Goal: Task Accomplishment & Management: Manage account settings

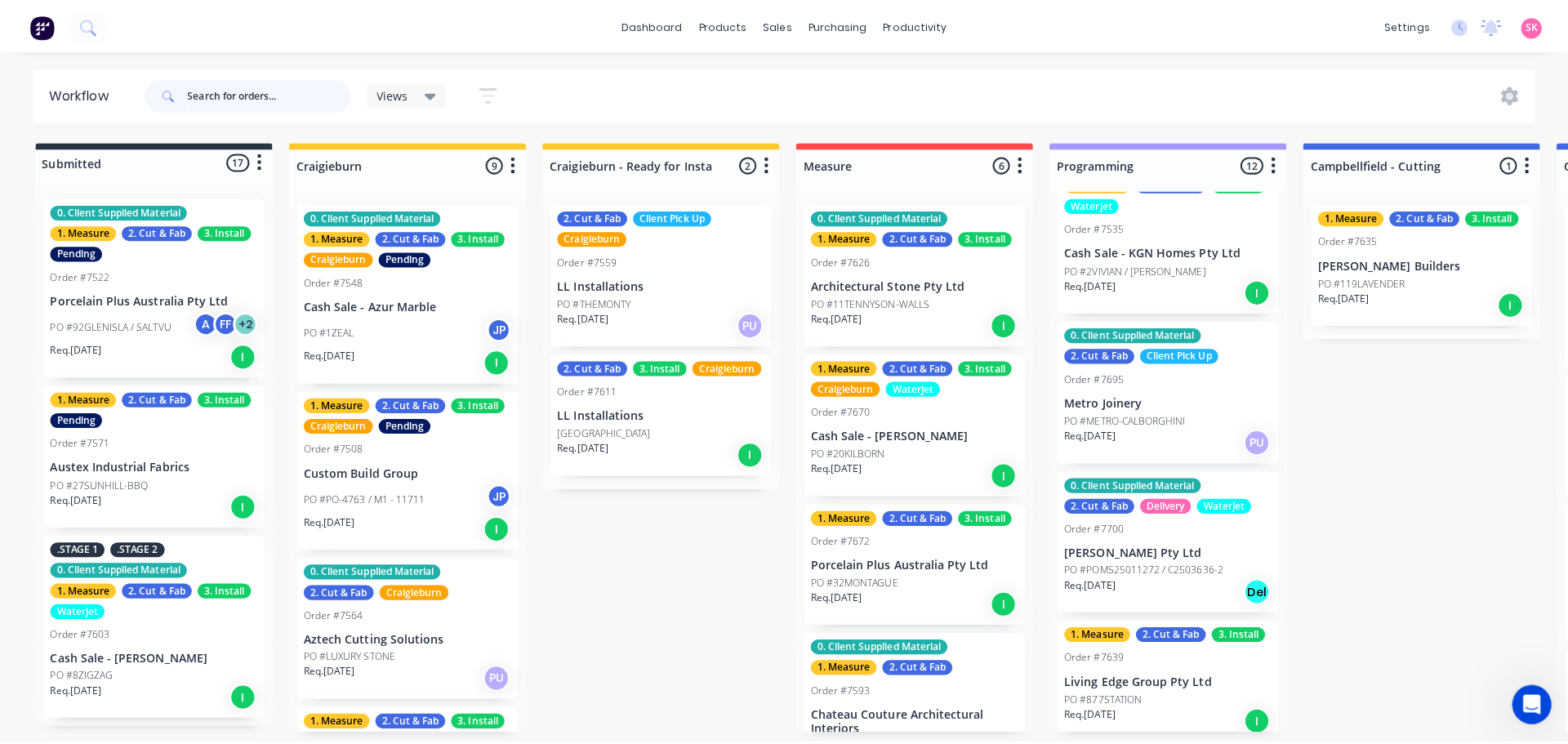
scroll to position [653, 0]
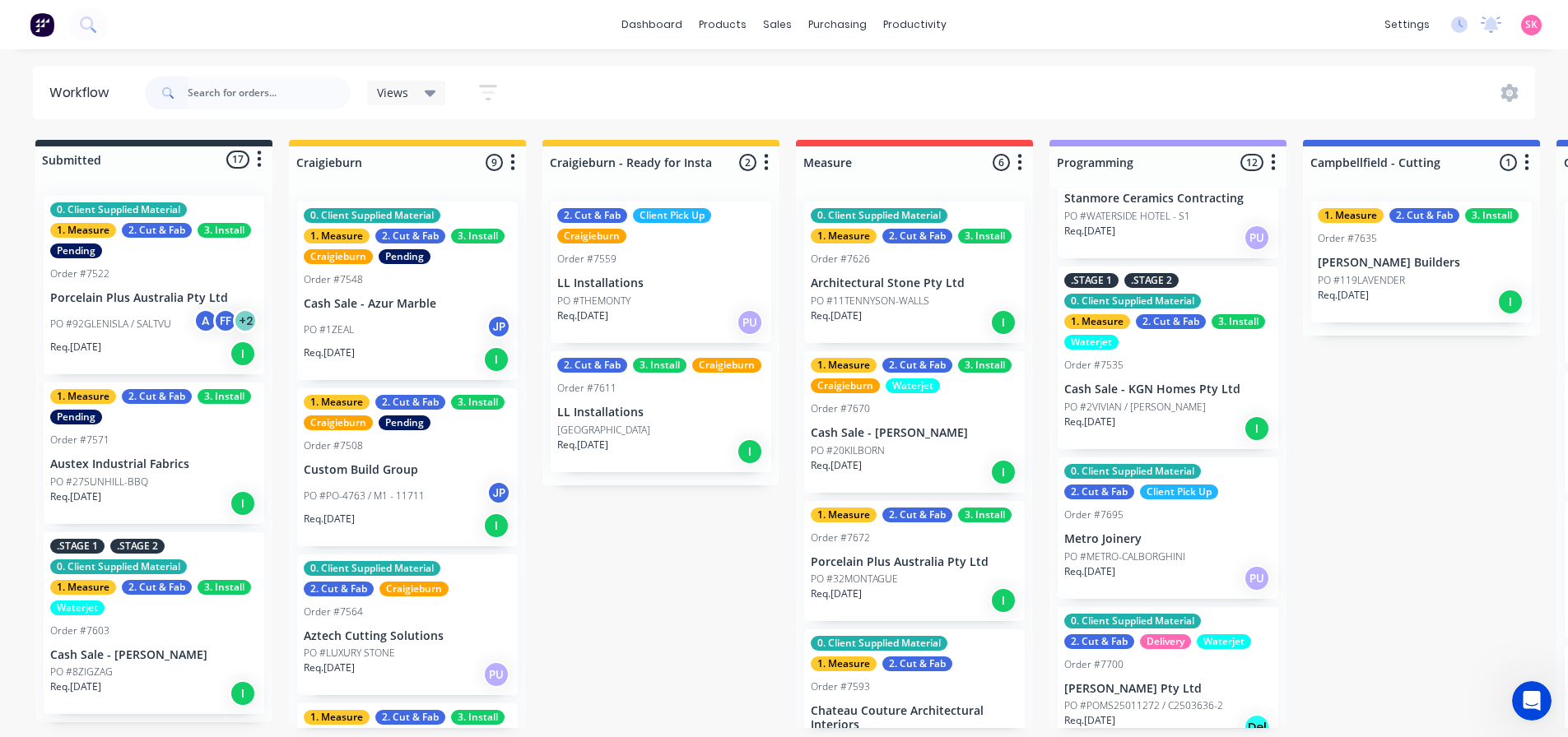
click at [1199, 379] on div ".STAGE 1 .STAGE 2 0. Client Supplied Material 1. Measure 2. Cut & Fab 3. Instal…" at bounding box center [1168, 358] width 221 height 182
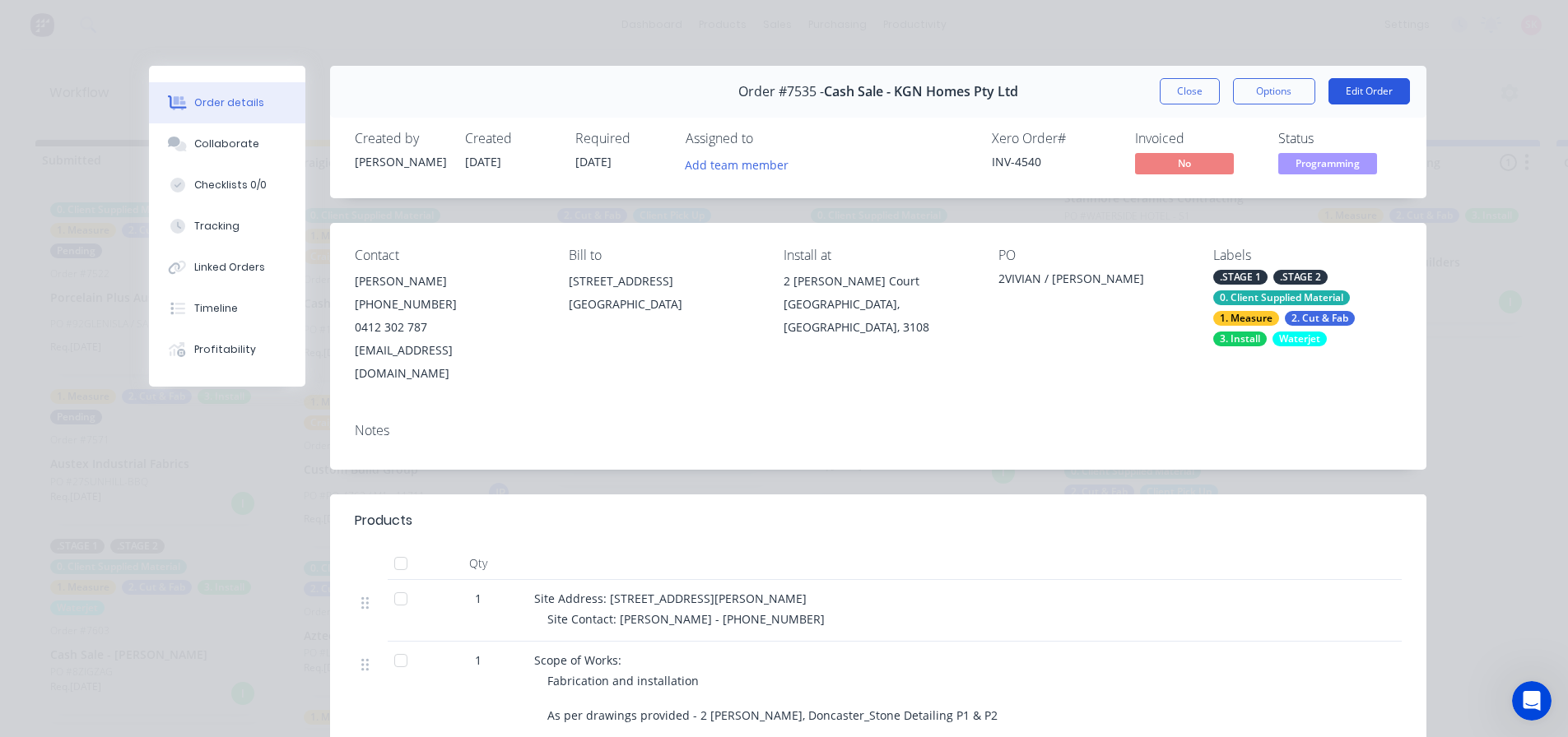
click at [1338, 91] on button "Edit Order" at bounding box center [1368, 91] width 81 height 26
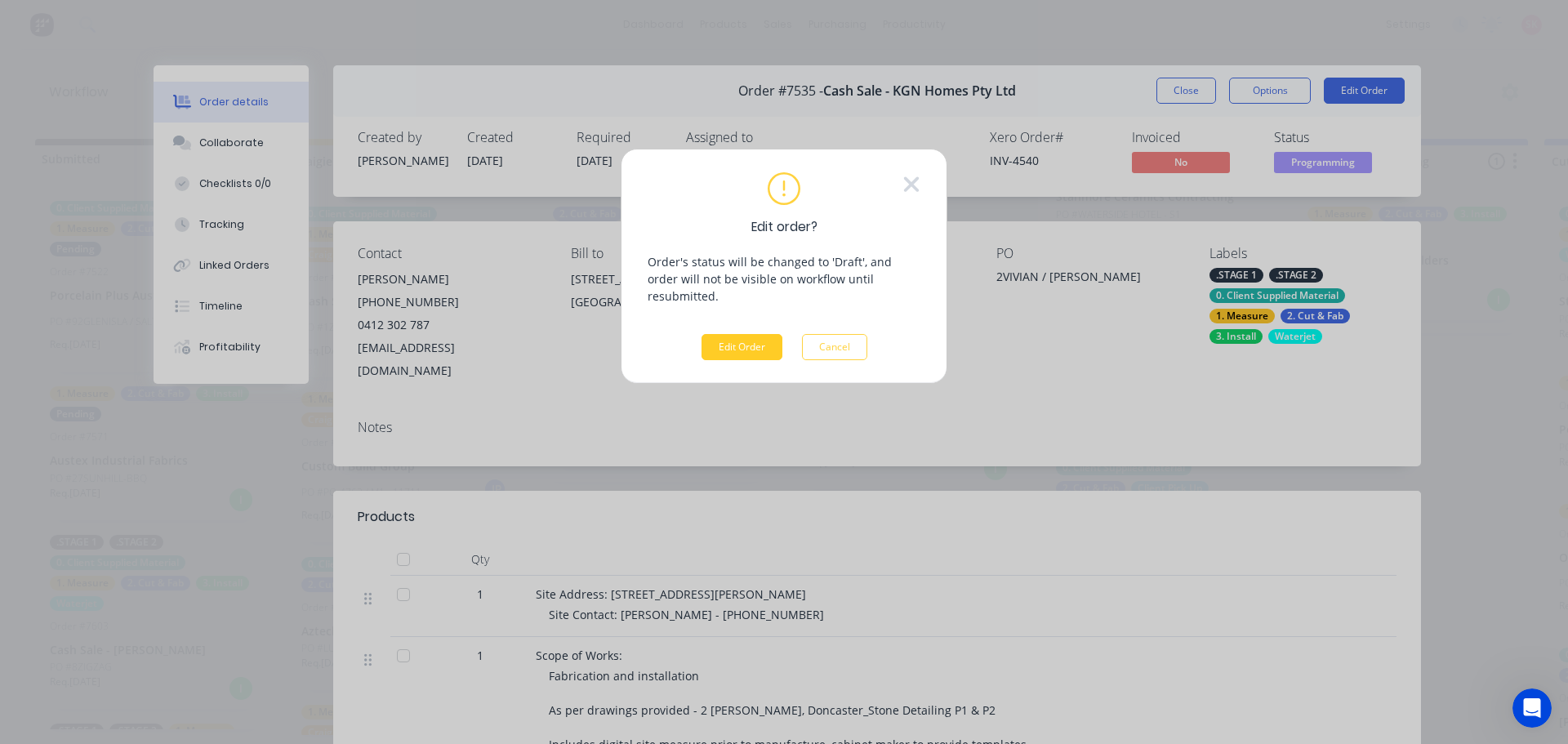
click at [723, 334] on button "Edit Order" at bounding box center [741, 347] width 81 height 26
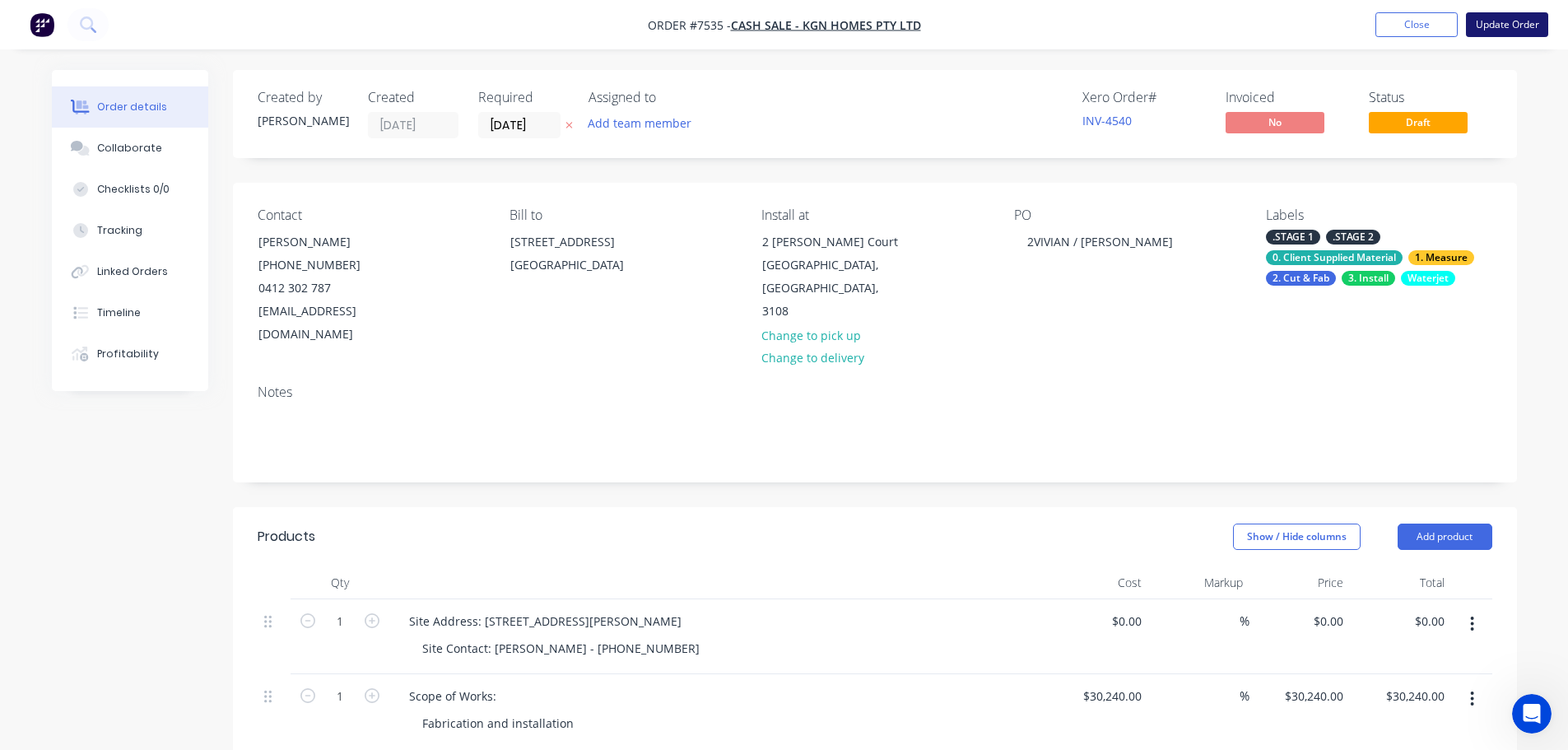
click at [1507, 16] on button "Update Order" at bounding box center [1507, 25] width 82 height 25
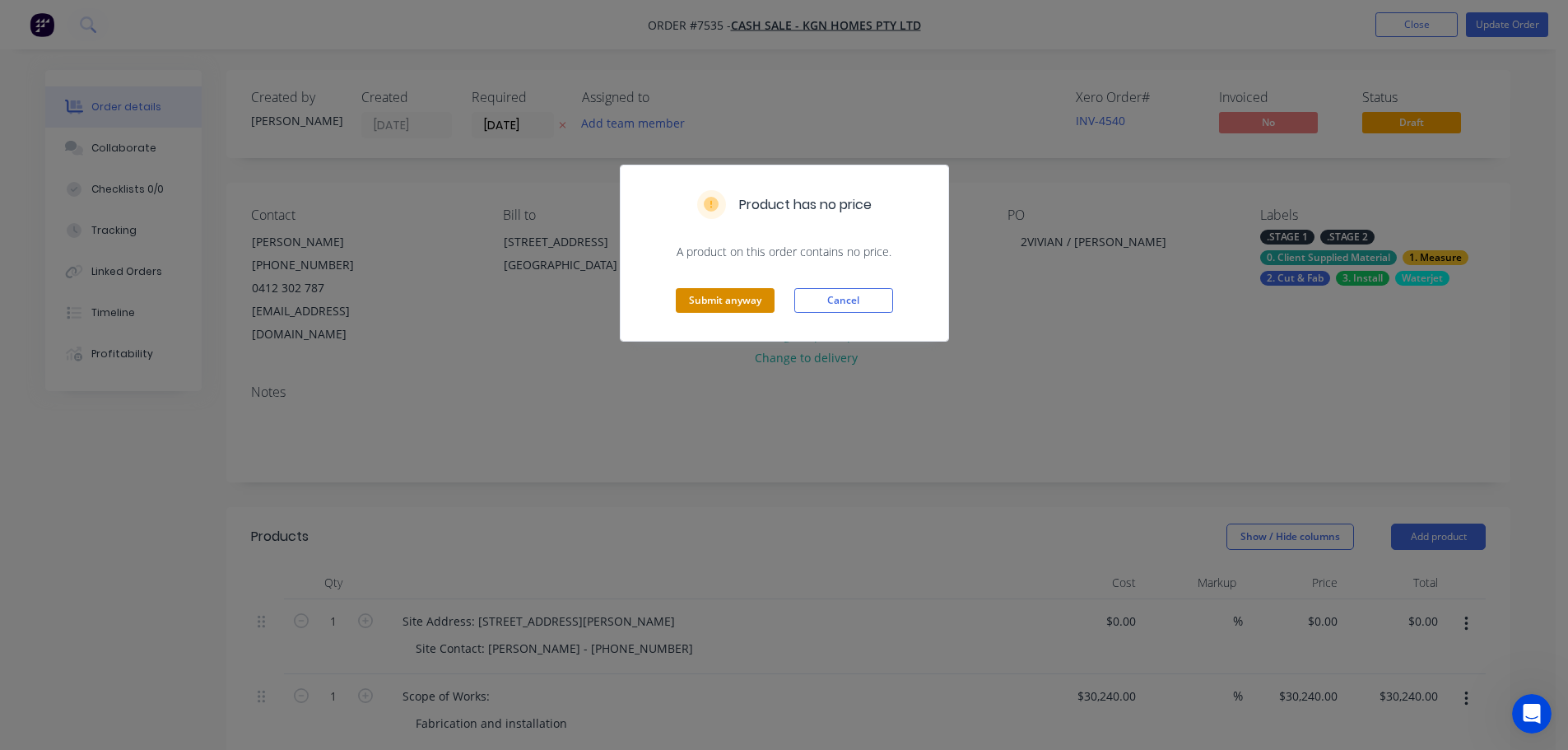
click at [744, 297] on button "Submit anyway" at bounding box center [725, 300] width 99 height 25
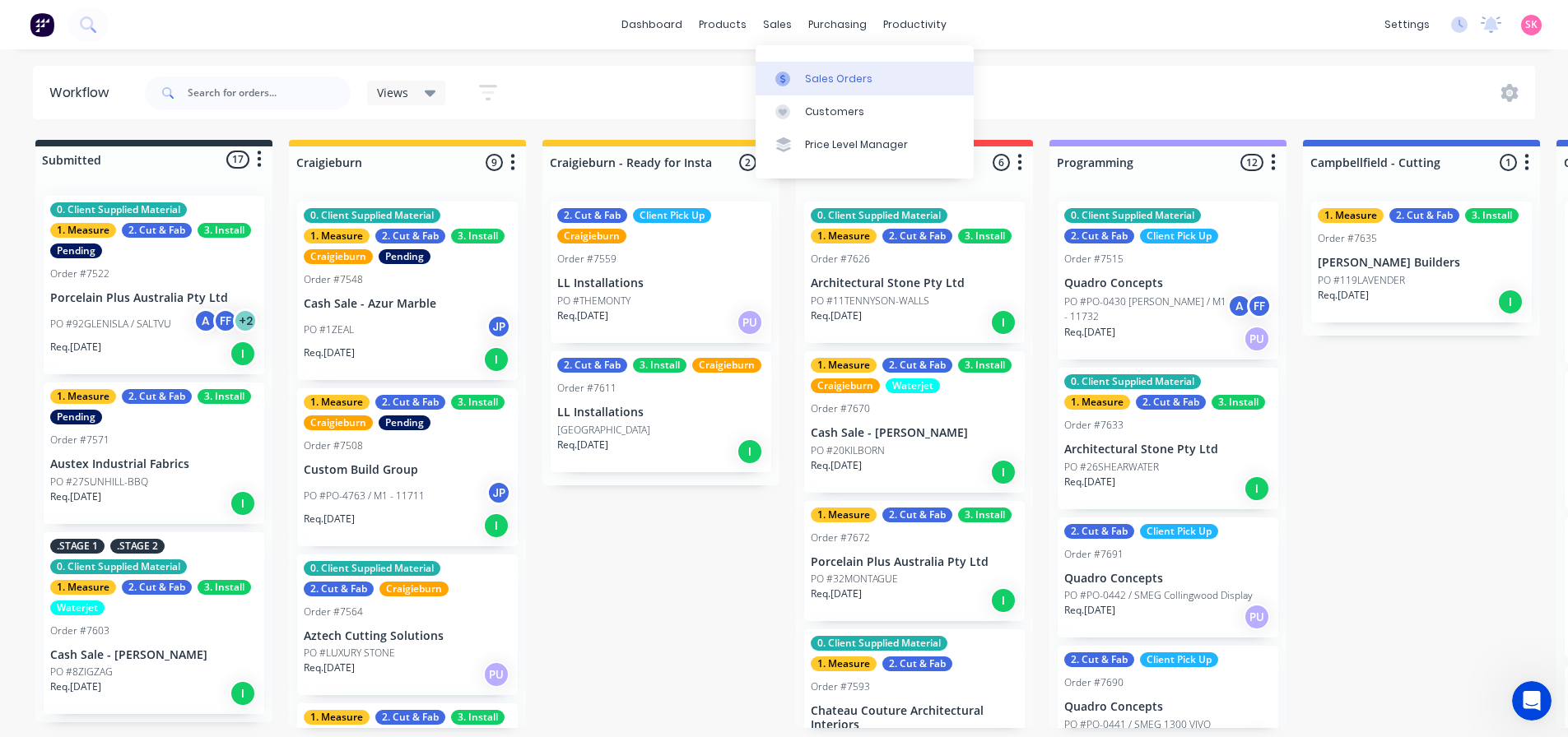
click at [796, 81] on div at bounding box center [787, 78] width 25 height 15
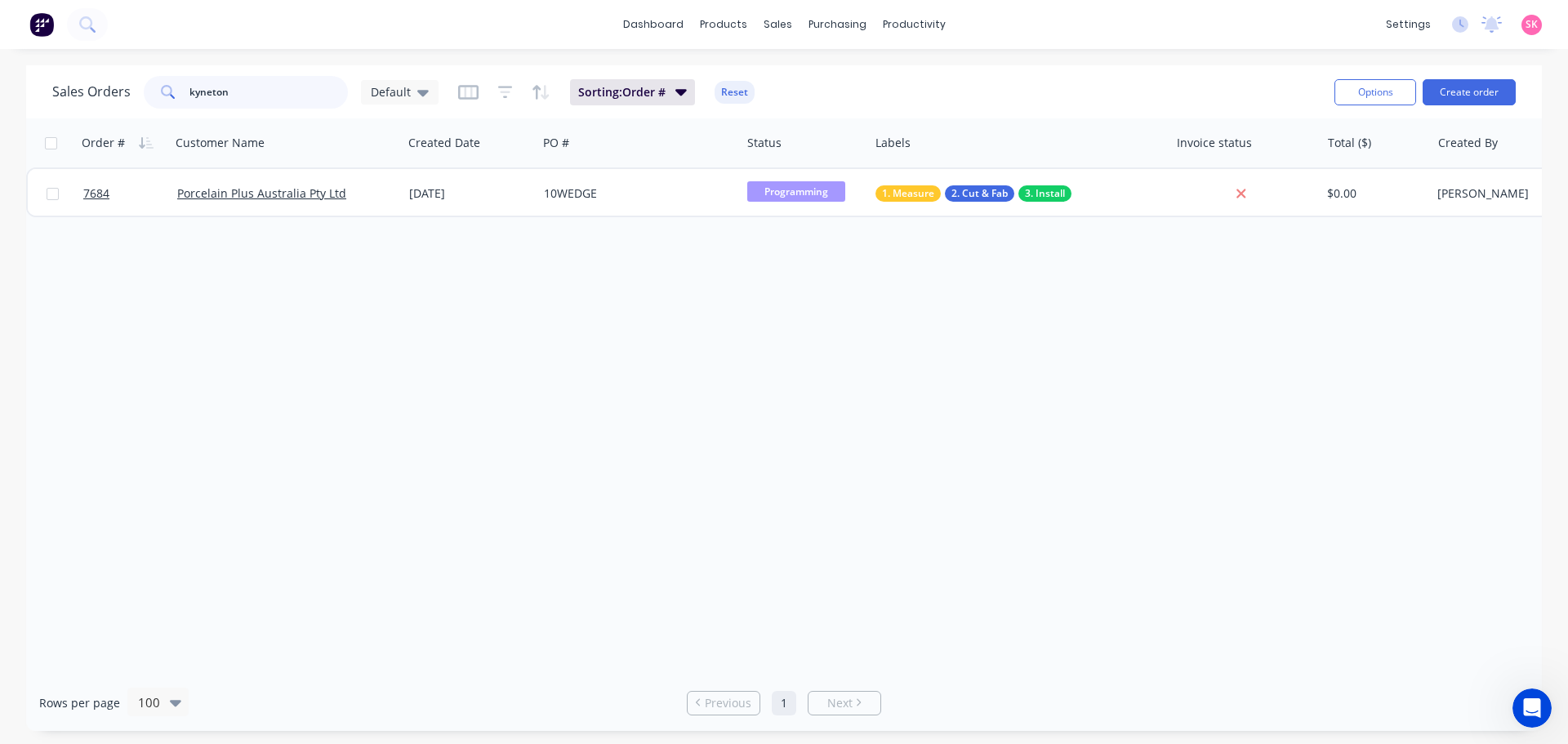
drag, startPoint x: 277, startPoint y: 79, endPoint x: -48, endPoint y: 90, distance: 325.2
click at [0, 90] on html "dashboard products sales purchasing productivity dashboard products Product Cat…" at bounding box center [784, 372] width 1568 height 744
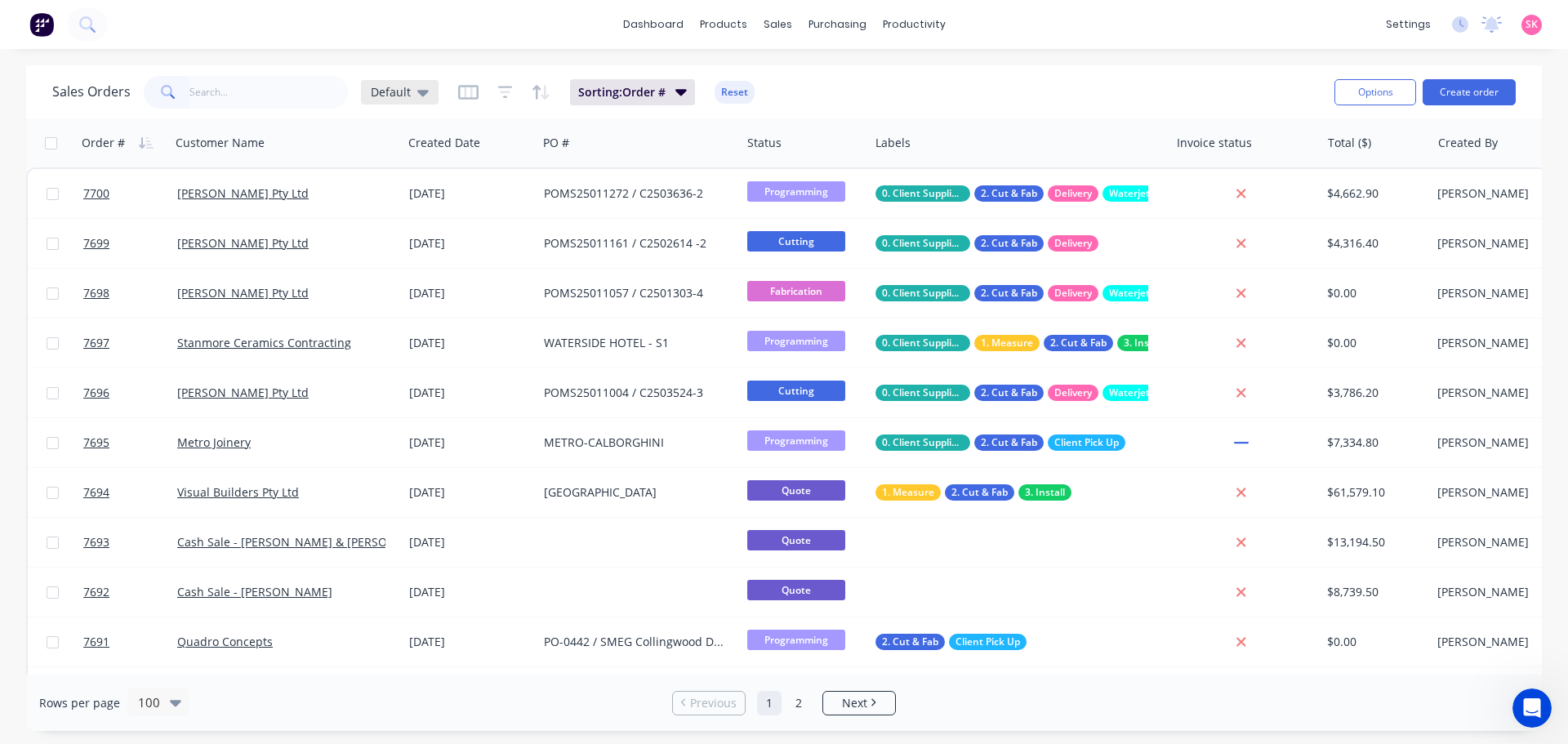
click at [411, 100] on div "Default" at bounding box center [400, 91] width 78 height 24
click at [417, 89] on icon at bounding box center [423, 92] width 12 height 18
click at [458, 89] on icon "button" at bounding box center [468, 92] width 21 height 14
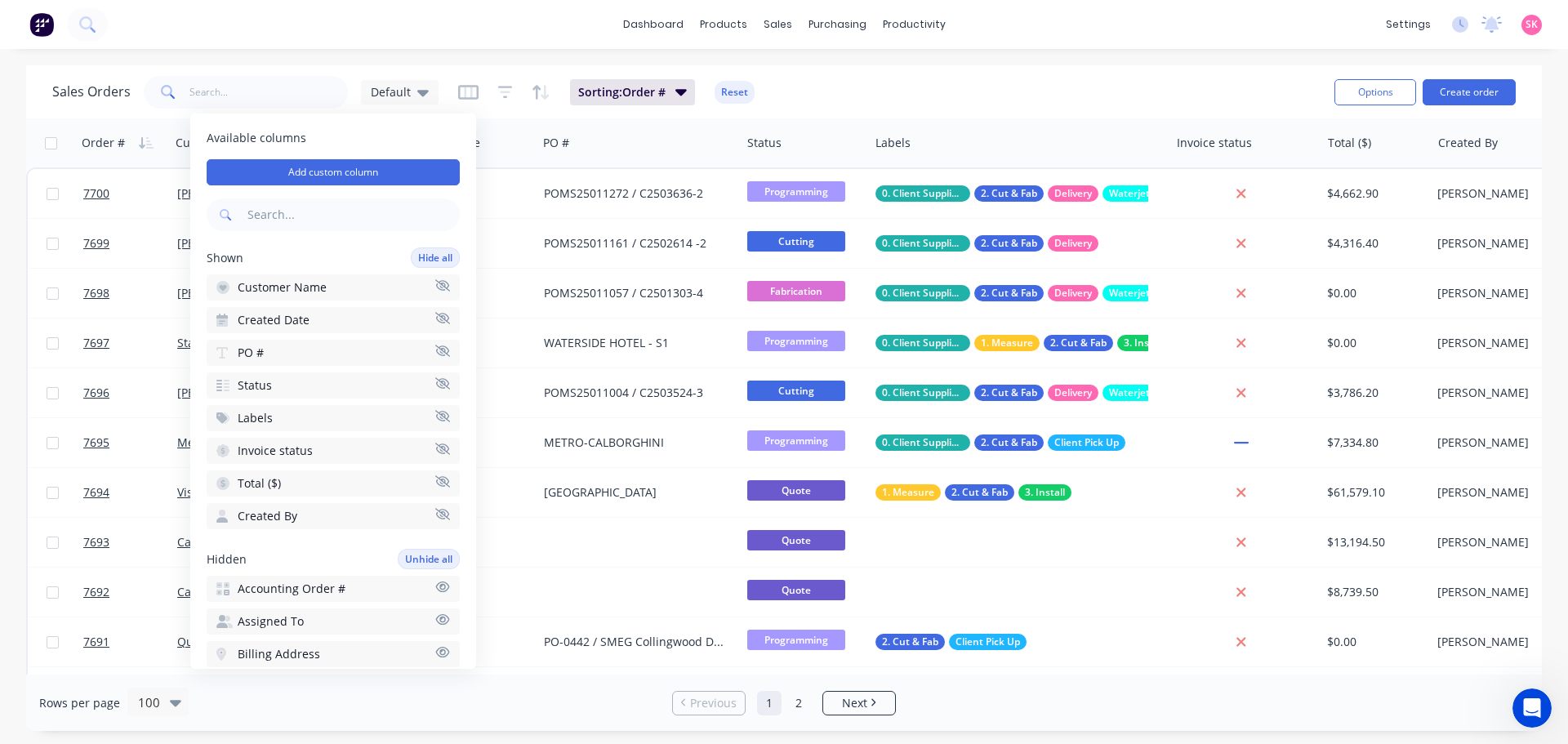
drag, startPoint x: 1038, startPoint y: 73, endPoint x: 824, endPoint y: 103, distance: 216.1
click at [1037, 74] on div "Sales Orders Default Sorting: Order # Reset" at bounding box center [687, 91] width 1269 height 40
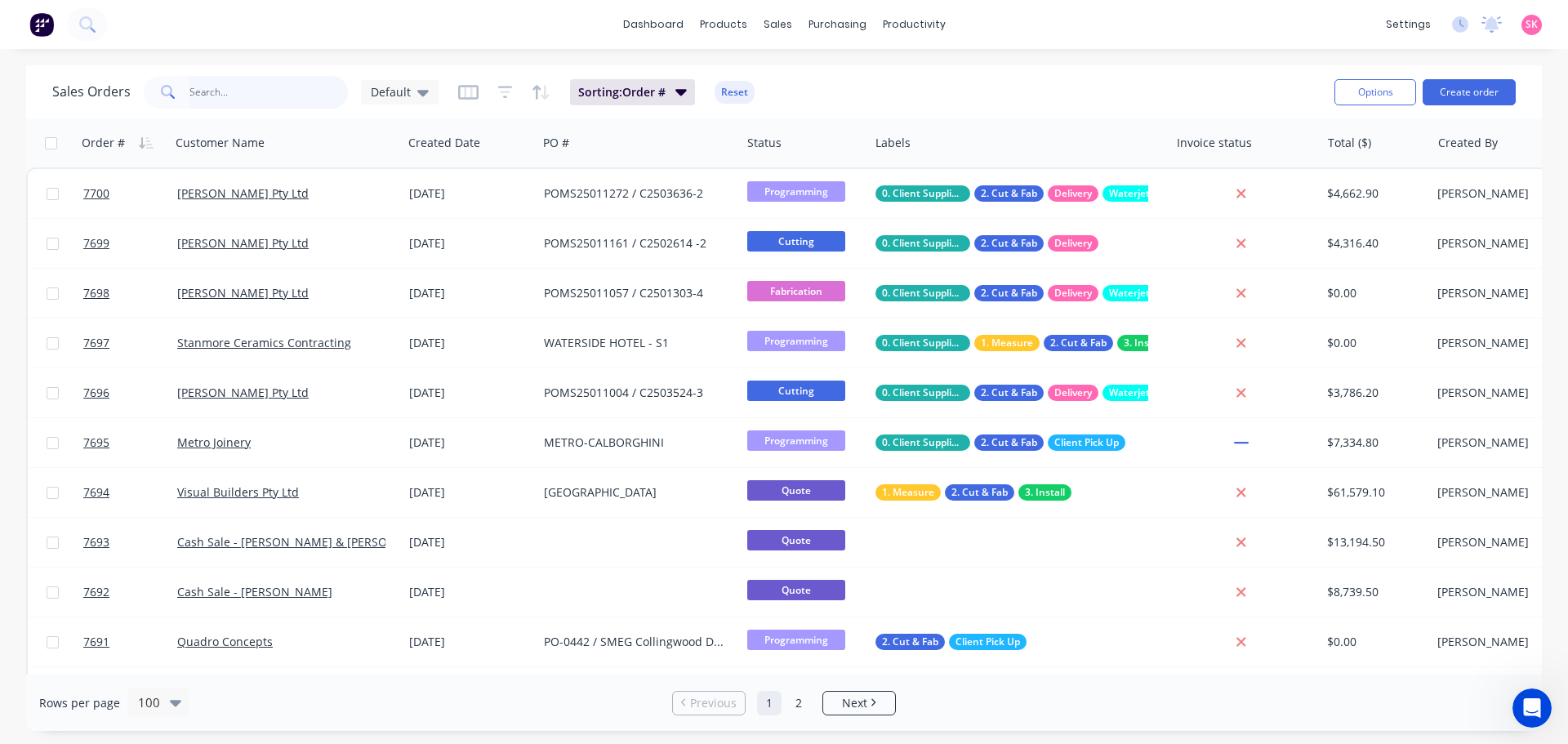
click at [304, 92] on input "text" at bounding box center [269, 92] width 159 height 33
type input "KGN"
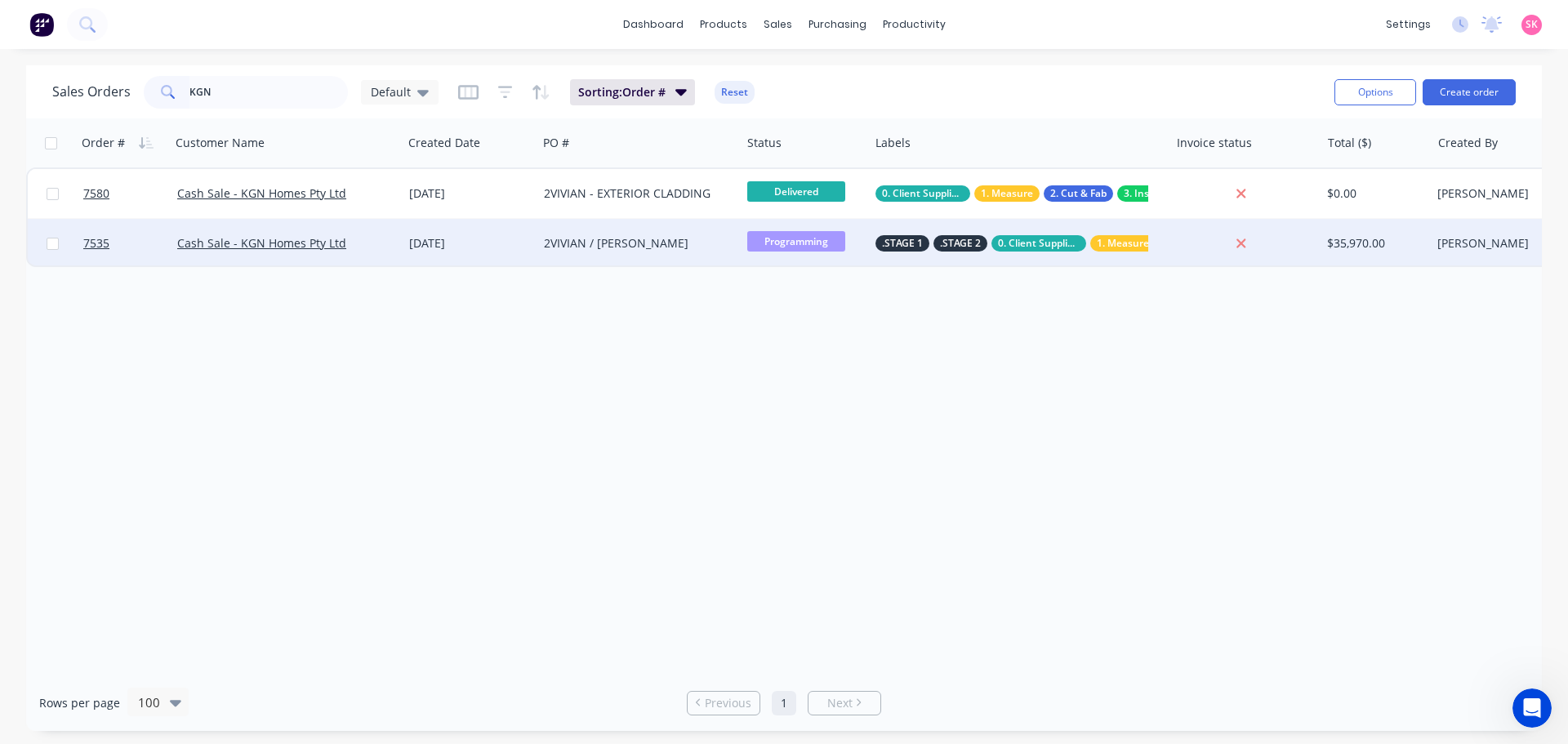
click at [454, 254] on div "[DATE]" at bounding box center [470, 243] width 135 height 49
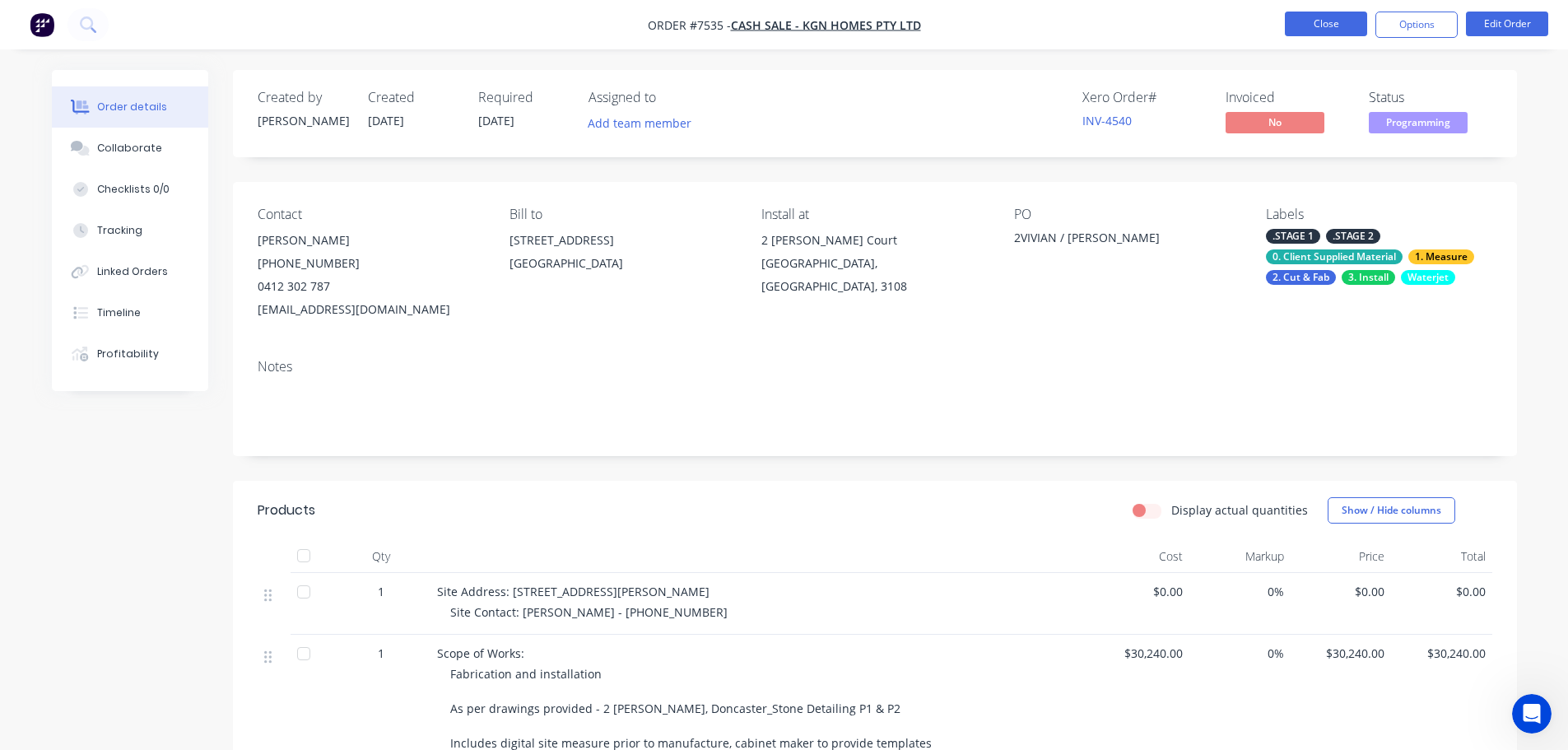
click at [1295, 17] on button "Close" at bounding box center [1325, 24] width 82 height 25
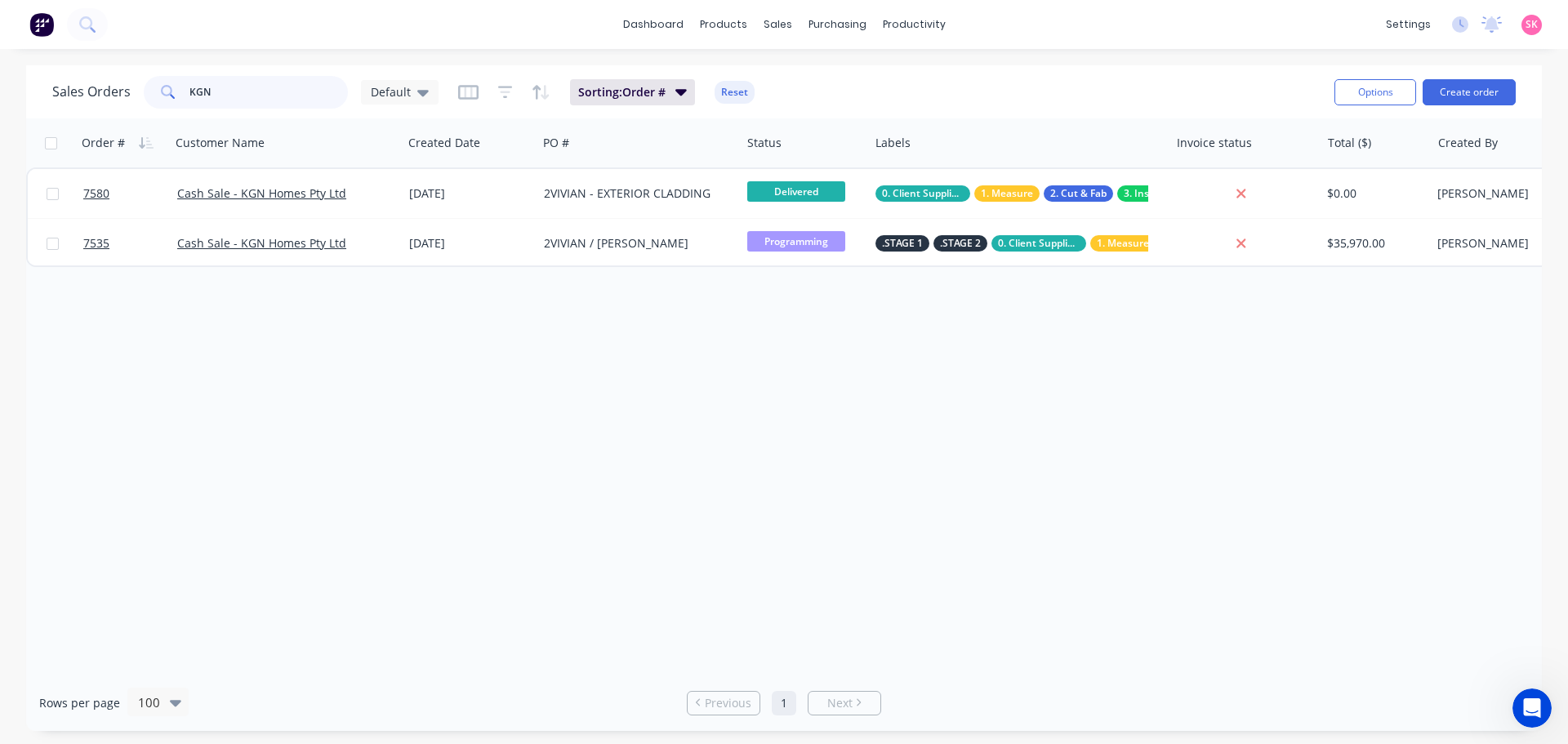
drag, startPoint x: 240, startPoint y: 92, endPoint x: 44, endPoint y: 87, distance: 196.1
click at [87, 90] on div "Sales Orders KGN Default" at bounding box center [245, 92] width 387 height 33
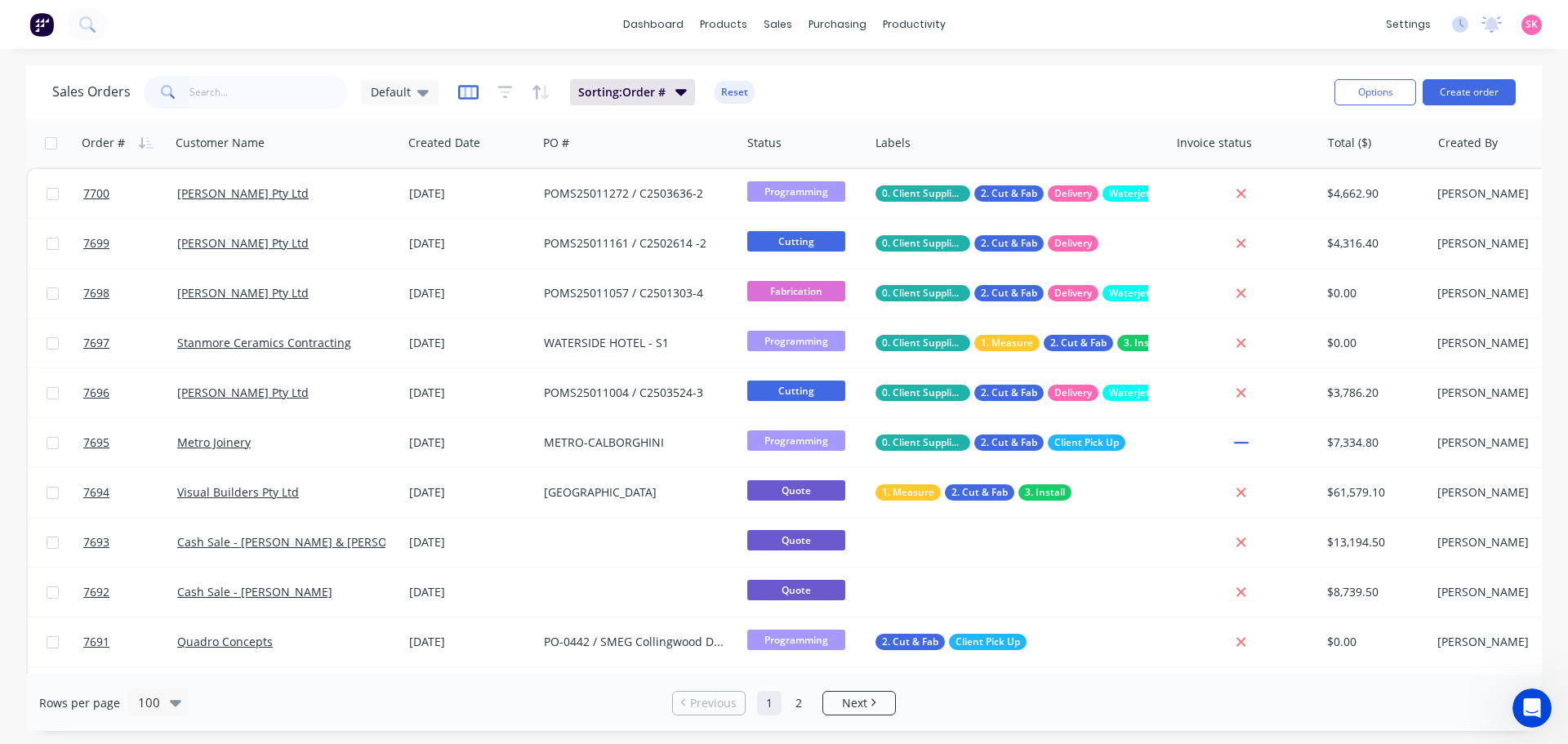
click at [461, 91] on icon "button" at bounding box center [468, 92] width 21 height 16
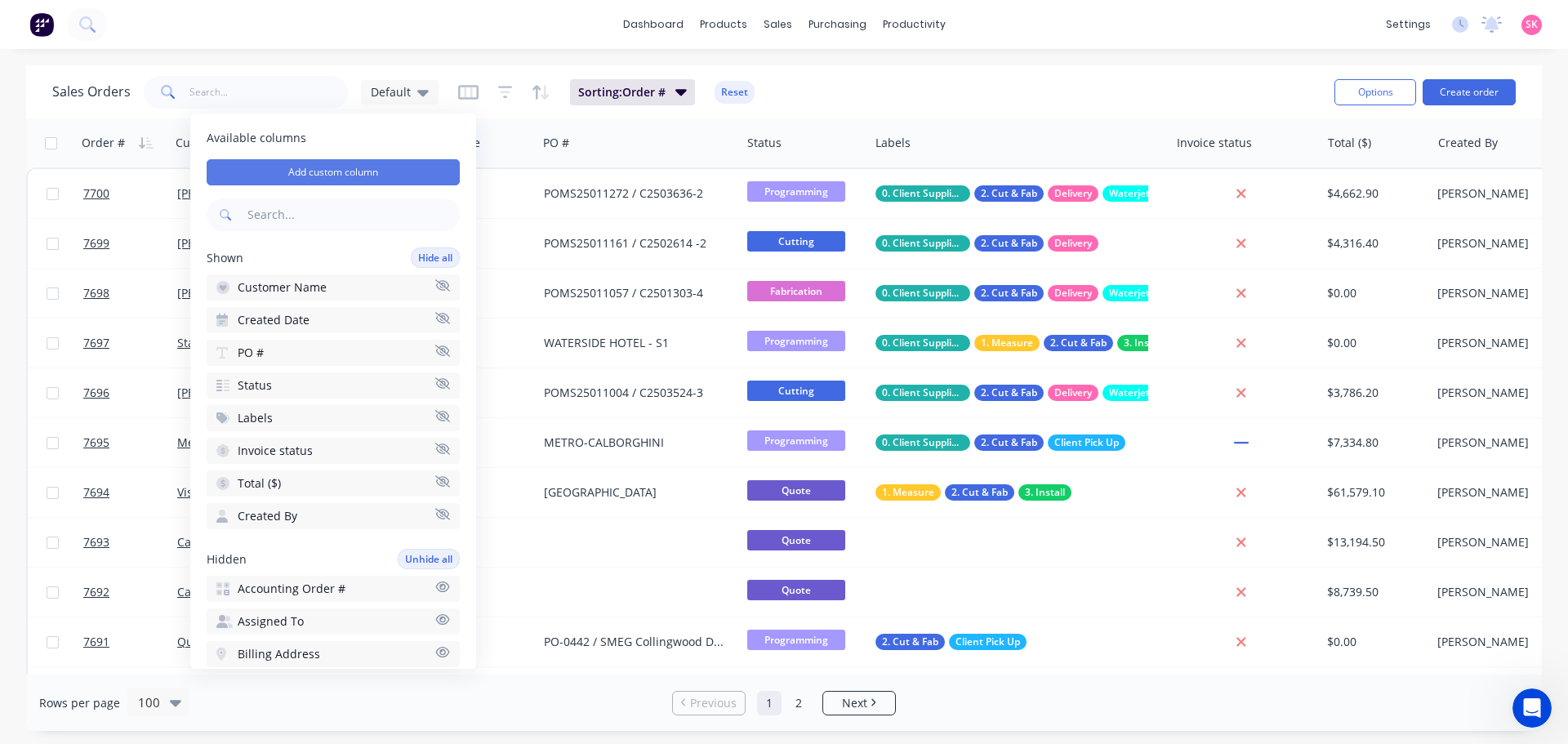
click at [397, 176] on button "Add custom column" at bounding box center [333, 172] width 253 height 26
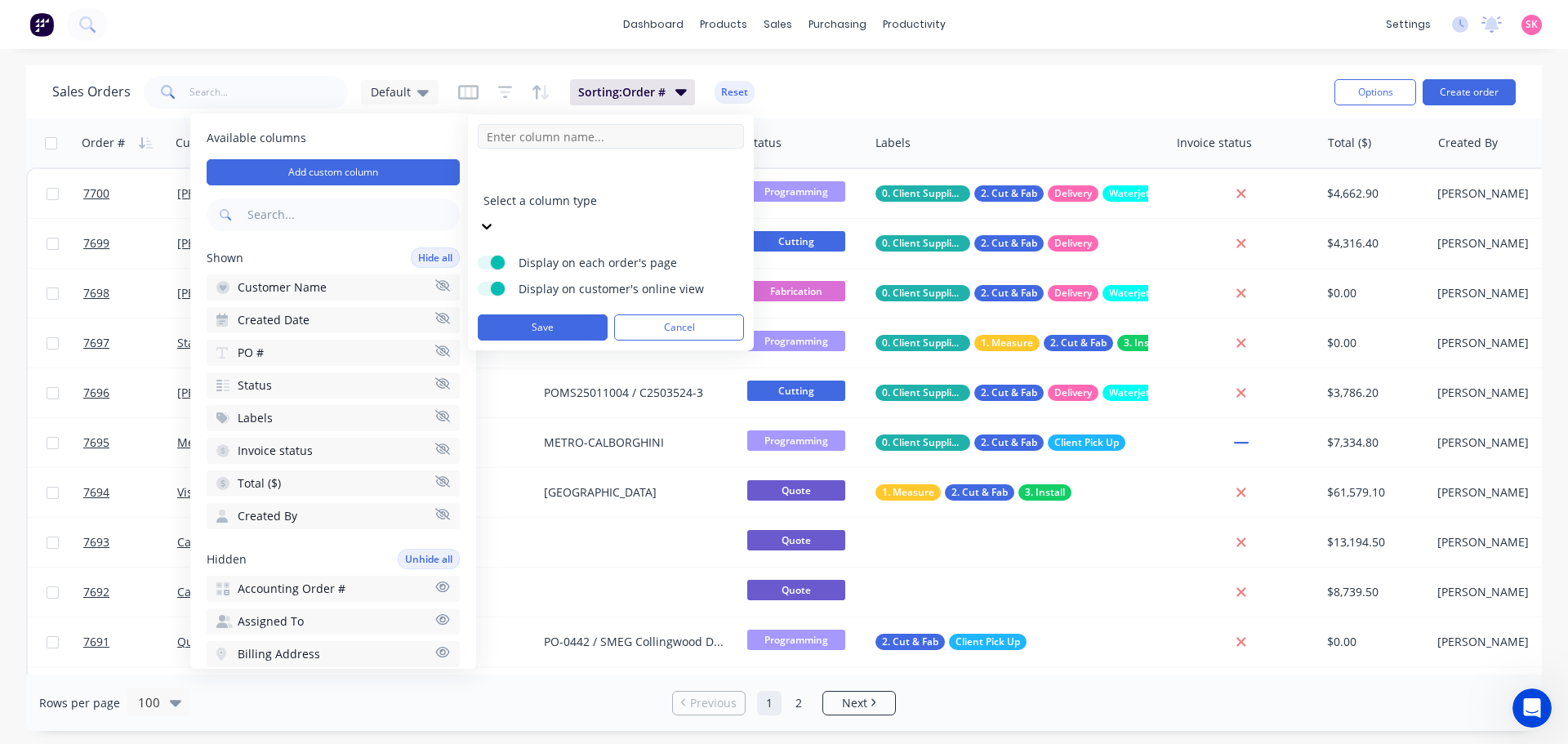
click at [618, 139] on input at bounding box center [611, 136] width 266 height 24
type input "m"
type input "Measure Notes"
click at [623, 179] on div at bounding box center [601, 178] width 235 height 21
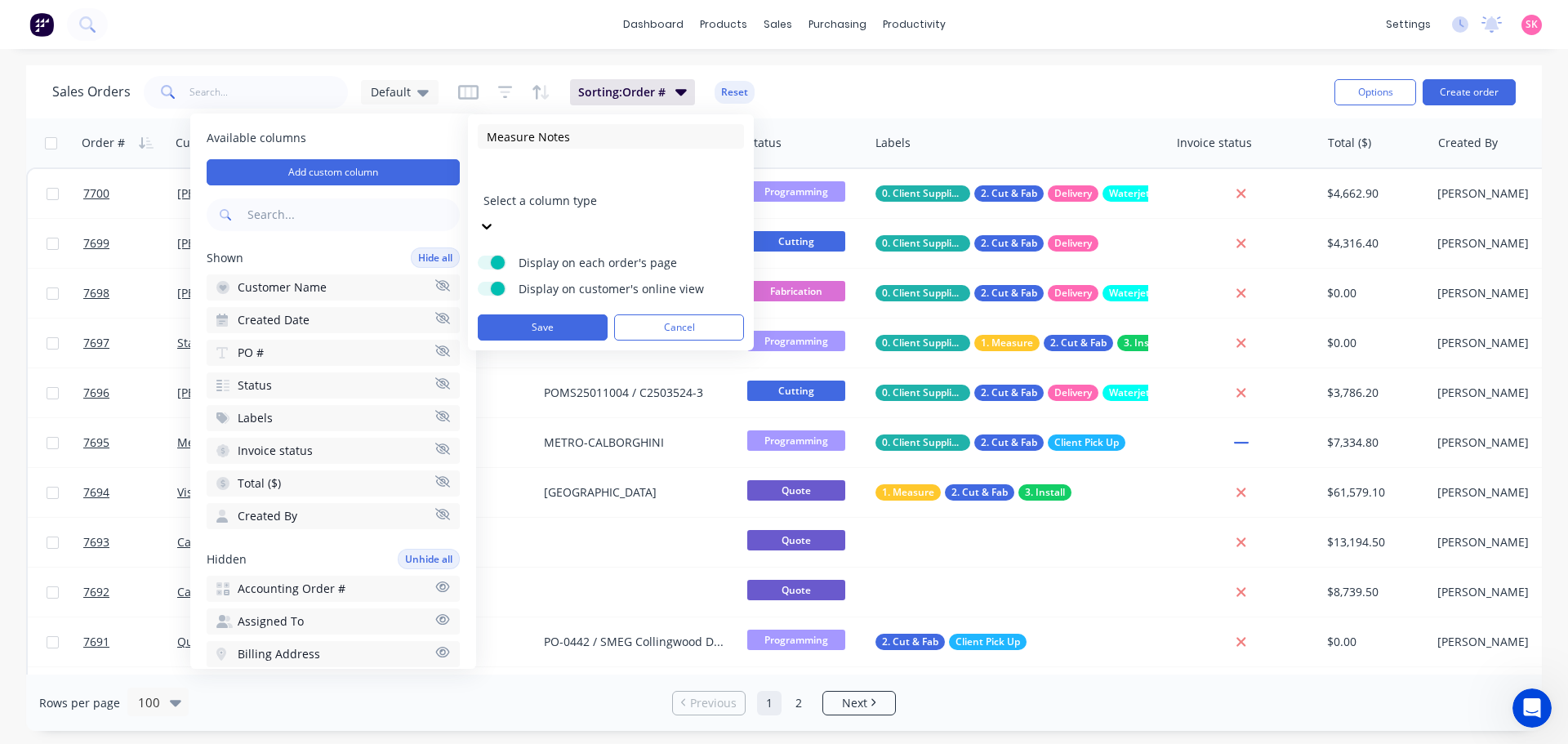
click at [617, 181] on div at bounding box center [601, 178] width 235 height 21
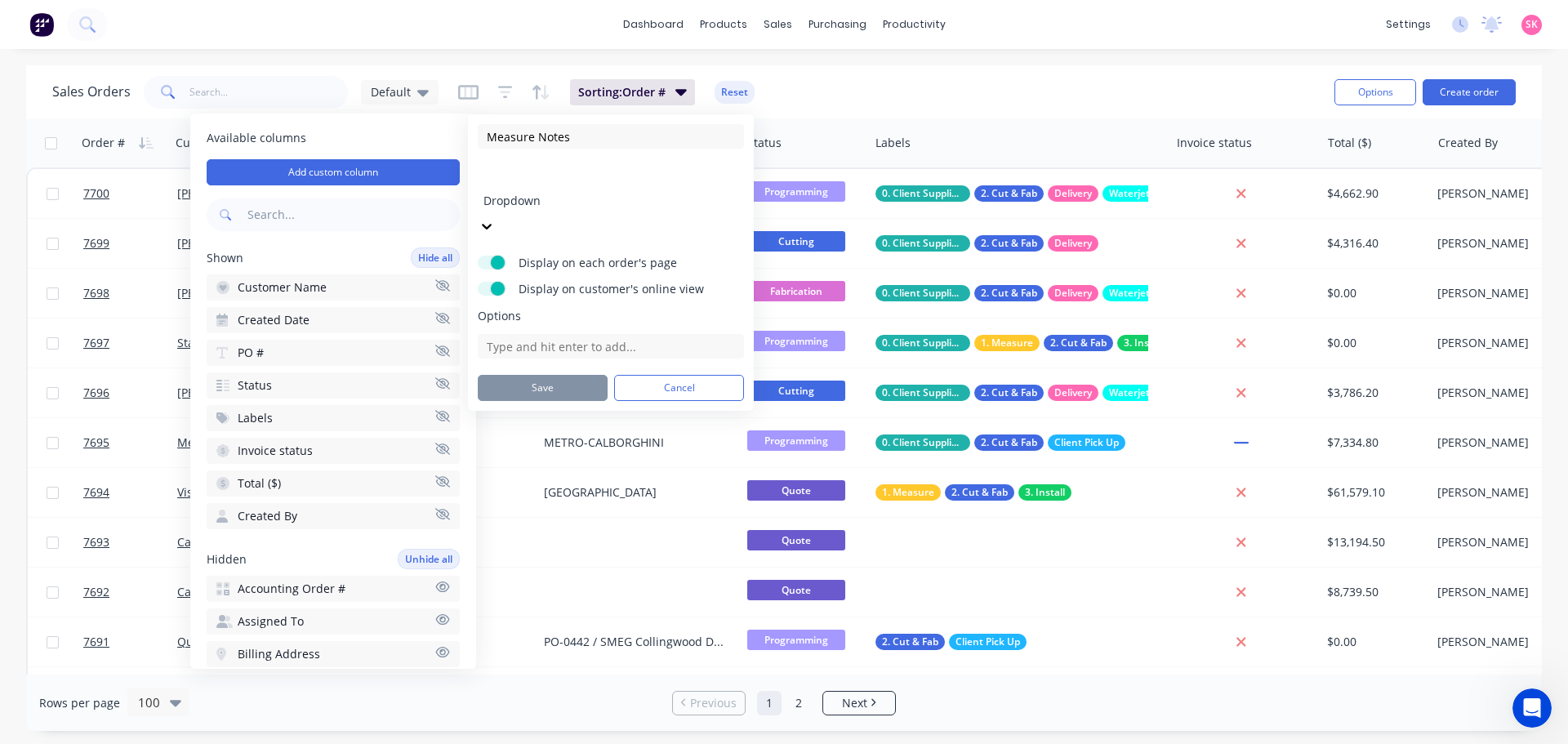
click at [550, 181] on div at bounding box center [601, 178] width 235 height 21
click at [540, 186] on div at bounding box center [601, 178] width 235 height 21
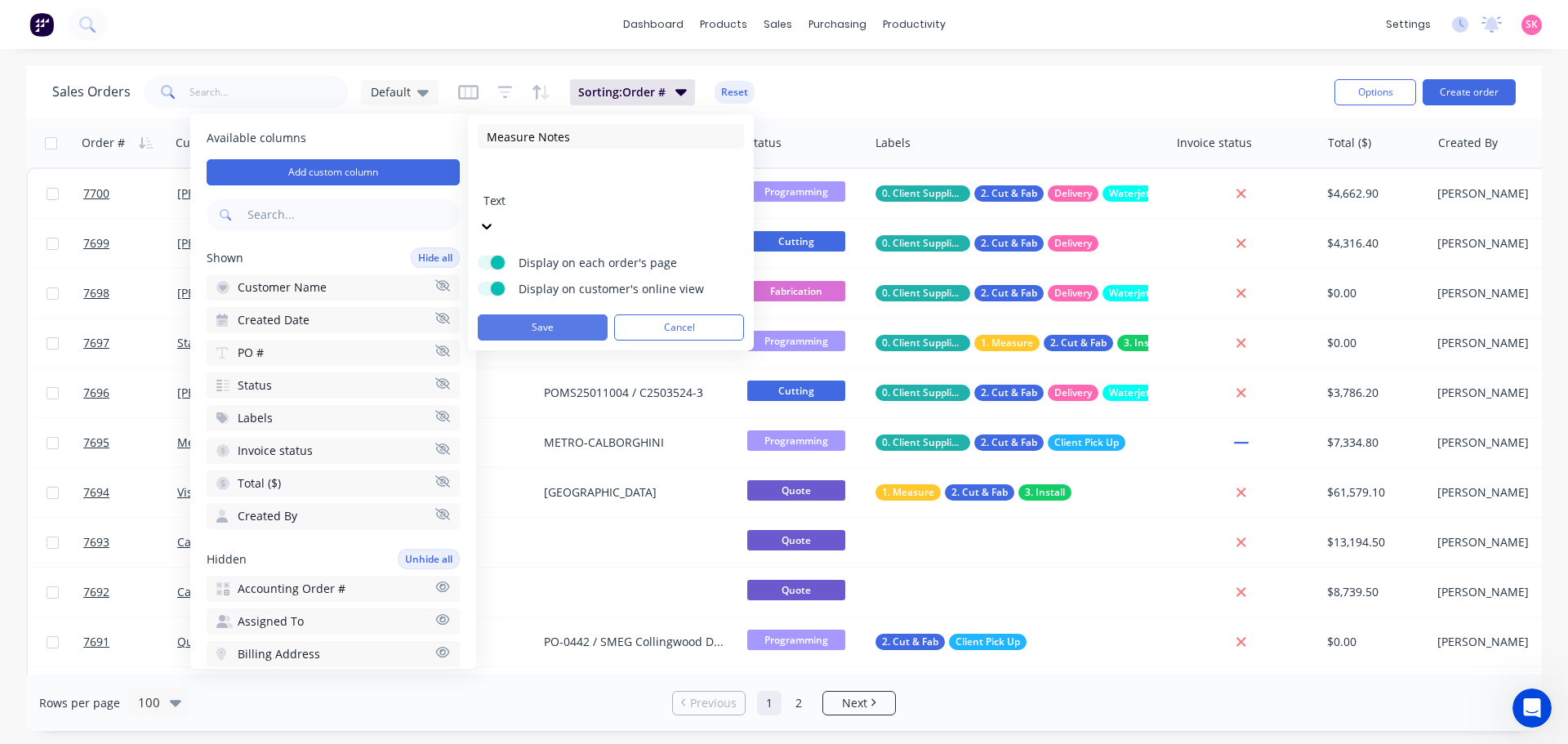
click at [582, 314] on button "Save" at bounding box center [542, 327] width 129 height 26
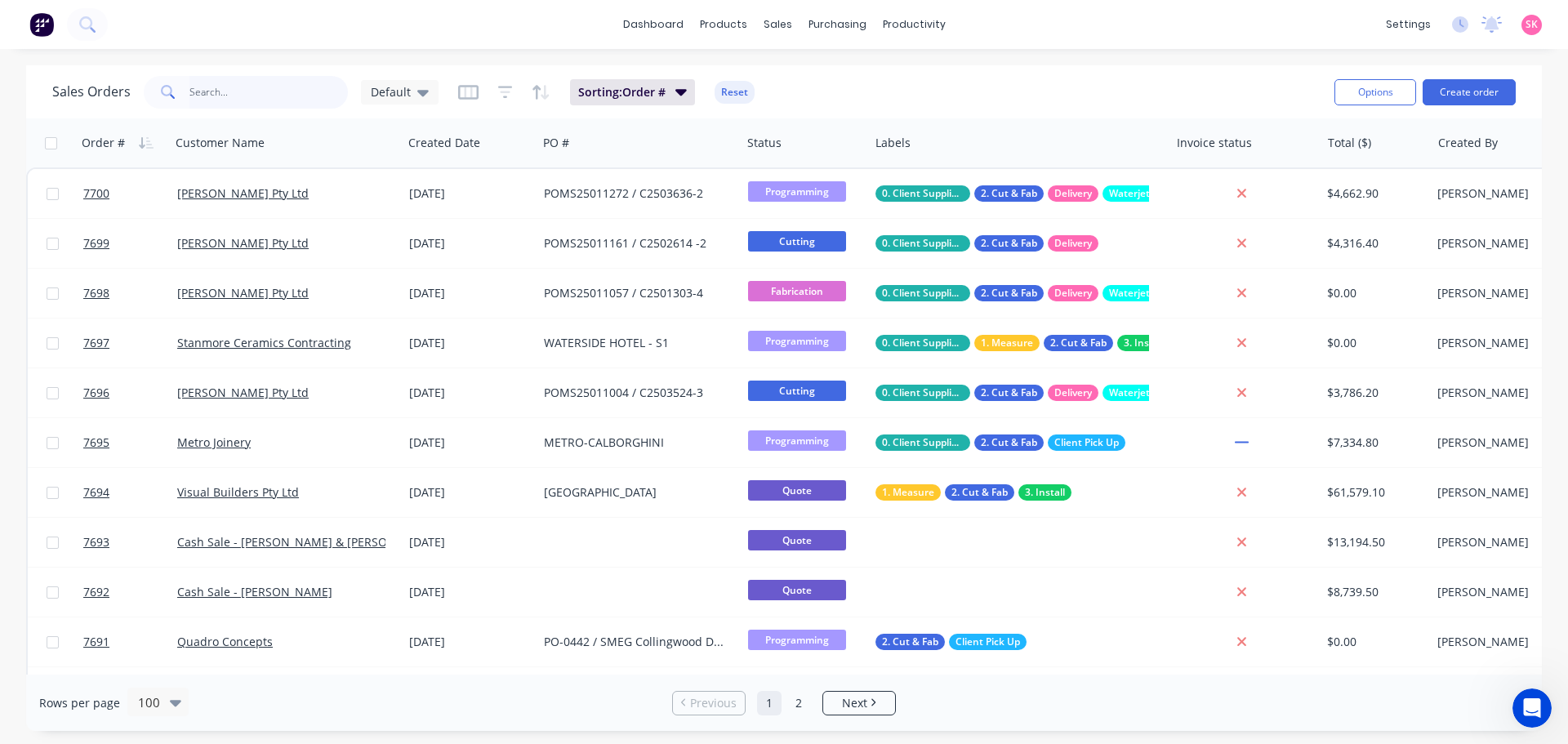
click at [264, 103] on input "text" at bounding box center [269, 92] width 159 height 33
type input "kgn"
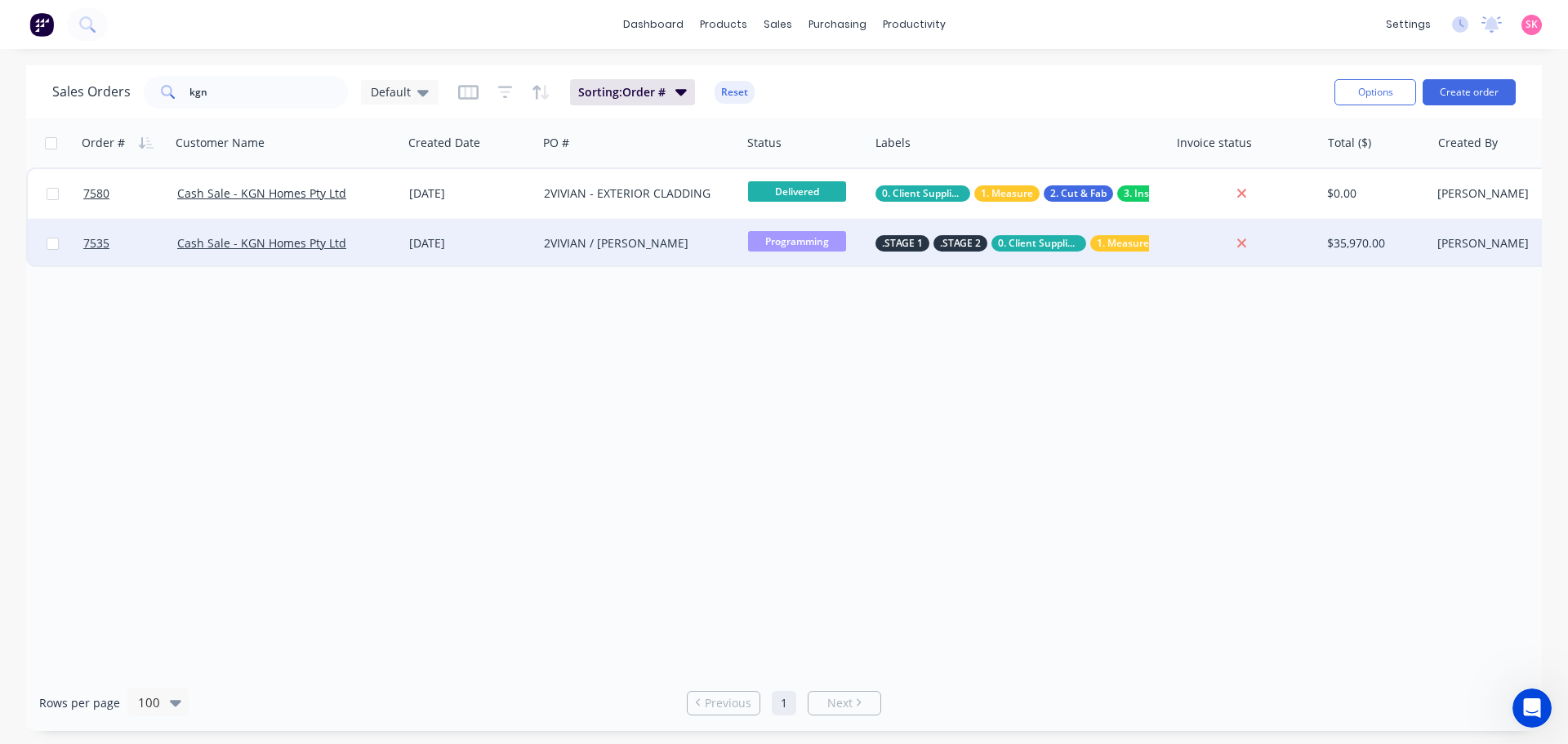
click at [640, 247] on div "2VIVIAN / [PERSON_NAME]" at bounding box center [635, 243] width 181 height 16
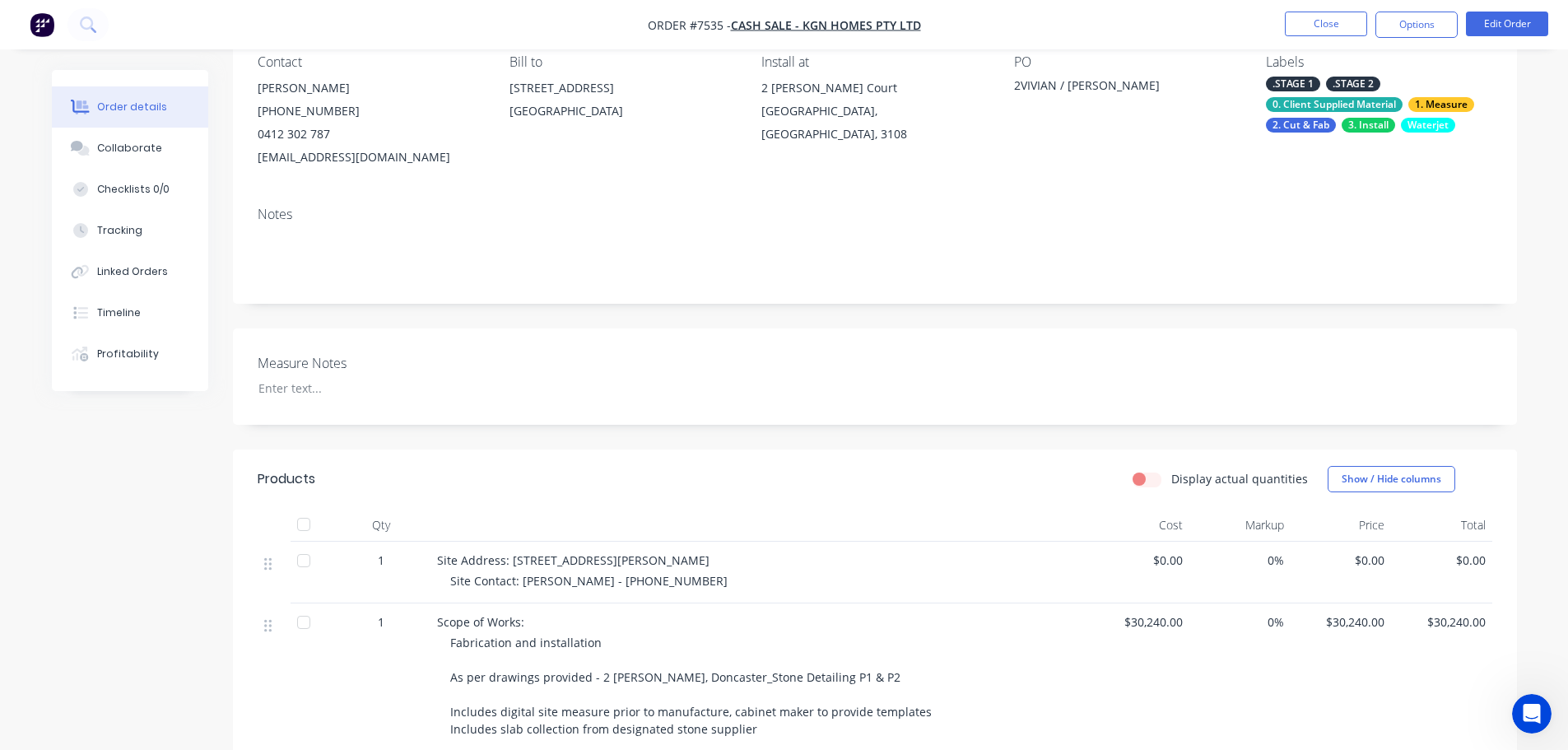
scroll to position [247, 0]
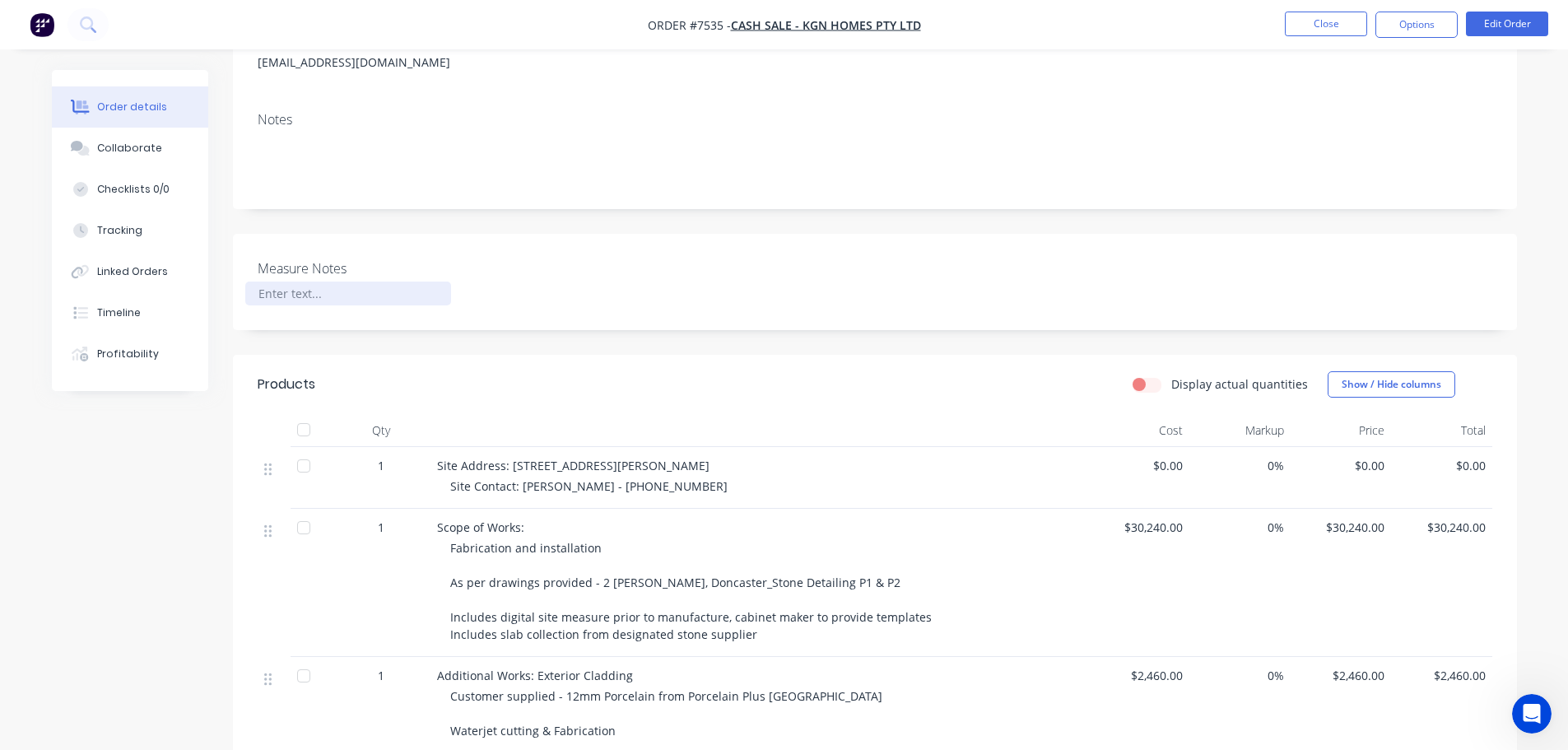
click at [328, 305] on div at bounding box center [348, 294] width 206 height 24
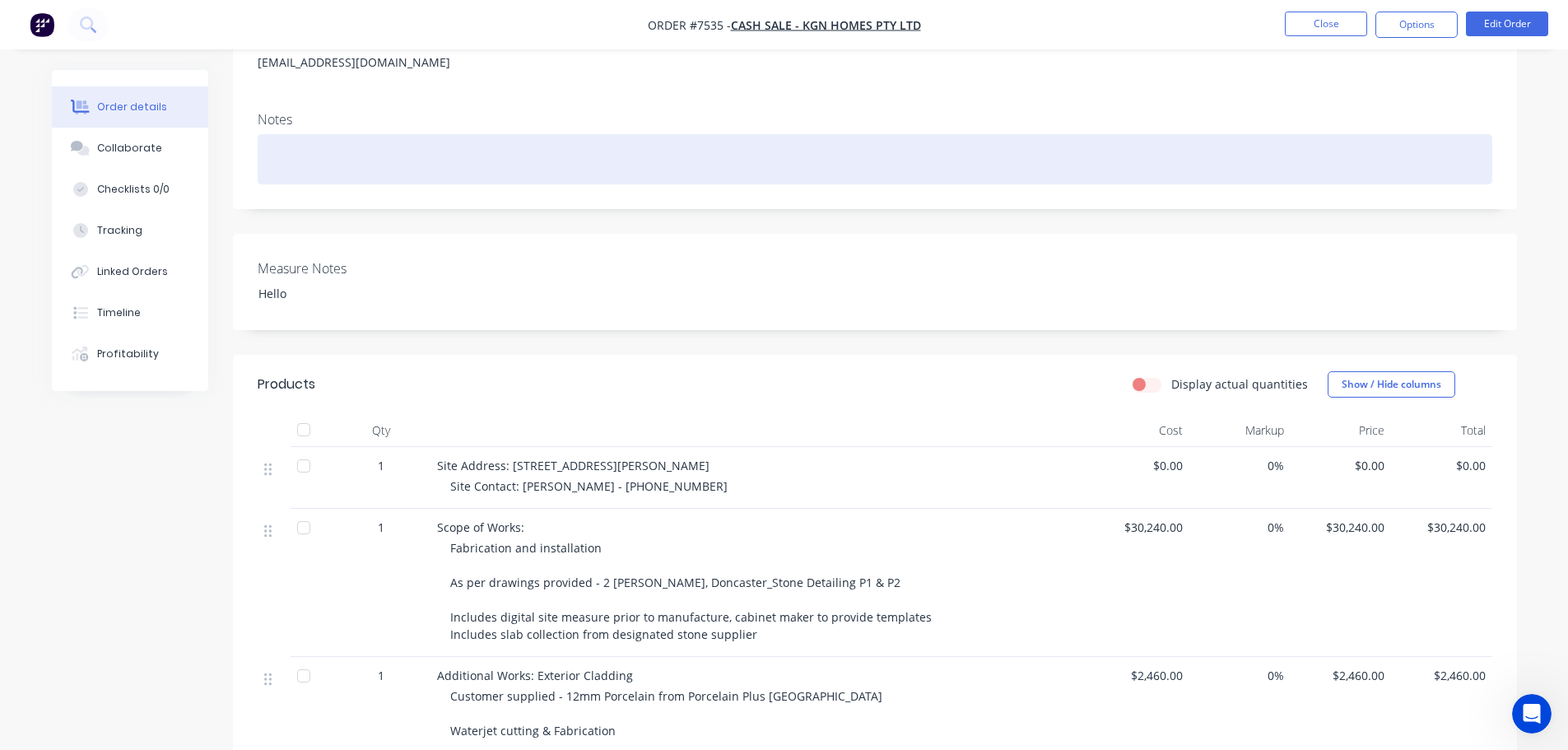
click at [351, 155] on div at bounding box center [874, 159] width 1234 height 50
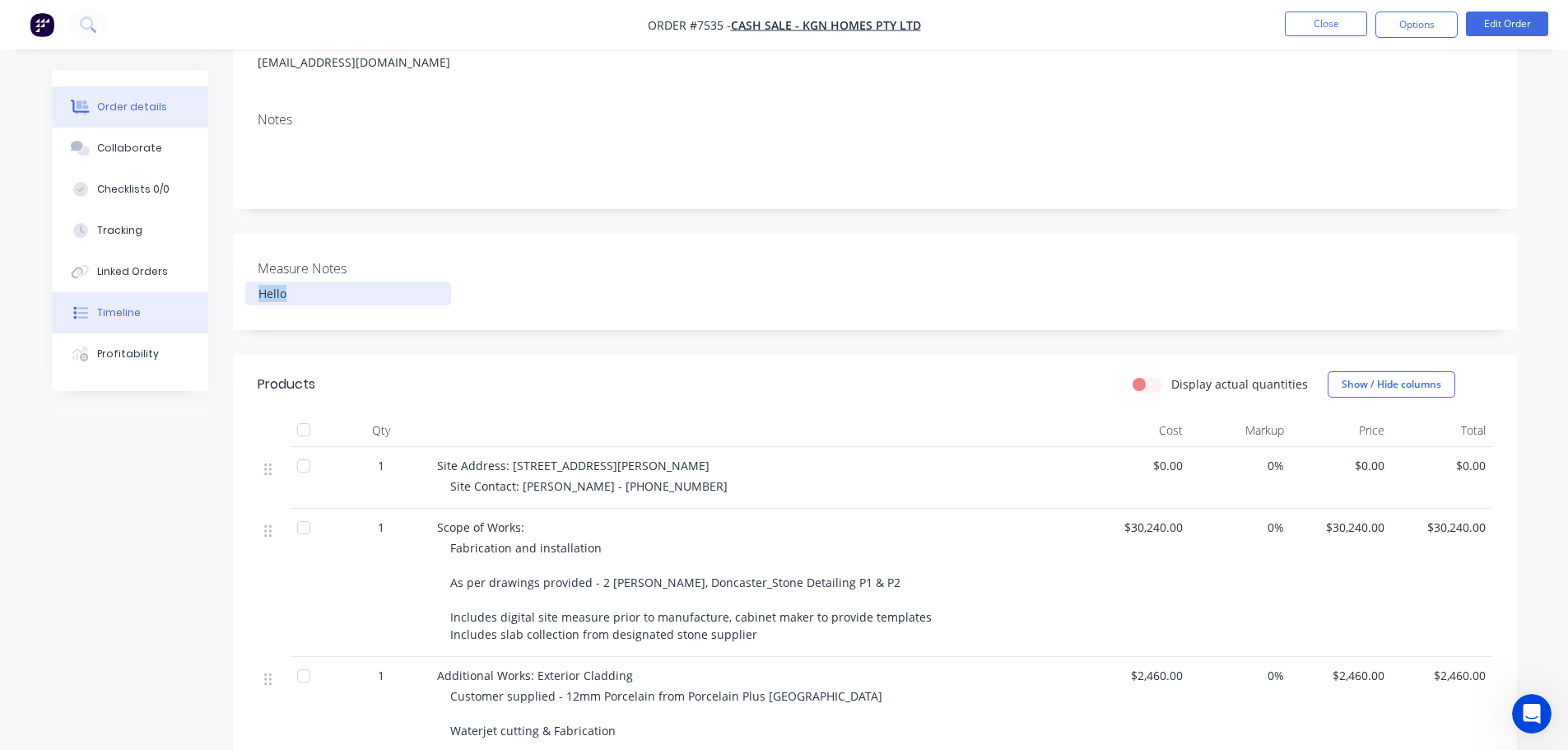
drag, startPoint x: 306, startPoint y: 294, endPoint x: 184, endPoint y: 296, distance: 122.0
click at [190, 294] on div "Order details Collaborate Checklists 0/0 Tracking Linked Orders Timeline Profit…" at bounding box center [784, 605] width 1498 height 1564
click at [161, 542] on div "Created by [PERSON_NAME] Created [DATE] Required [DATE] Assigned to Add team me…" at bounding box center [784, 605] width 1465 height 1564
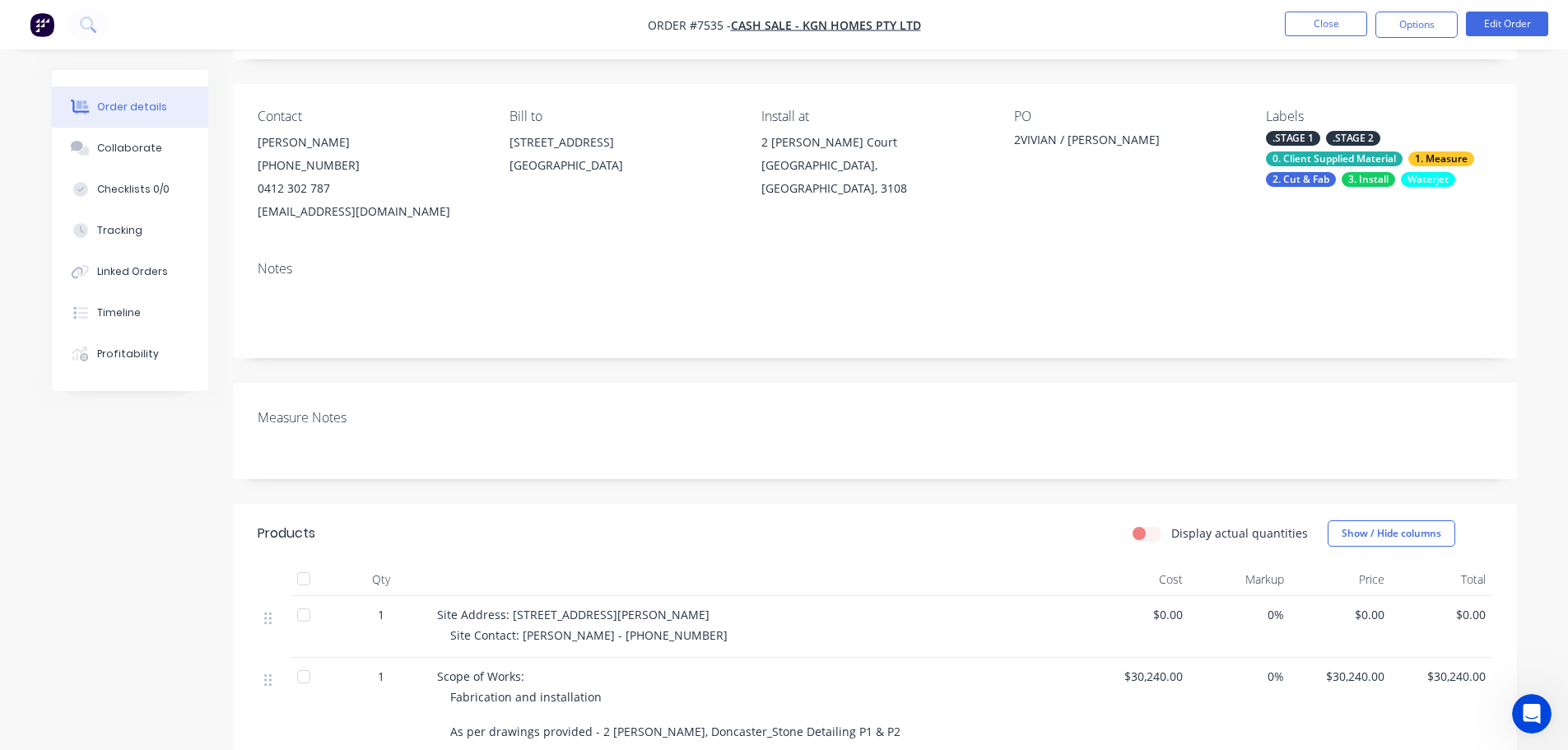
scroll to position [0, 0]
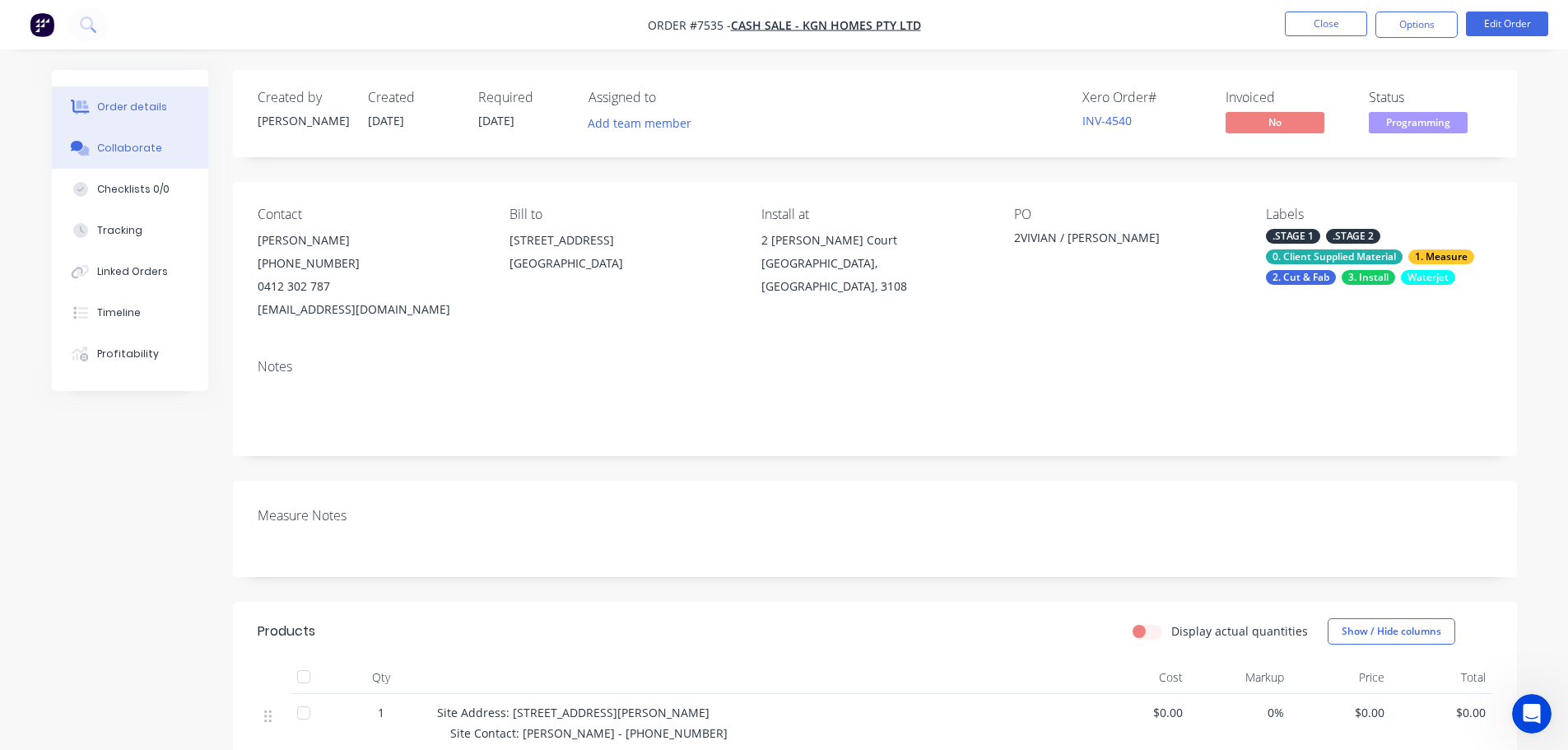
click at [176, 149] on button "Collaborate" at bounding box center [130, 148] width 156 height 41
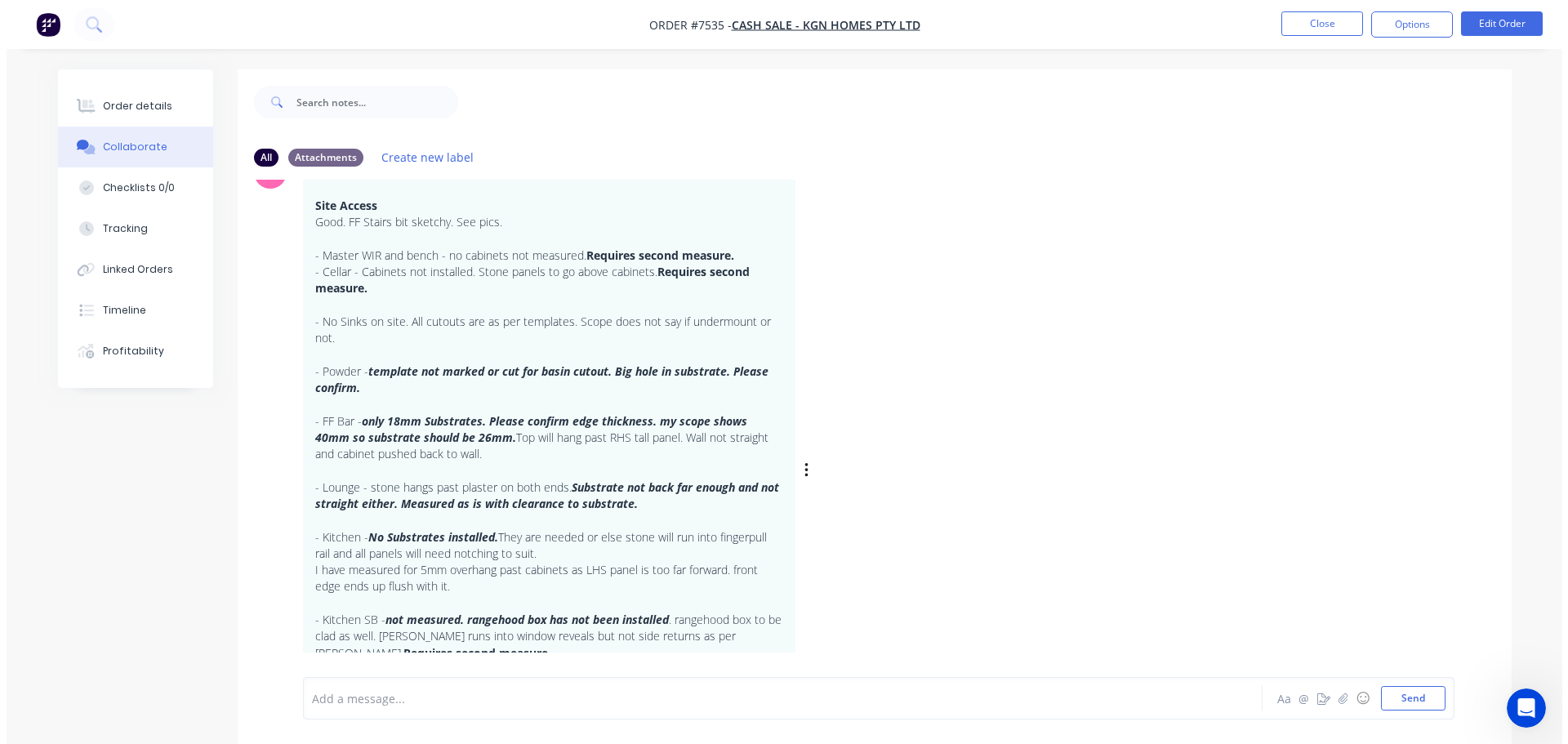
scroll to position [501, 0]
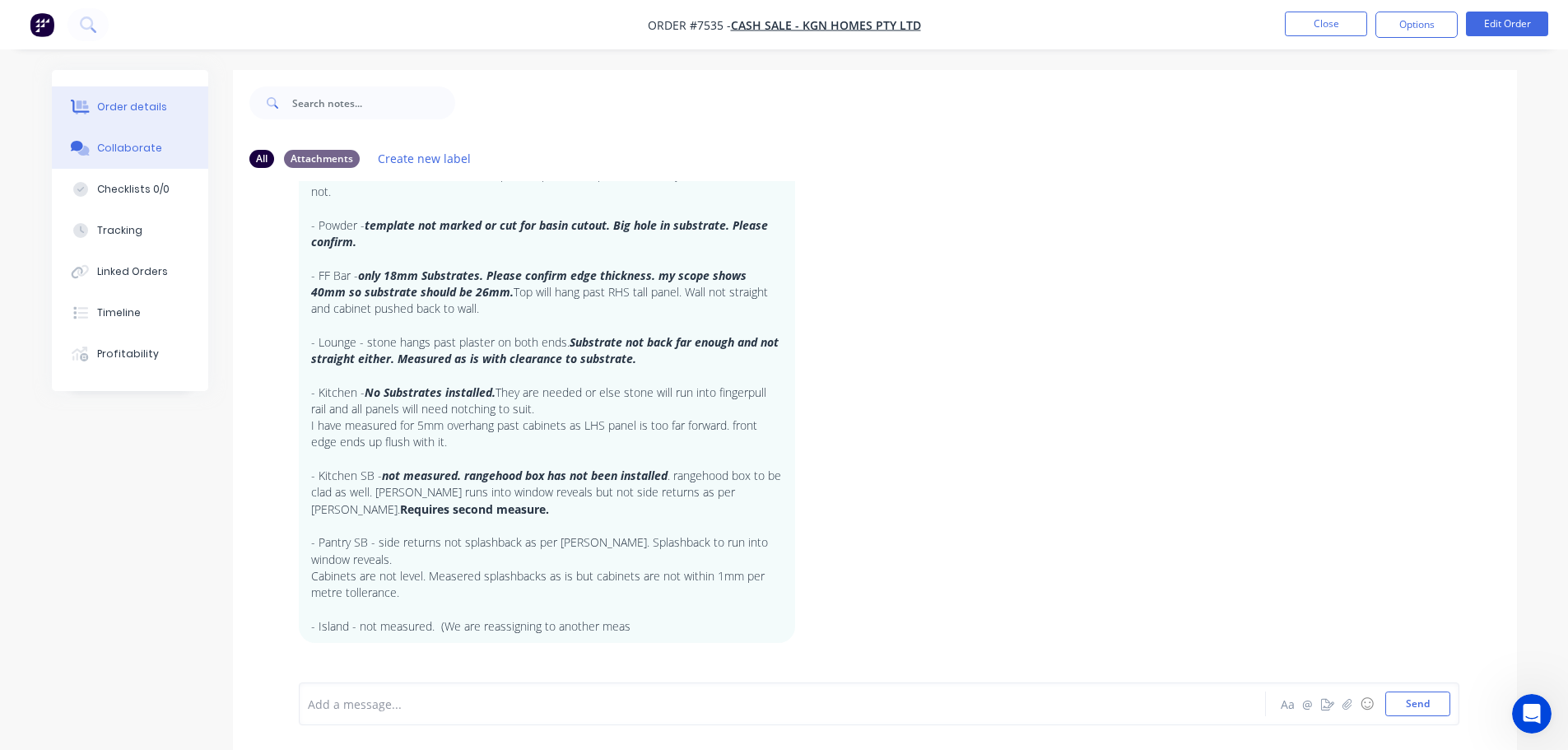
click at [121, 103] on div "Order details" at bounding box center [131, 107] width 70 height 15
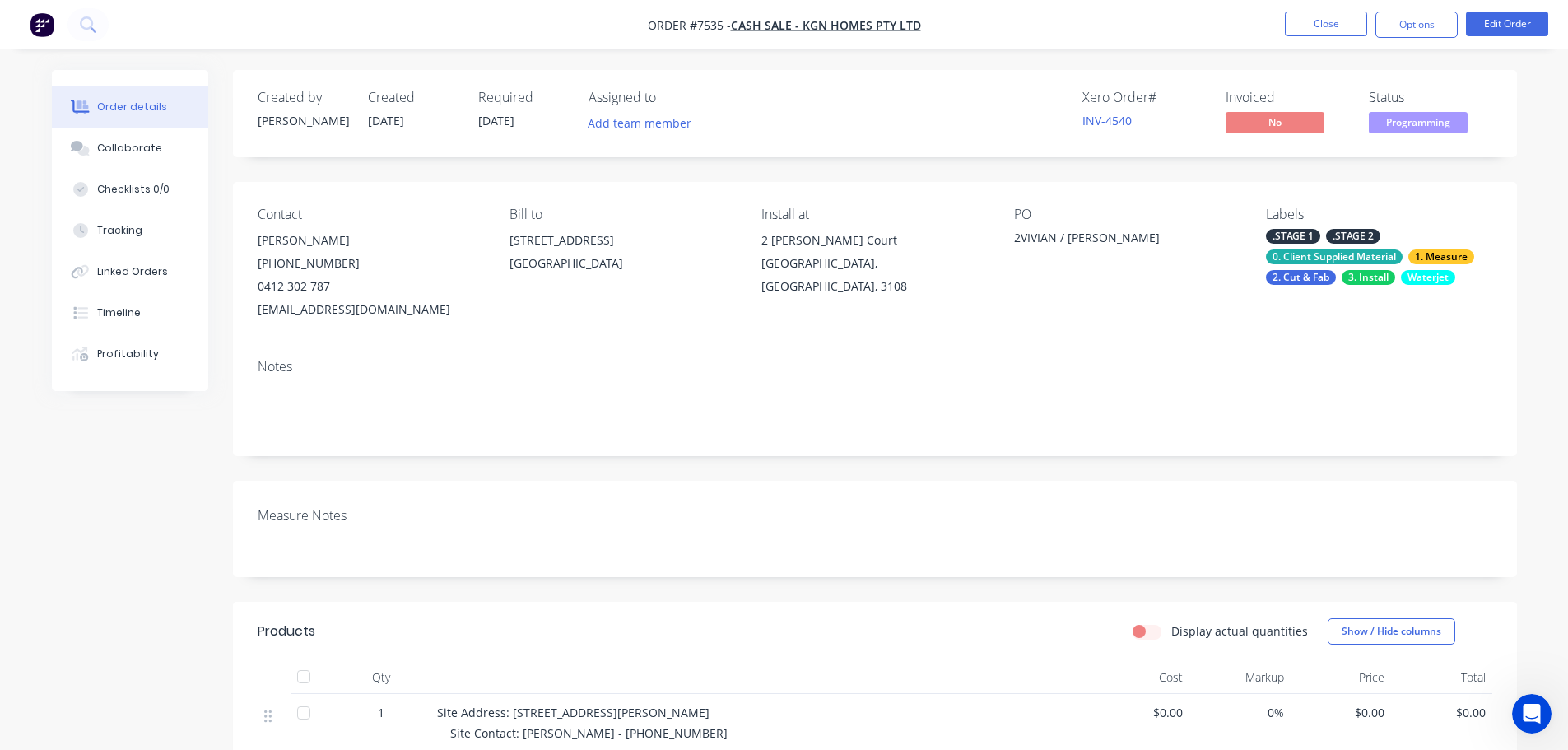
click at [474, 537] on div "Measure Notes" at bounding box center [875, 529] width 1284 height 97
click at [319, 539] on div at bounding box center [348, 540] width 206 height 24
click at [1324, 20] on button "Close" at bounding box center [1325, 24] width 82 height 25
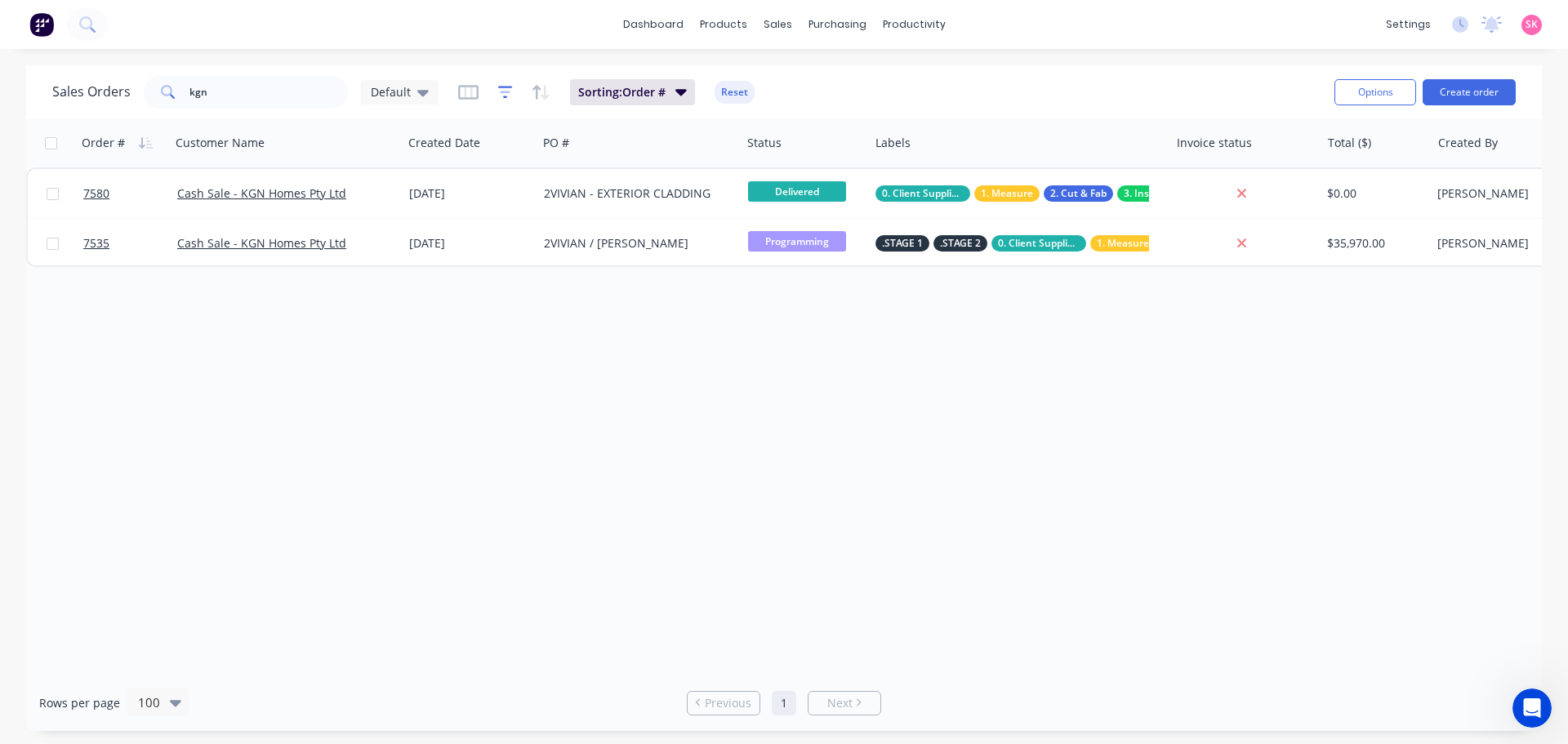
click at [509, 95] on icon "button" at bounding box center [505, 92] width 14 height 16
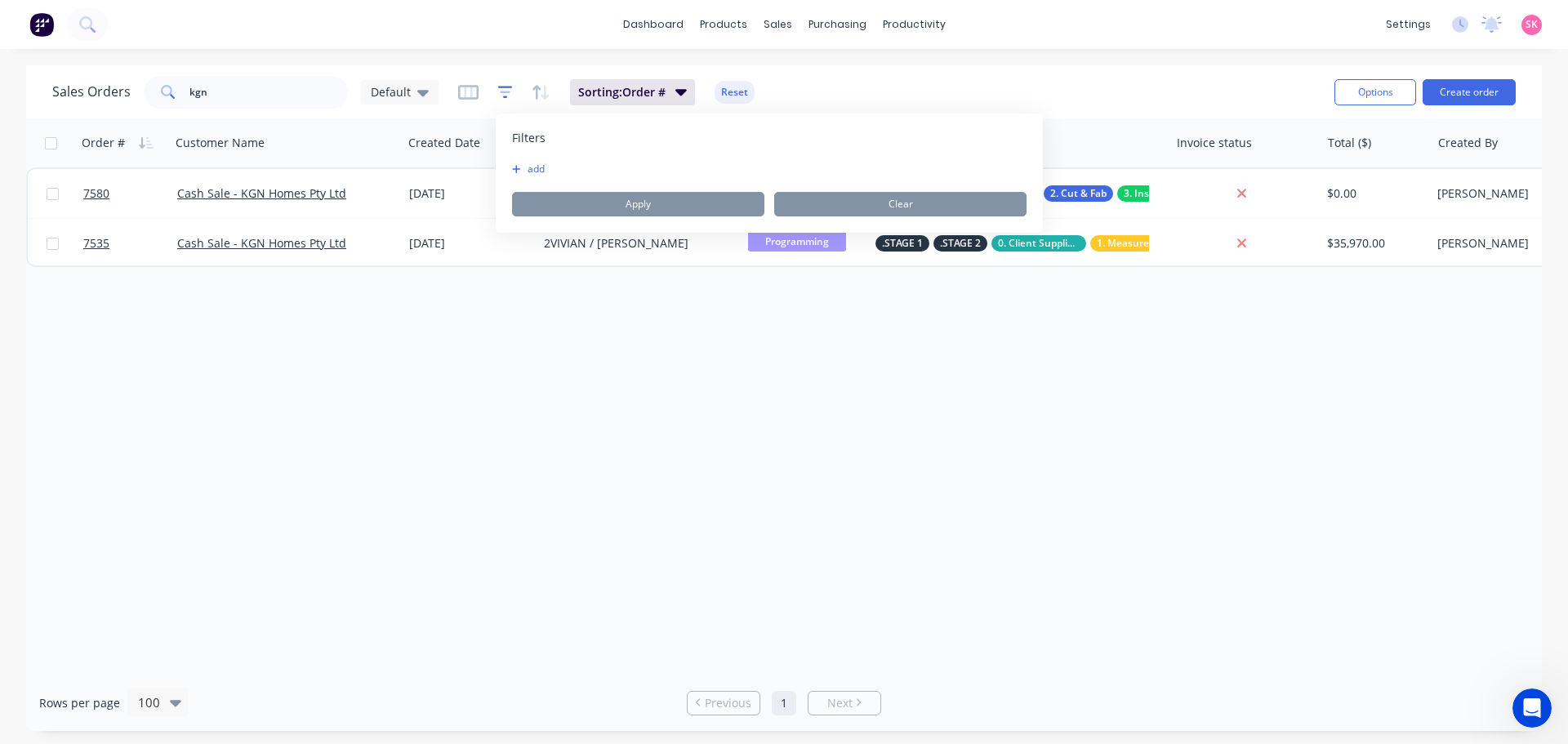
click at [501, 86] on icon "button" at bounding box center [505, 92] width 14 height 13
click at [458, 100] on button "button" at bounding box center [468, 92] width 21 height 26
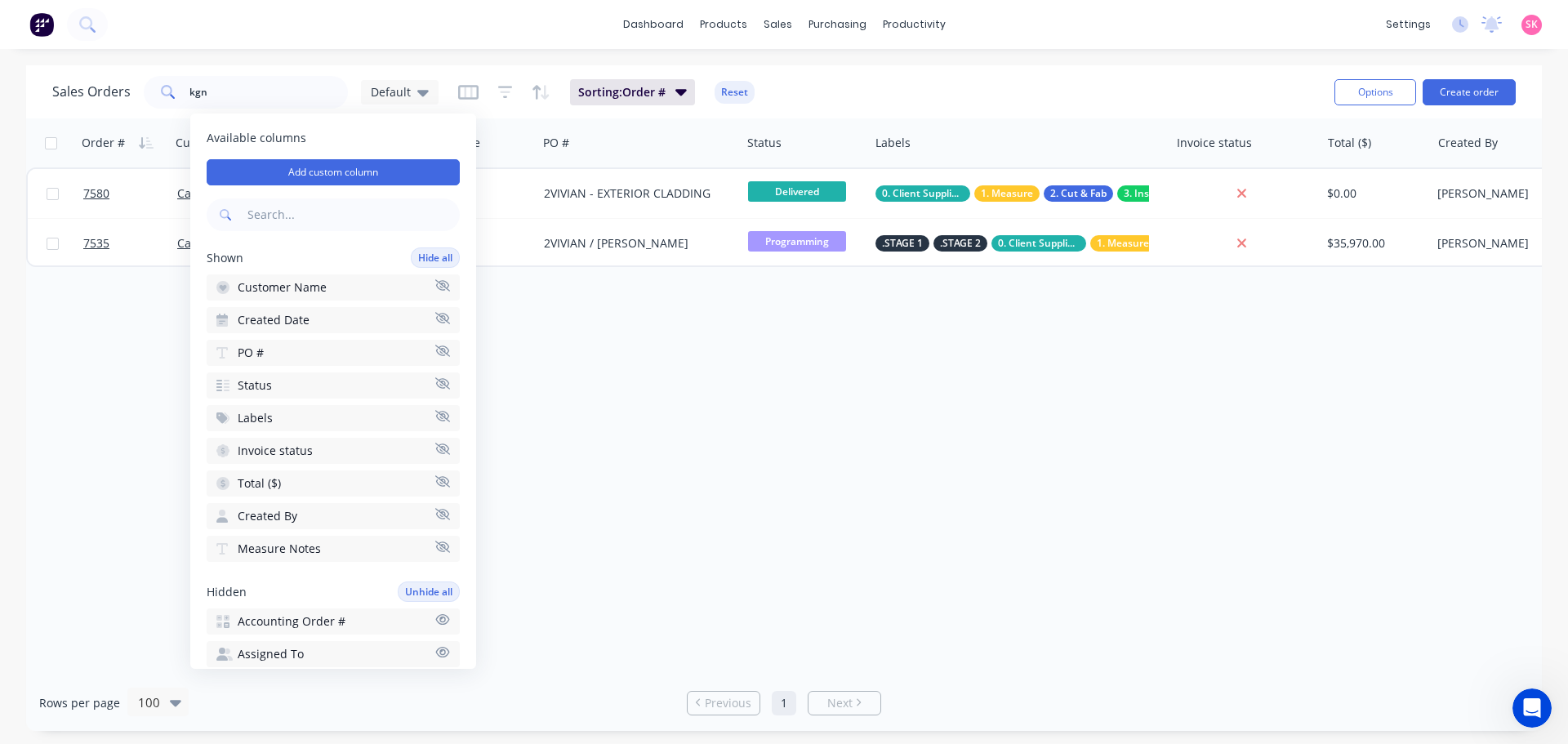
click at [299, 532] on div "Shown Hide all Customer Name Created Date PO # Status Labels Invoice status Tot…" at bounding box center [333, 404] width 253 height 314
click at [298, 548] on span "Measure Notes" at bounding box center [280, 548] width 83 height 16
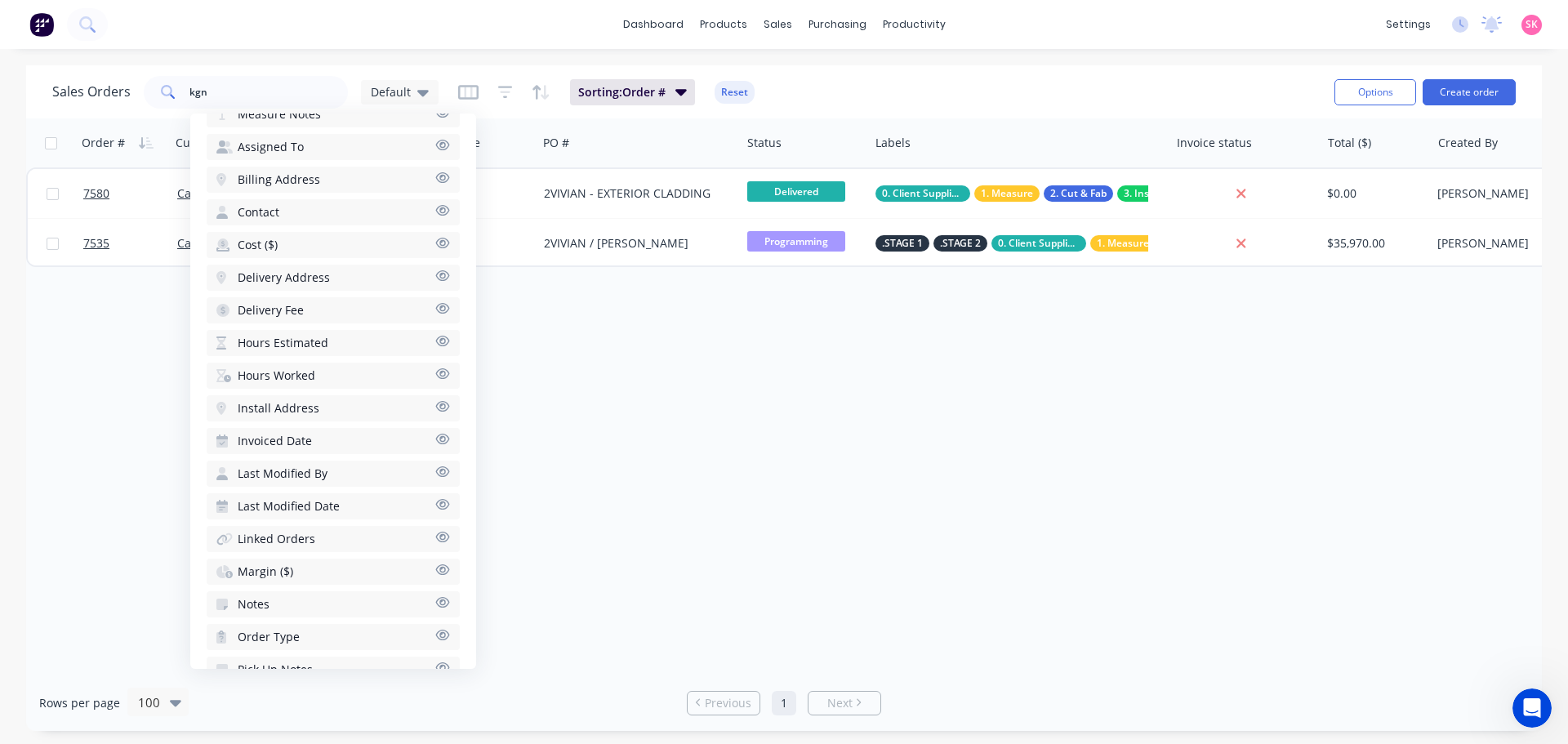
scroll to position [609, 0]
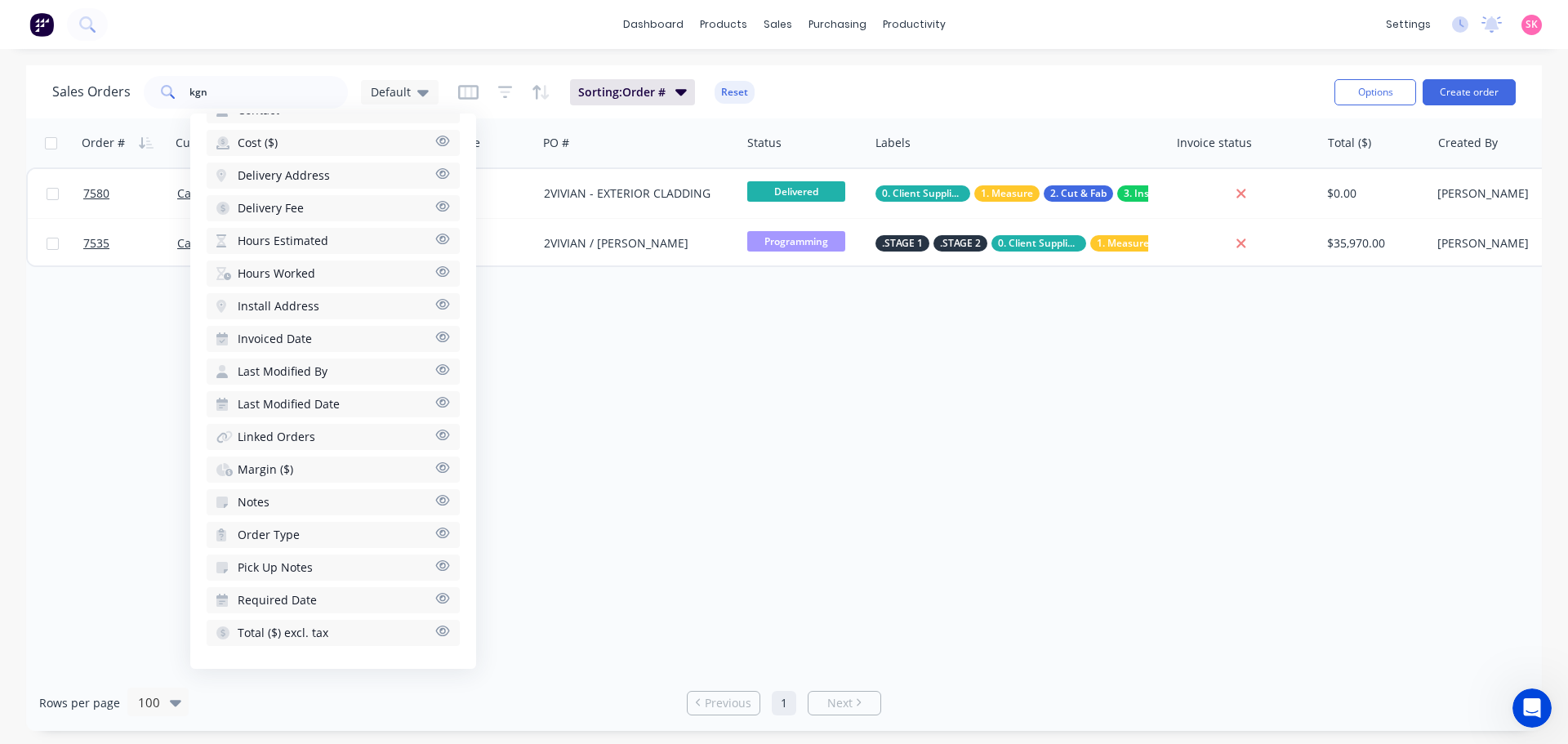
click at [821, 439] on div "Order # Customer Name Created Date PO # Status Labels Invoice status Total ($) …" at bounding box center [784, 396] width 1516 height 556
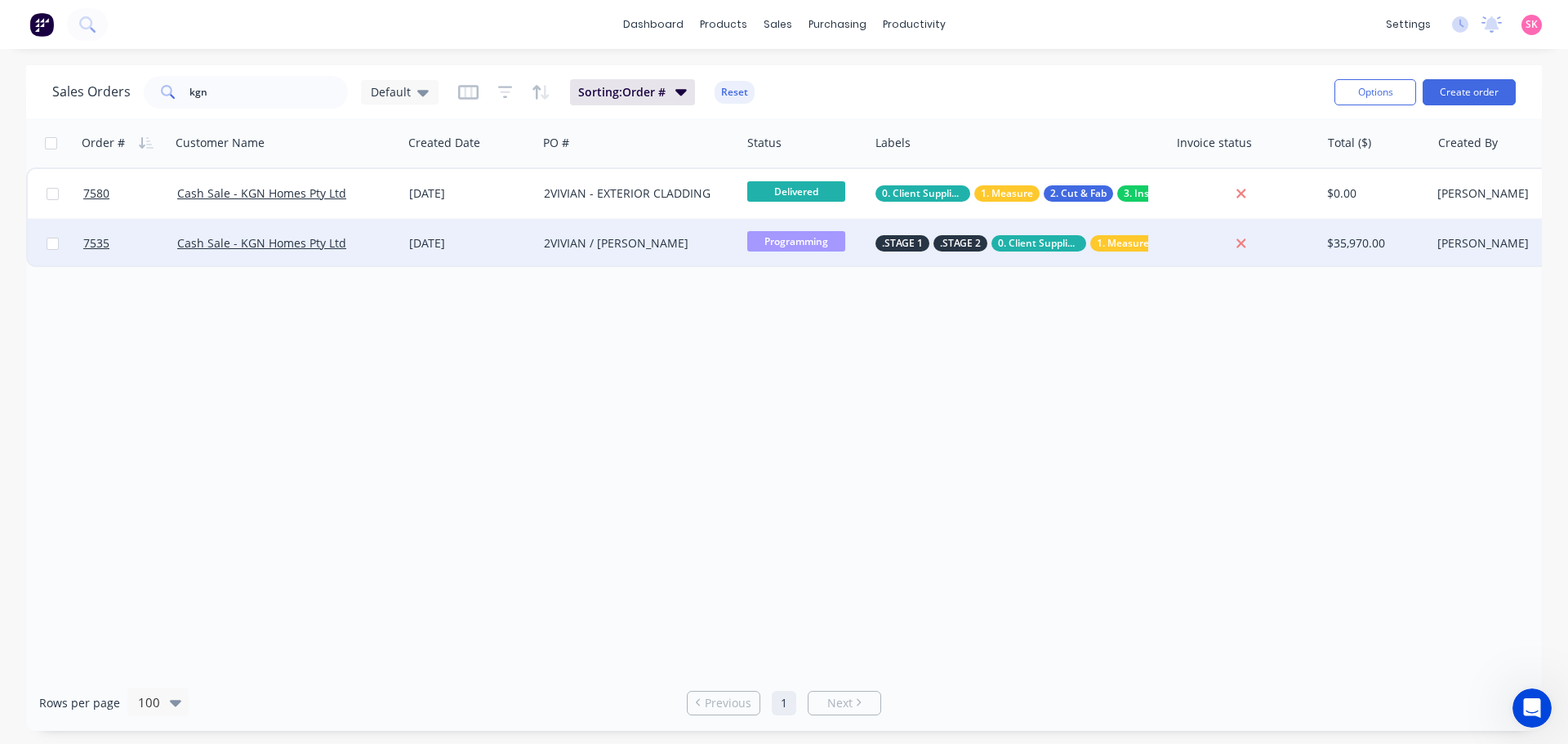
click at [388, 224] on div "Cash Sale - KGN Homes Pty Ltd" at bounding box center [287, 243] width 232 height 49
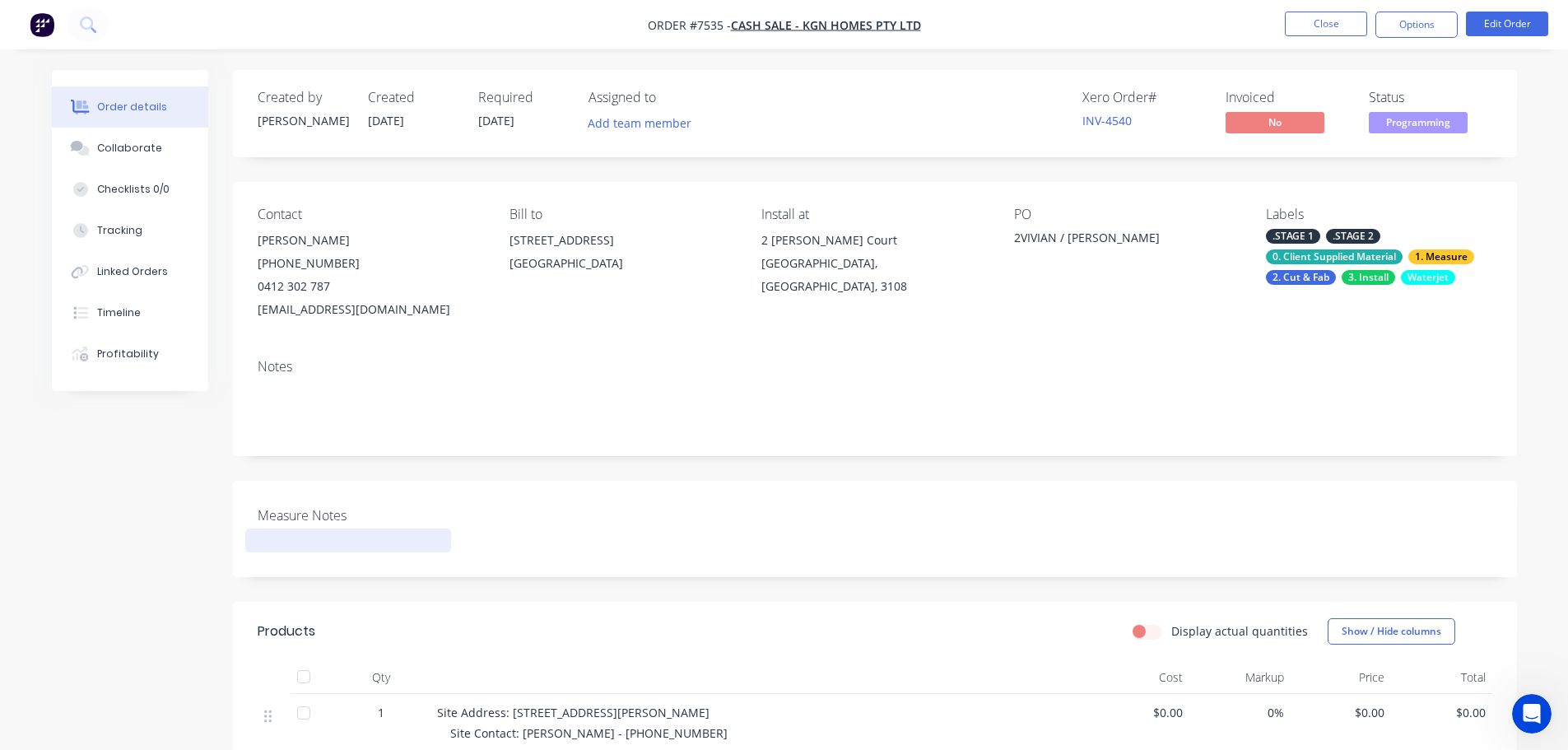
click at [447, 545] on div at bounding box center [348, 540] width 206 height 24
click at [1311, 23] on button "Close" at bounding box center [1325, 24] width 82 height 25
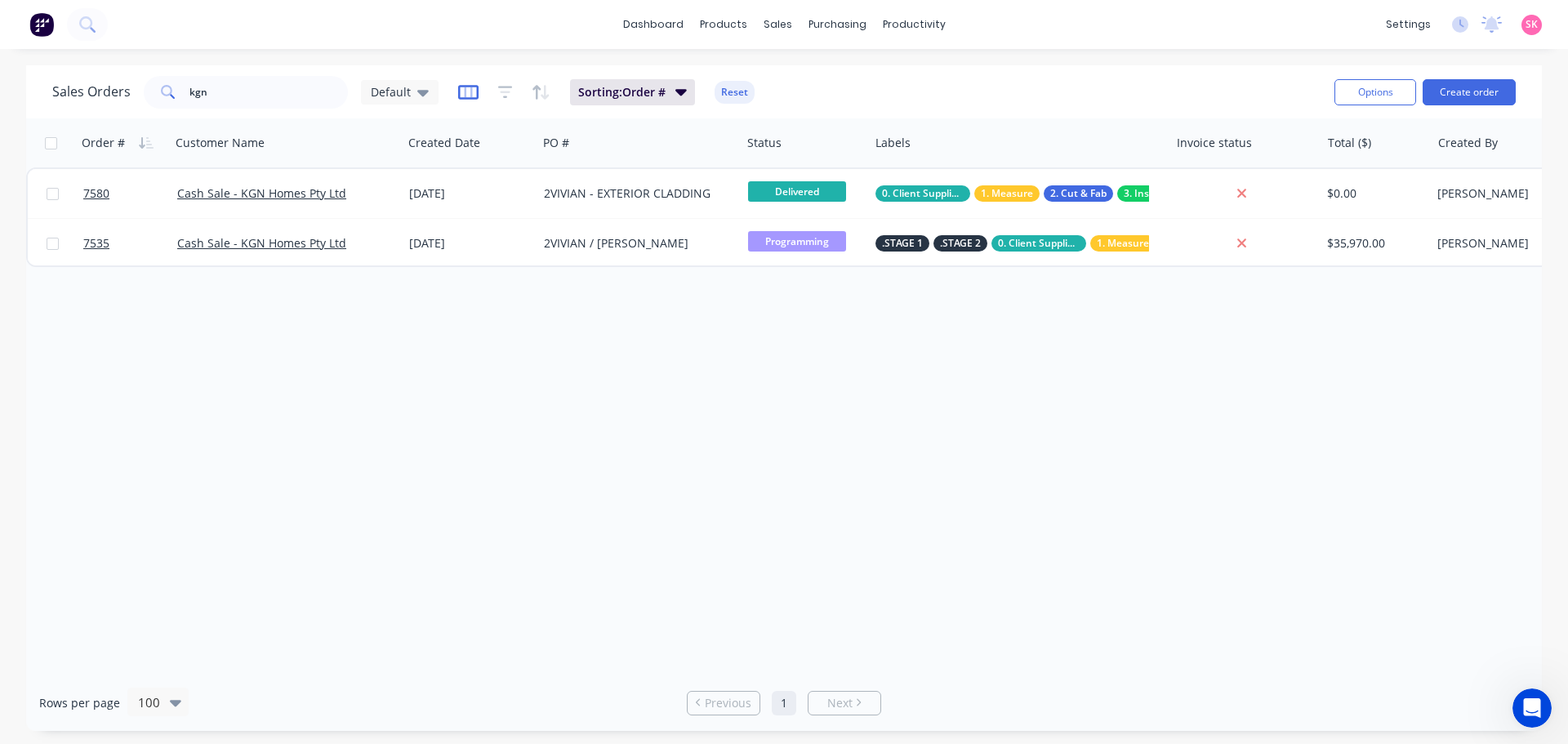
click at [473, 96] on icon "button" at bounding box center [468, 92] width 21 height 16
click at [430, 92] on div "Default" at bounding box center [400, 91] width 78 height 24
click at [454, 94] on div "Sales Orders kgn Default Sorting: Order # Reset" at bounding box center [687, 91] width 1269 height 40
click at [464, 90] on icon "button" at bounding box center [468, 92] width 21 height 16
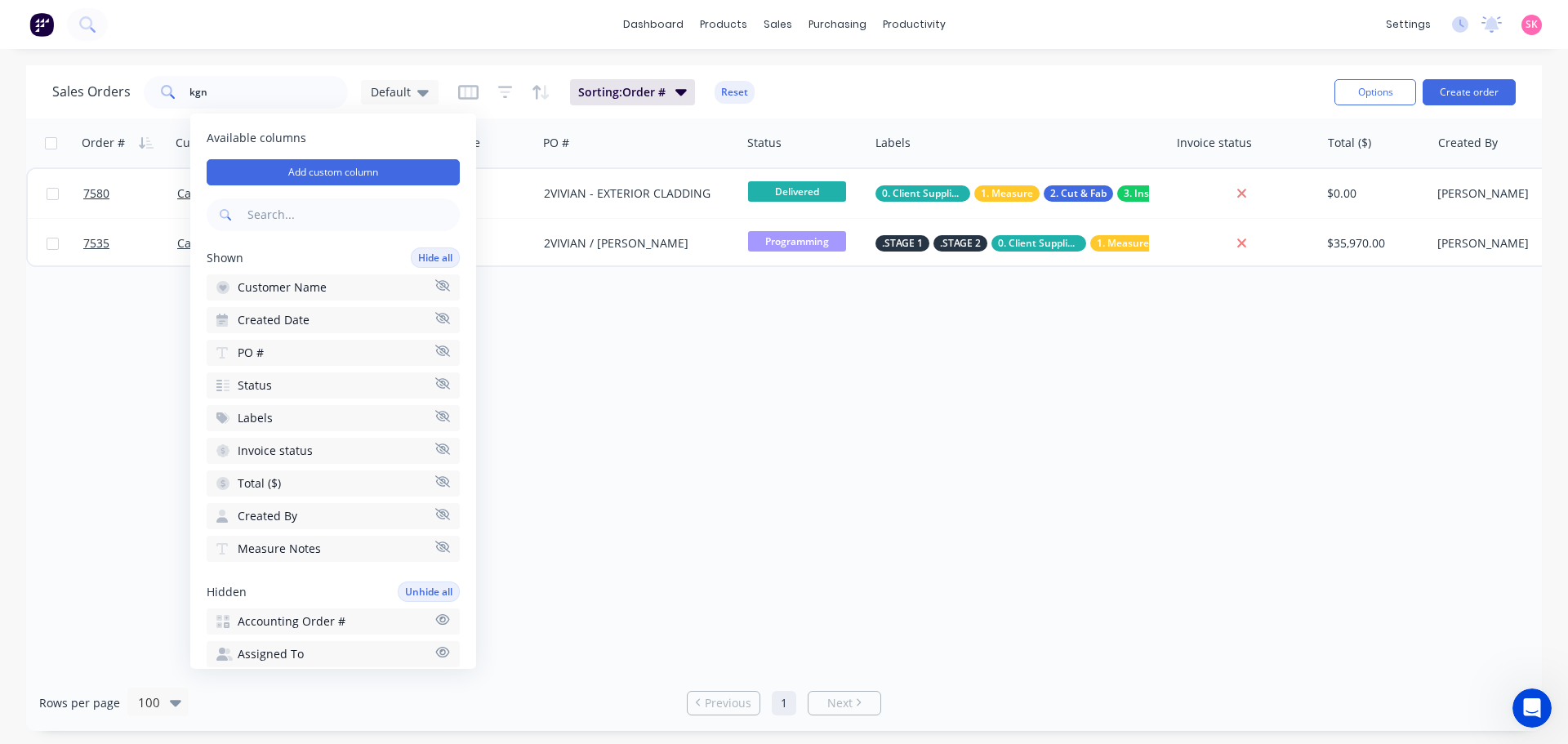
click at [1132, 444] on div "Order # Customer Name Created Date PO # Status Labels Invoice status Total ($) …" at bounding box center [784, 396] width 1516 height 556
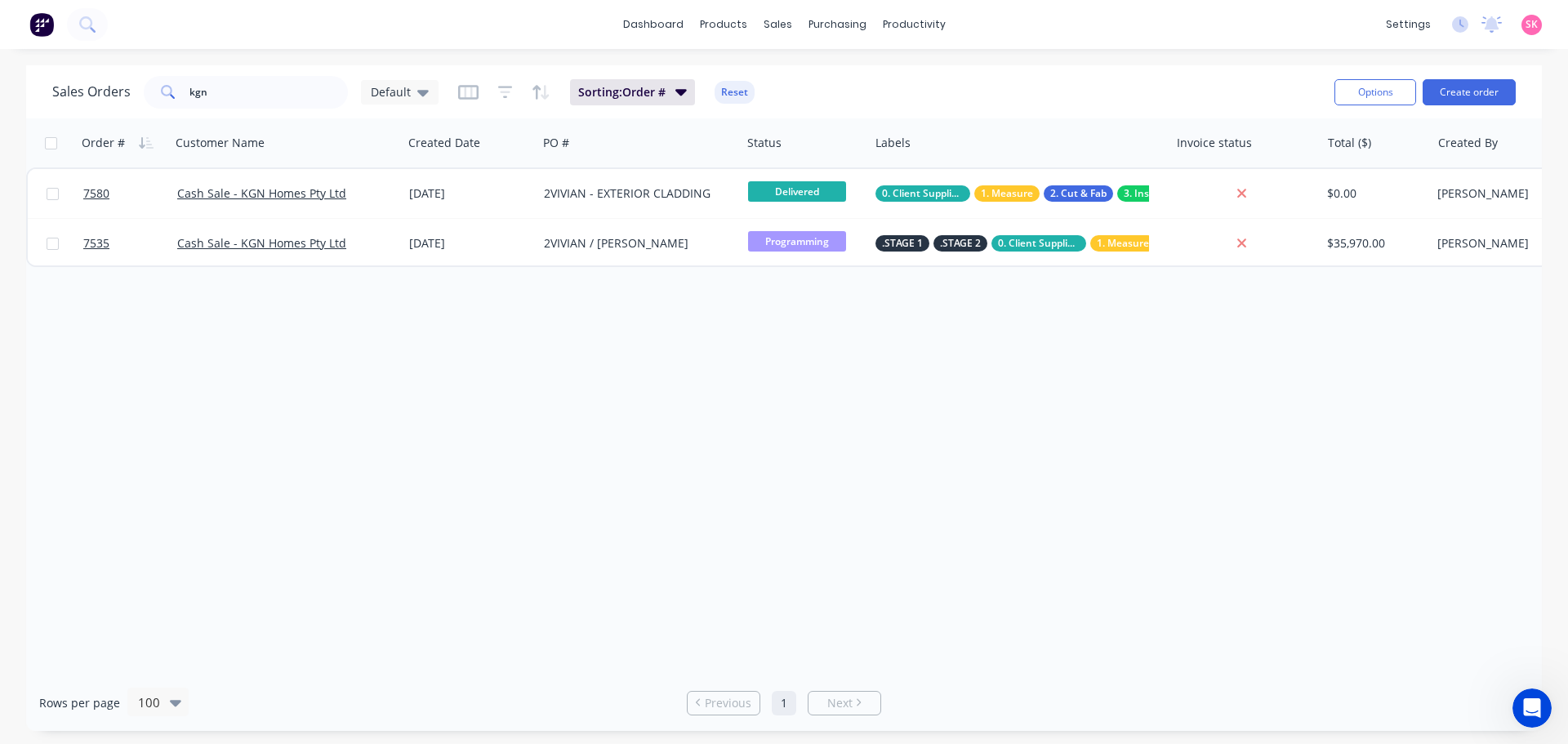
scroll to position [0, 251]
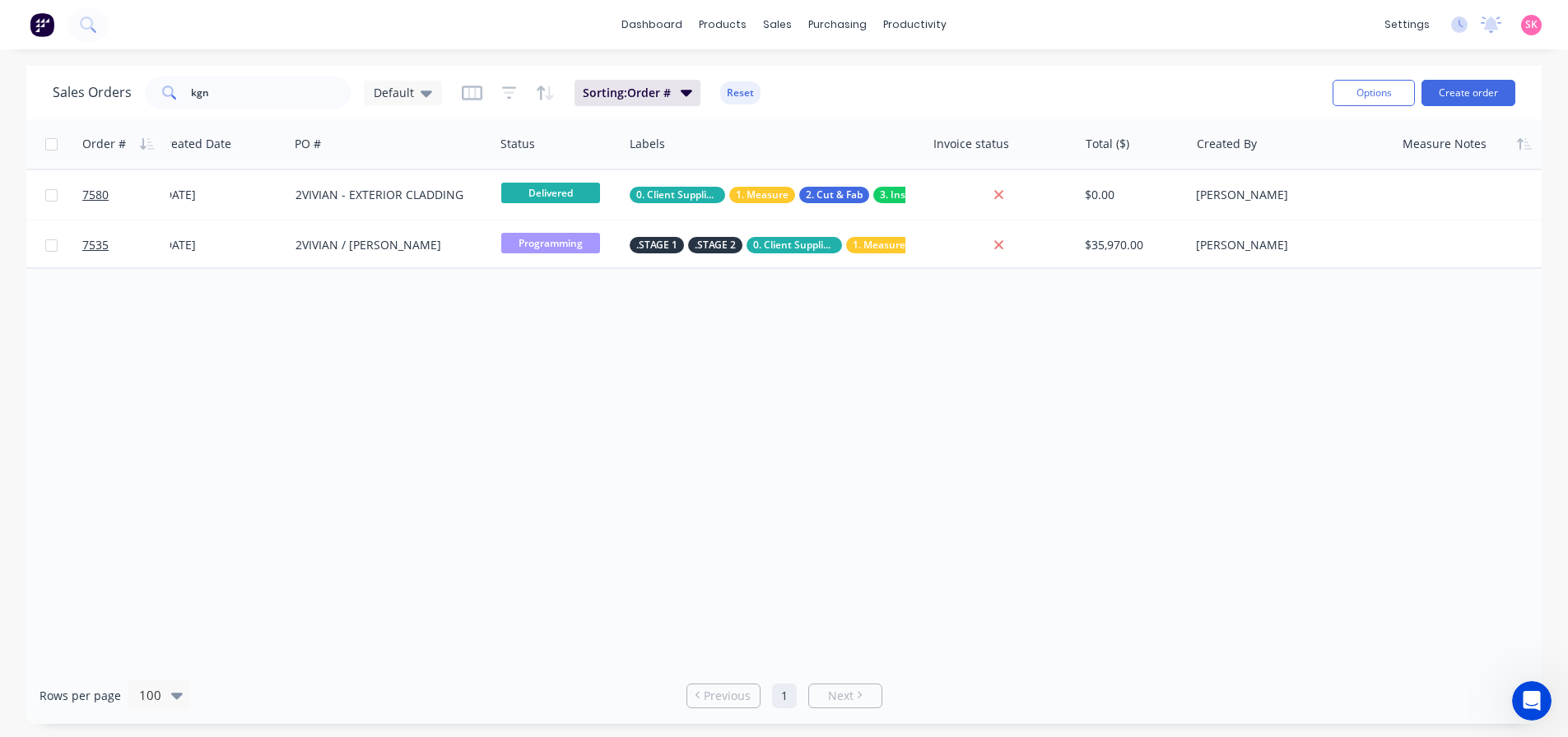
click at [1466, 151] on div at bounding box center [1469, 144] width 134 height 33
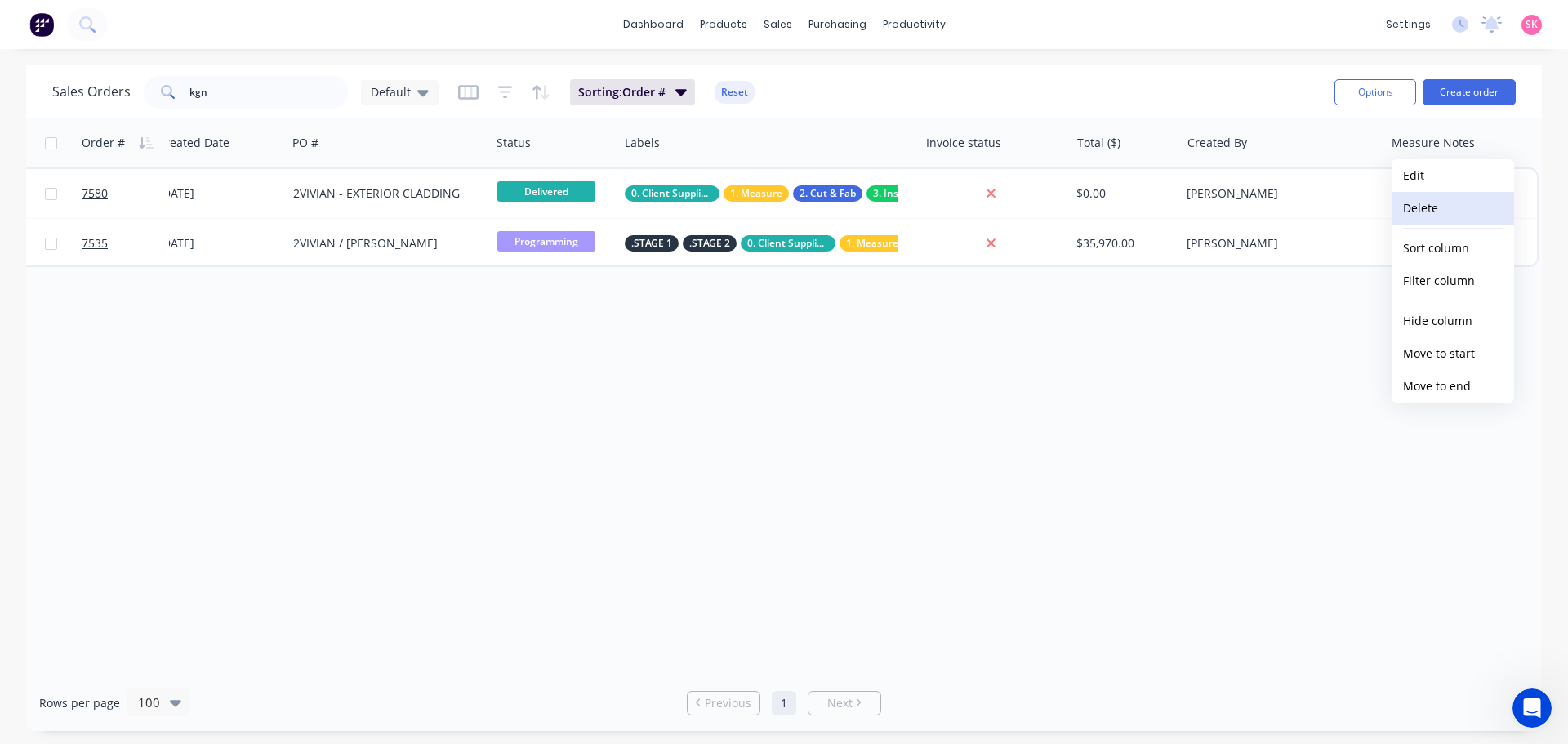
click at [1447, 201] on button "Delete" at bounding box center [1452, 208] width 122 height 33
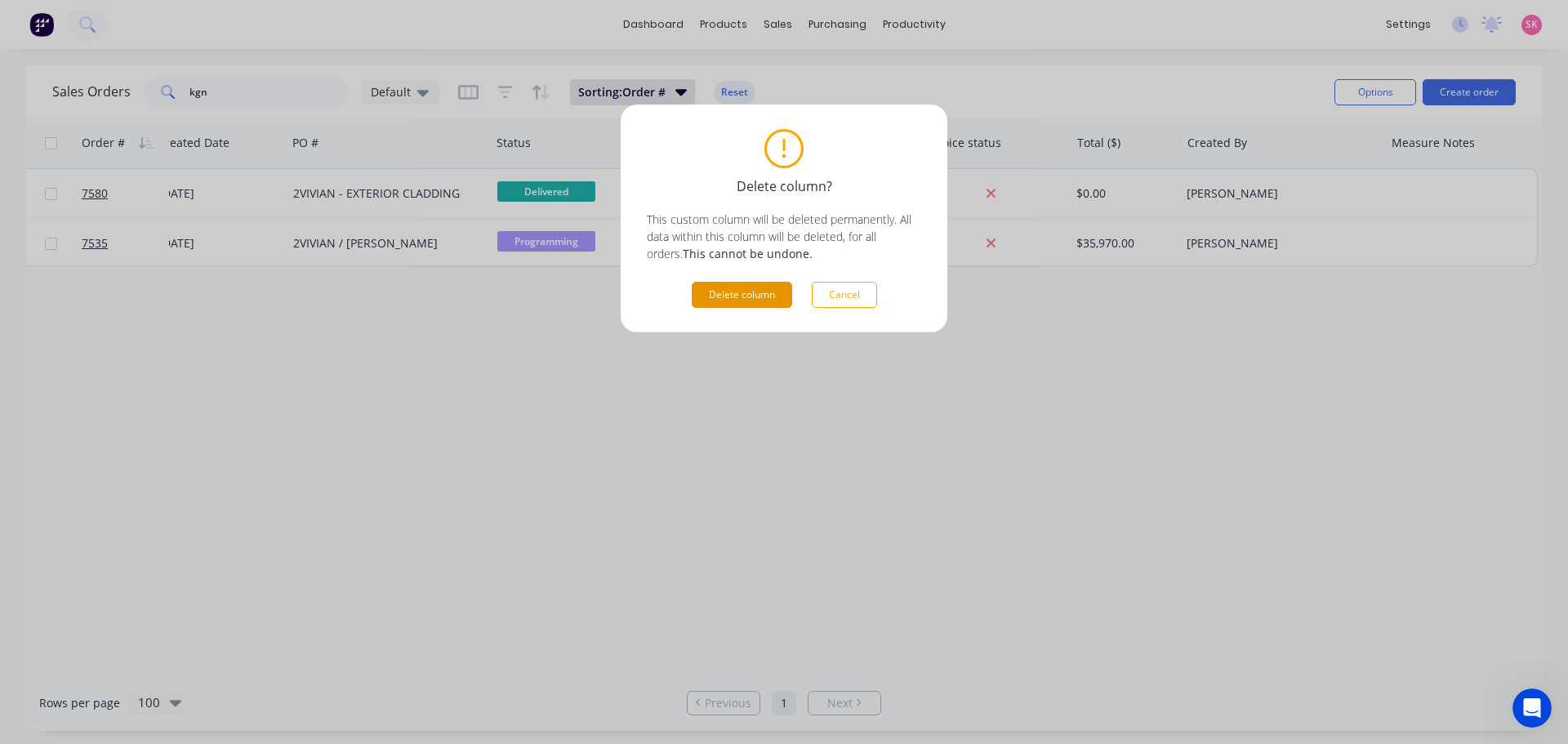
click at [741, 299] on button "Delete column" at bounding box center [741, 294] width 100 height 26
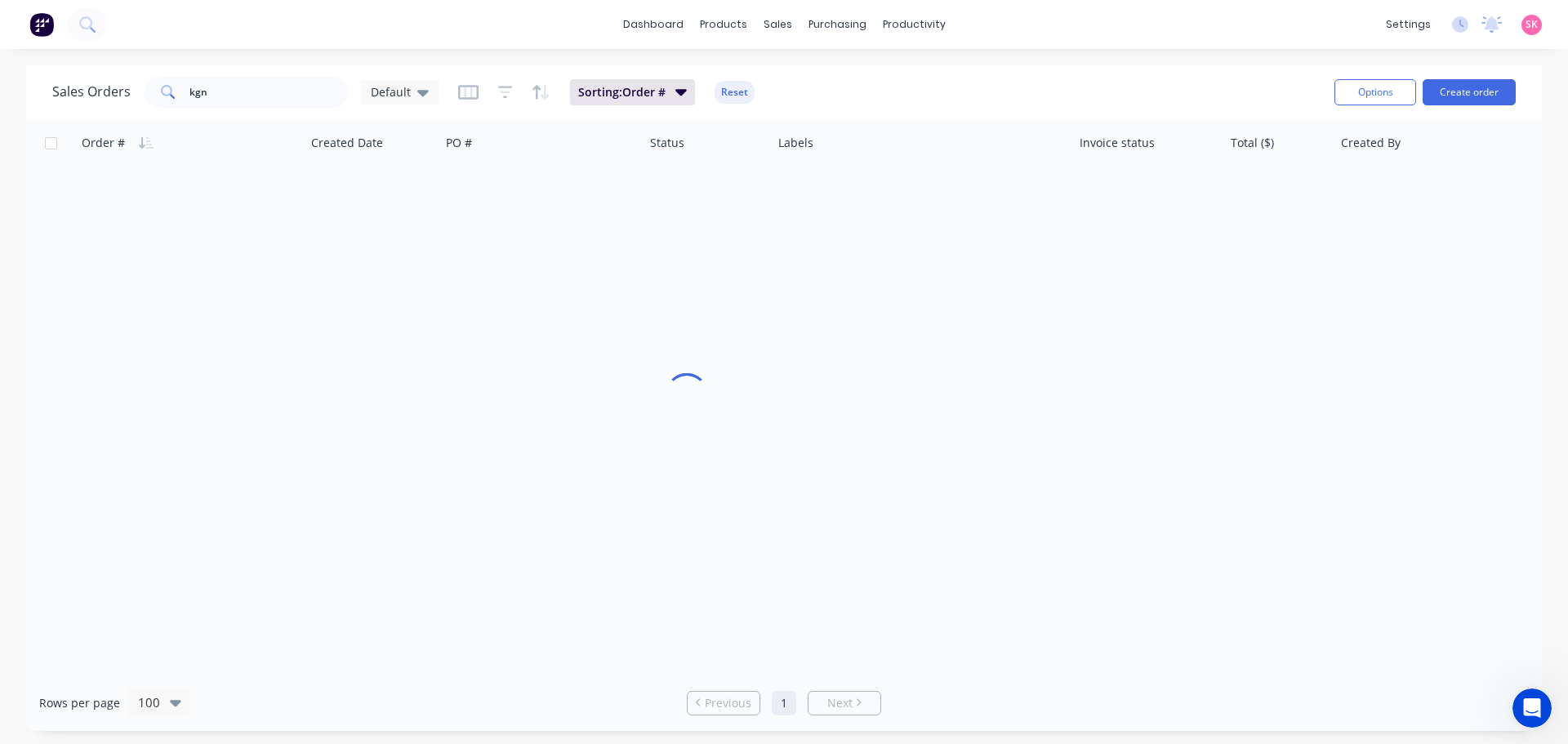
scroll to position [0, 97]
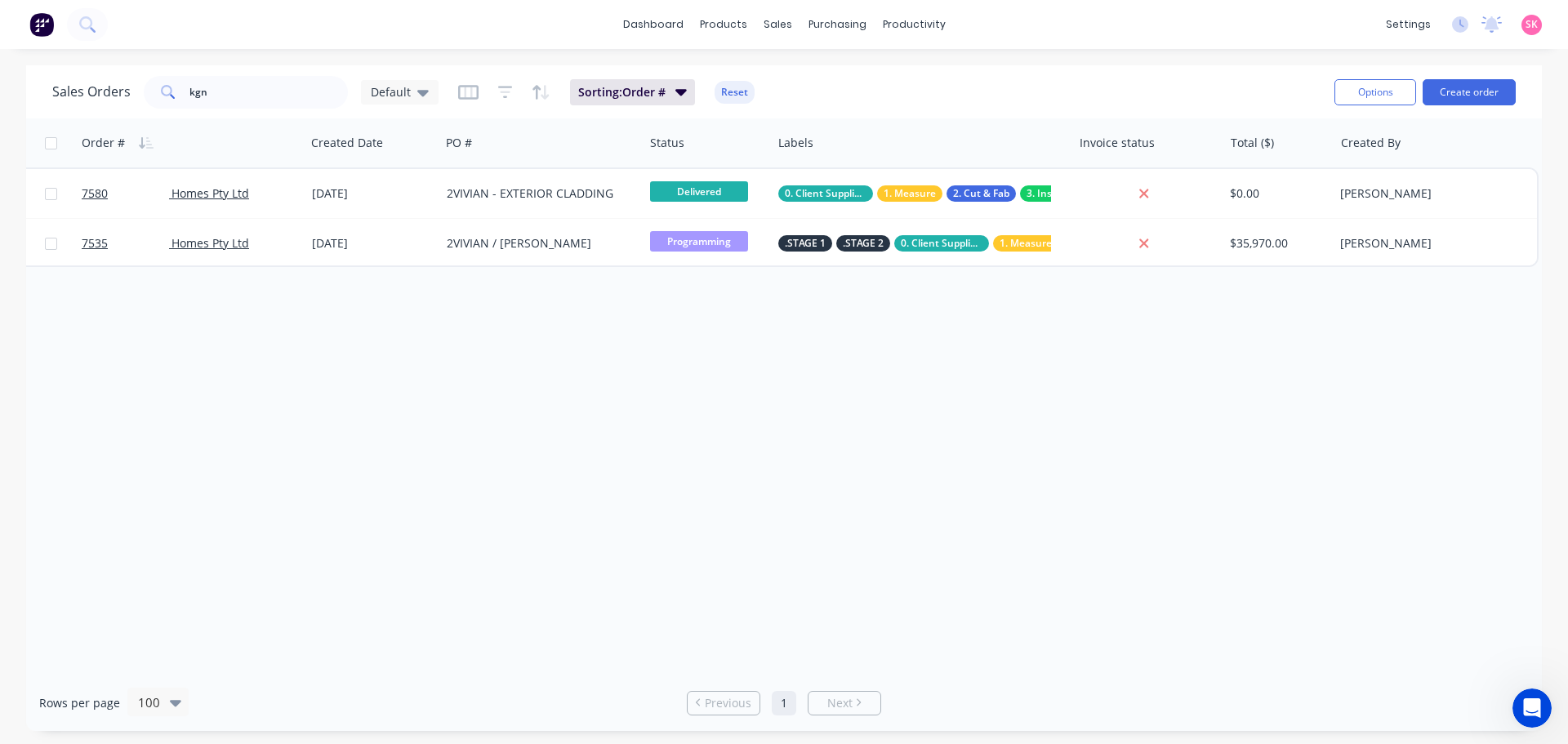
drag, startPoint x: 1088, startPoint y: 662, endPoint x: 1093, endPoint y: 669, distance: 8.6
click at [1091, 667] on div "Order # Customer Name Created Date PO # Status Labels Invoice status Total ($) …" at bounding box center [784, 396] width 1516 height 556
drag, startPoint x: 1095, startPoint y: 674, endPoint x: 915, endPoint y: 674, distance: 180.0
click at [915, 674] on div "Rows per page 100 Previous 1 Next" at bounding box center [784, 702] width 1516 height 56
drag, startPoint x: 996, startPoint y: 664, endPoint x: 928, endPoint y: 664, distance: 68.0
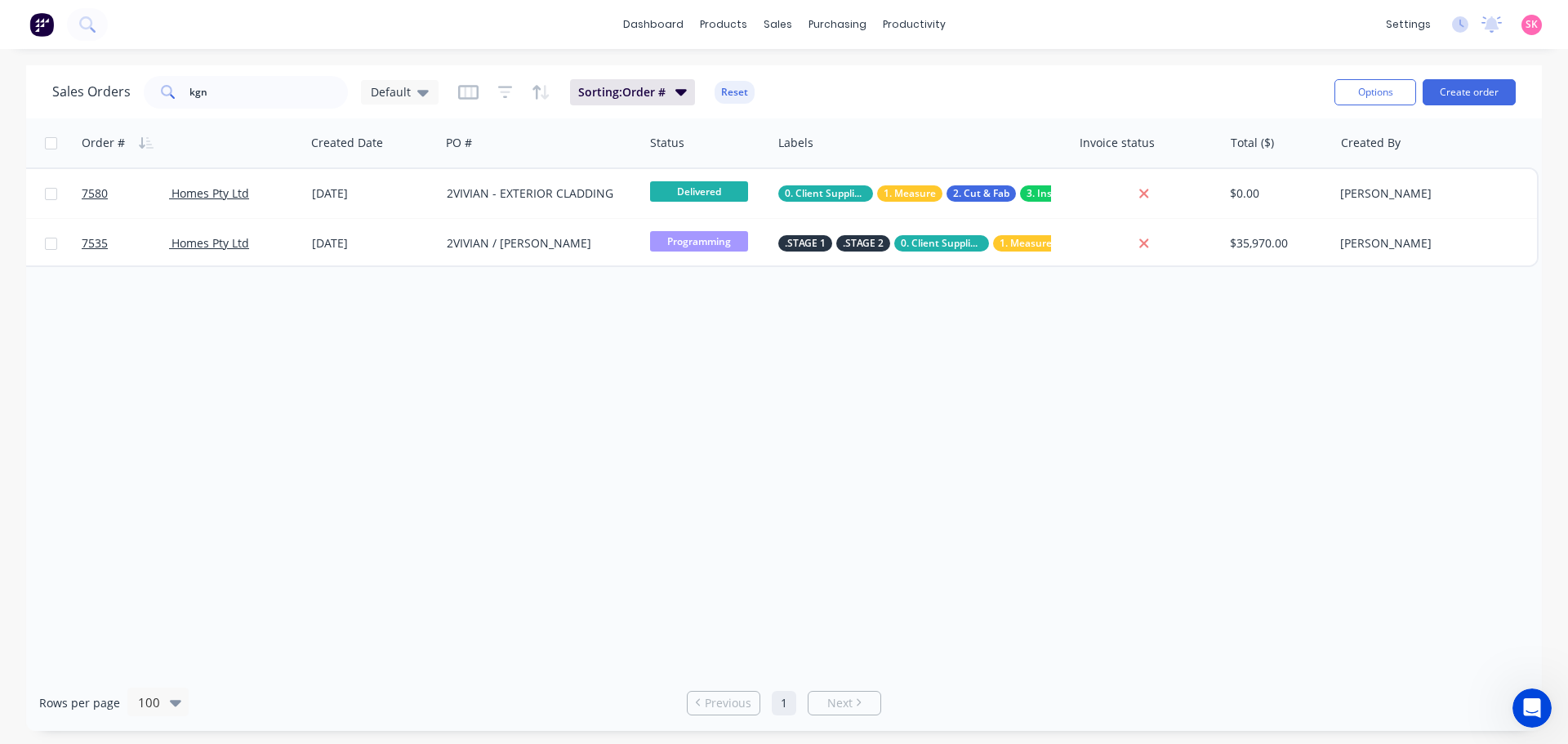
click at [928, 664] on div "Order # Customer Name Created Date PO # Status Labels Invoice status Total ($) …" at bounding box center [784, 396] width 1516 height 556
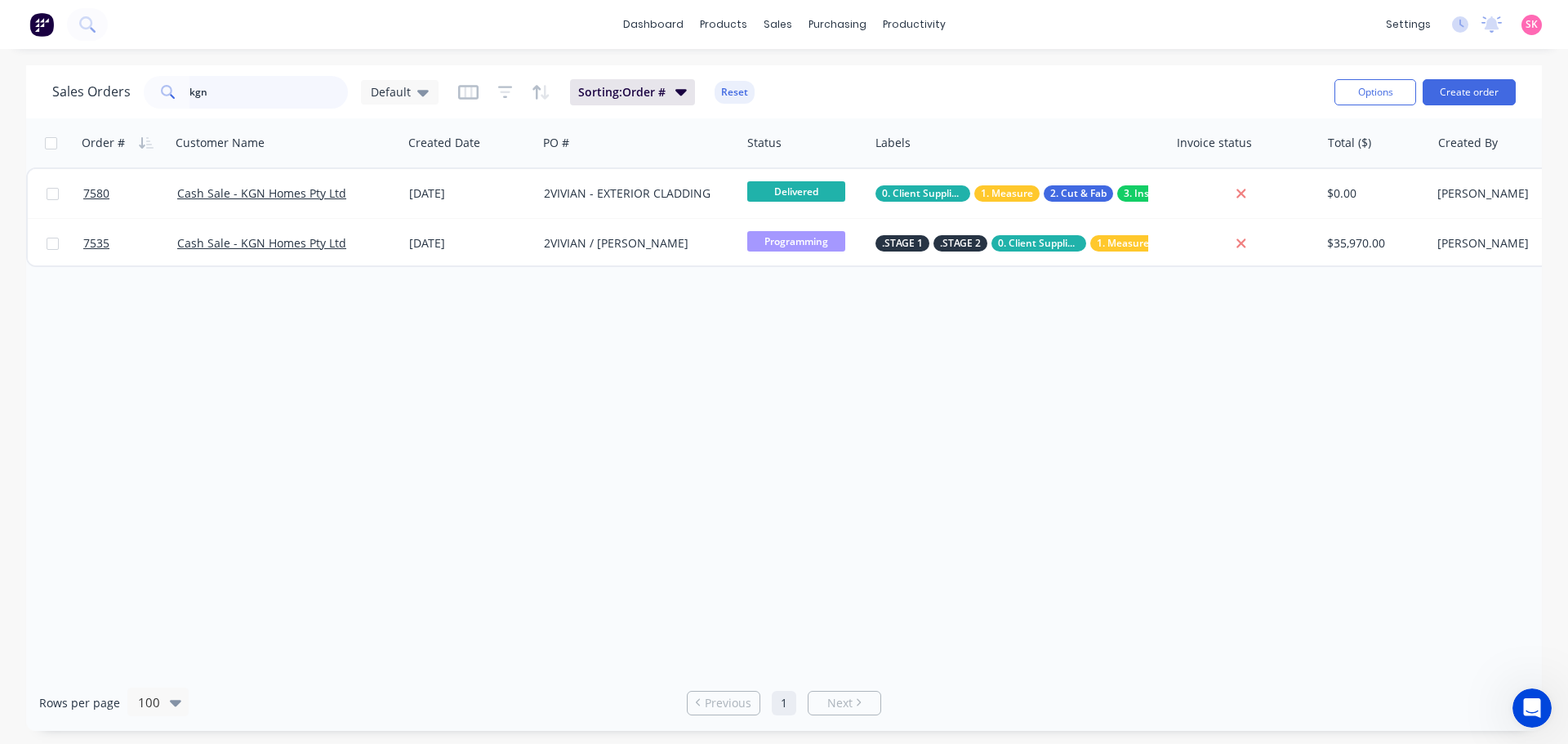
drag, startPoint x: 258, startPoint y: 97, endPoint x: 108, endPoint y: 91, distance: 150.1
click at [141, 100] on div "Sales Orders kgn Default" at bounding box center [245, 92] width 387 height 33
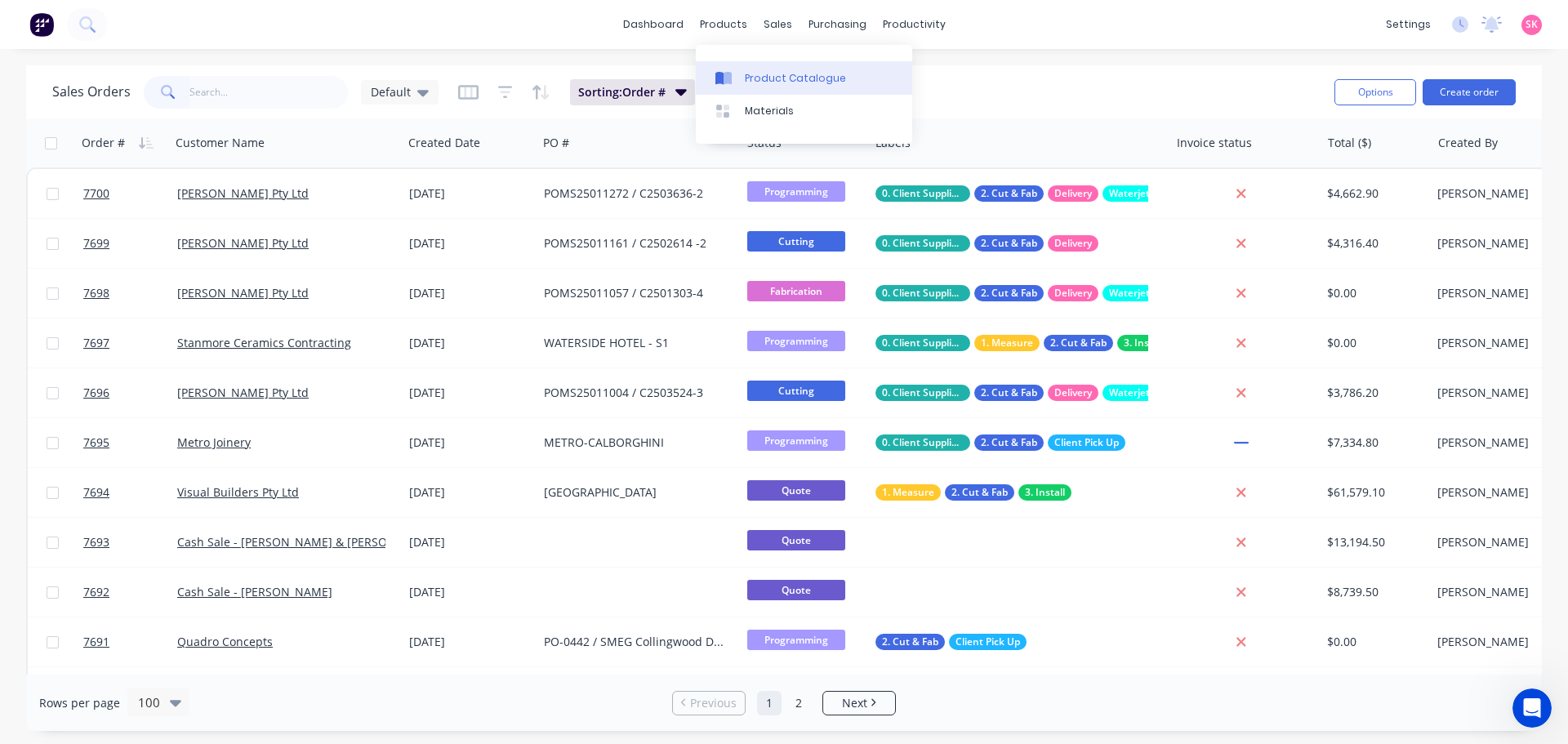
click at [729, 80] on icon at bounding box center [727, 78] width 8 height 13
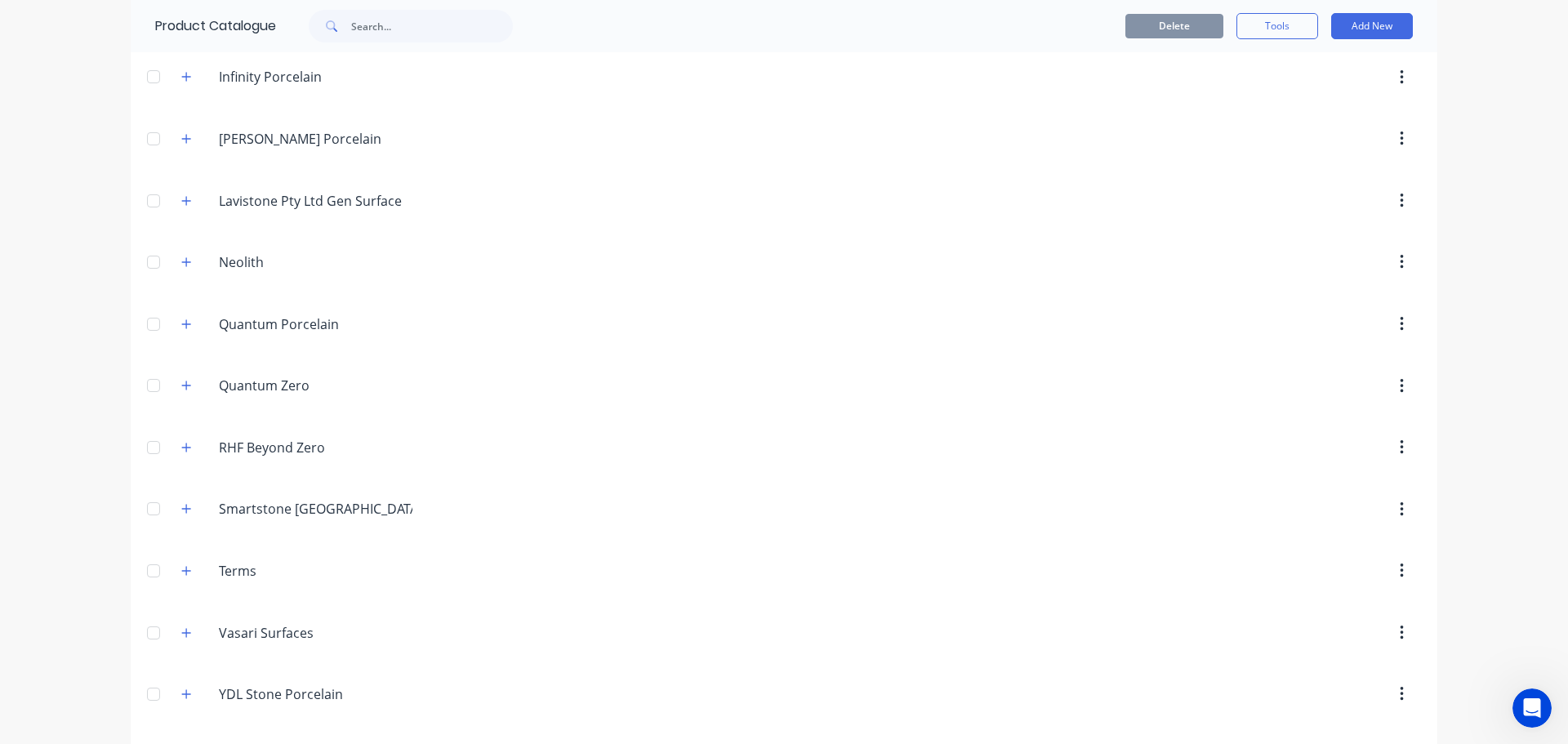
scroll to position [924, 0]
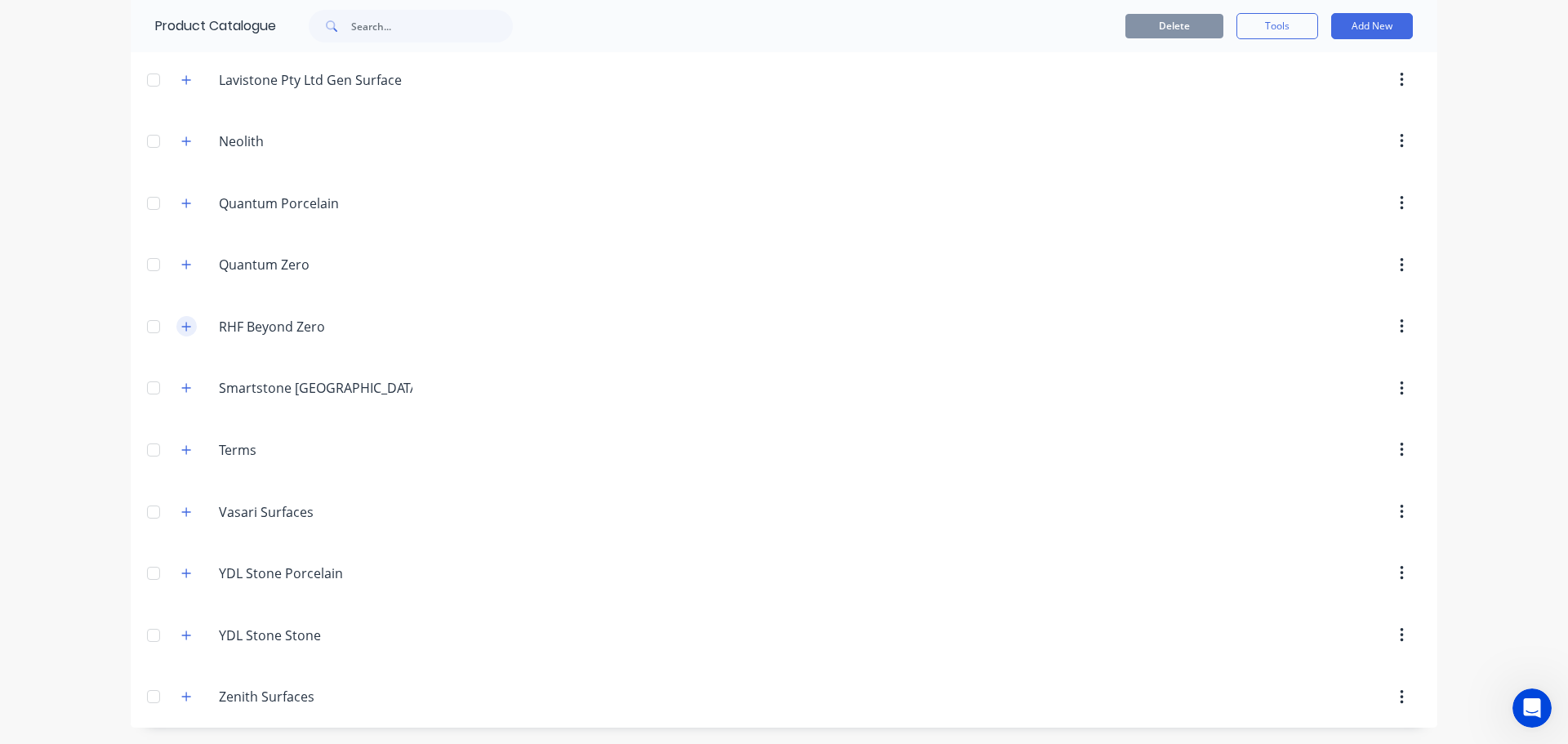
click at [177, 326] on button "button" at bounding box center [186, 326] width 21 height 21
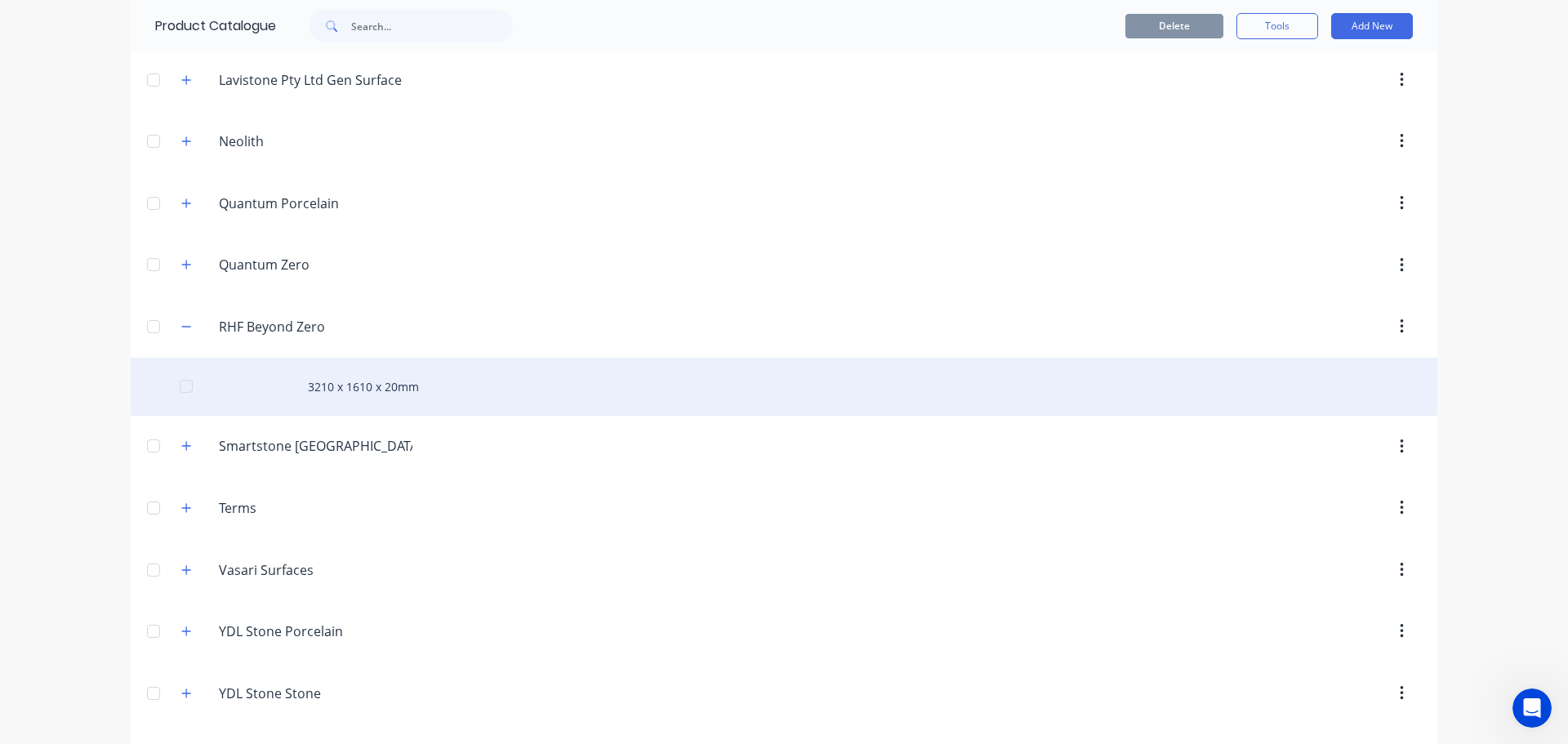
click at [338, 408] on div "3210 x 1610 x 20mm" at bounding box center [784, 386] width 1307 height 58
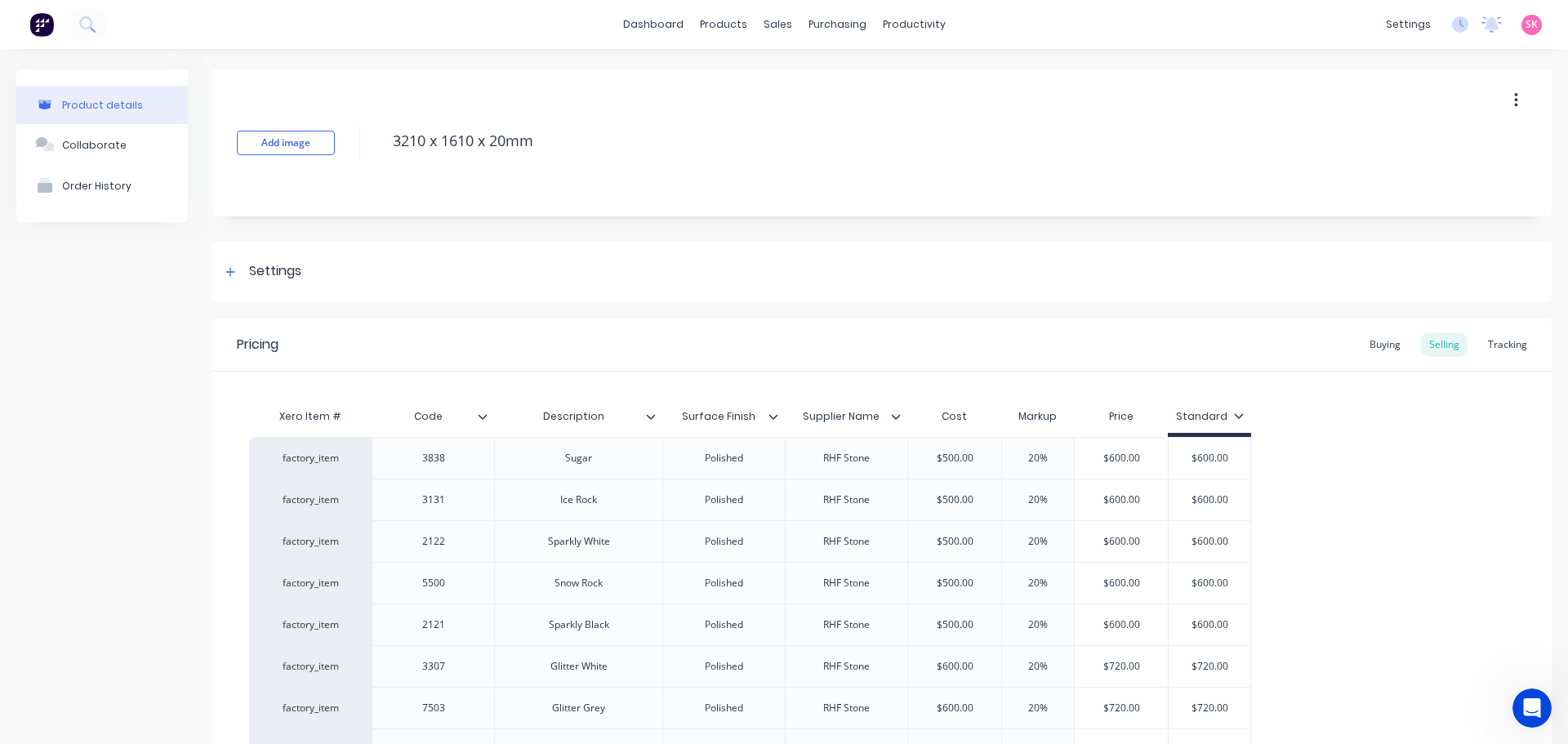
type textarea "x"
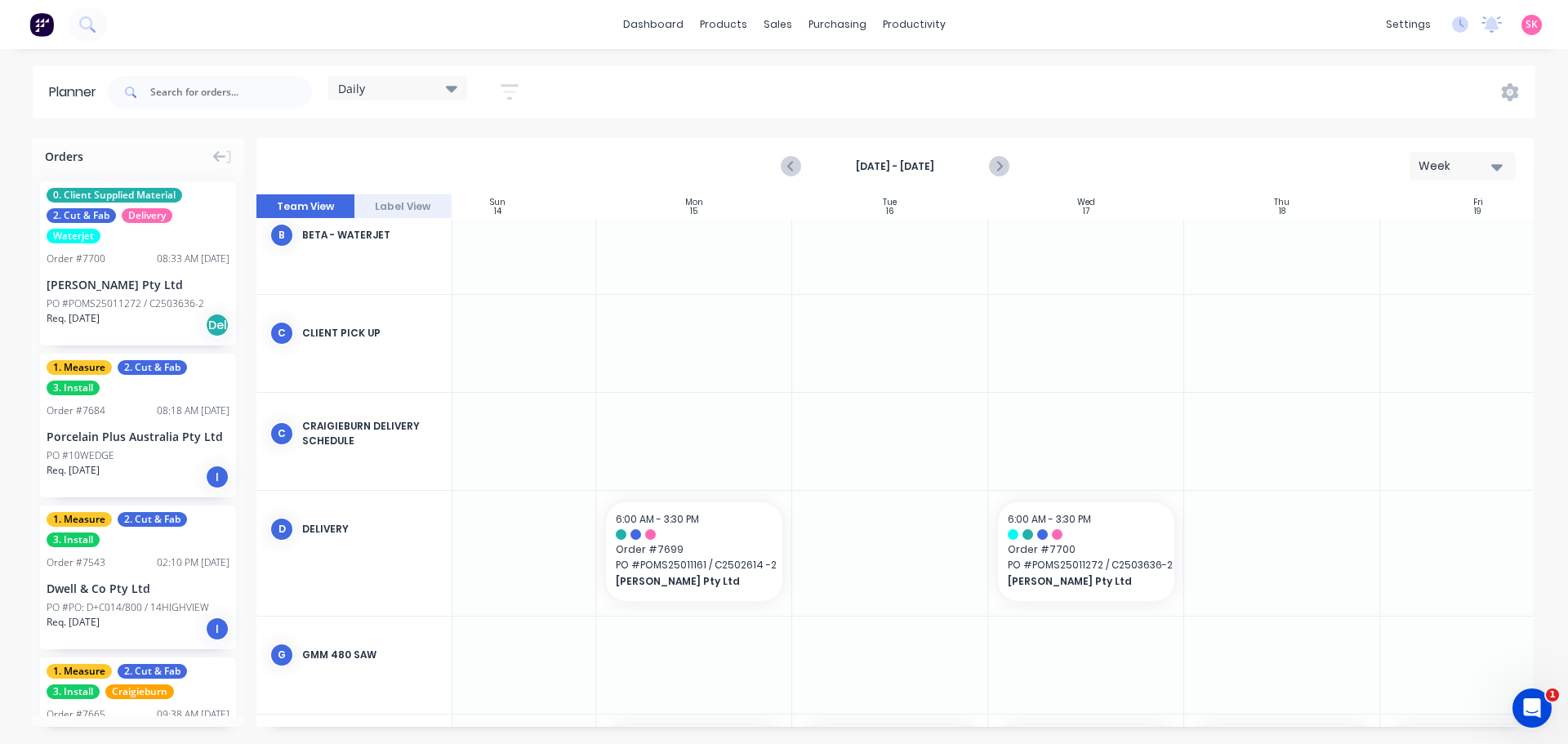
scroll to position [0, 53]
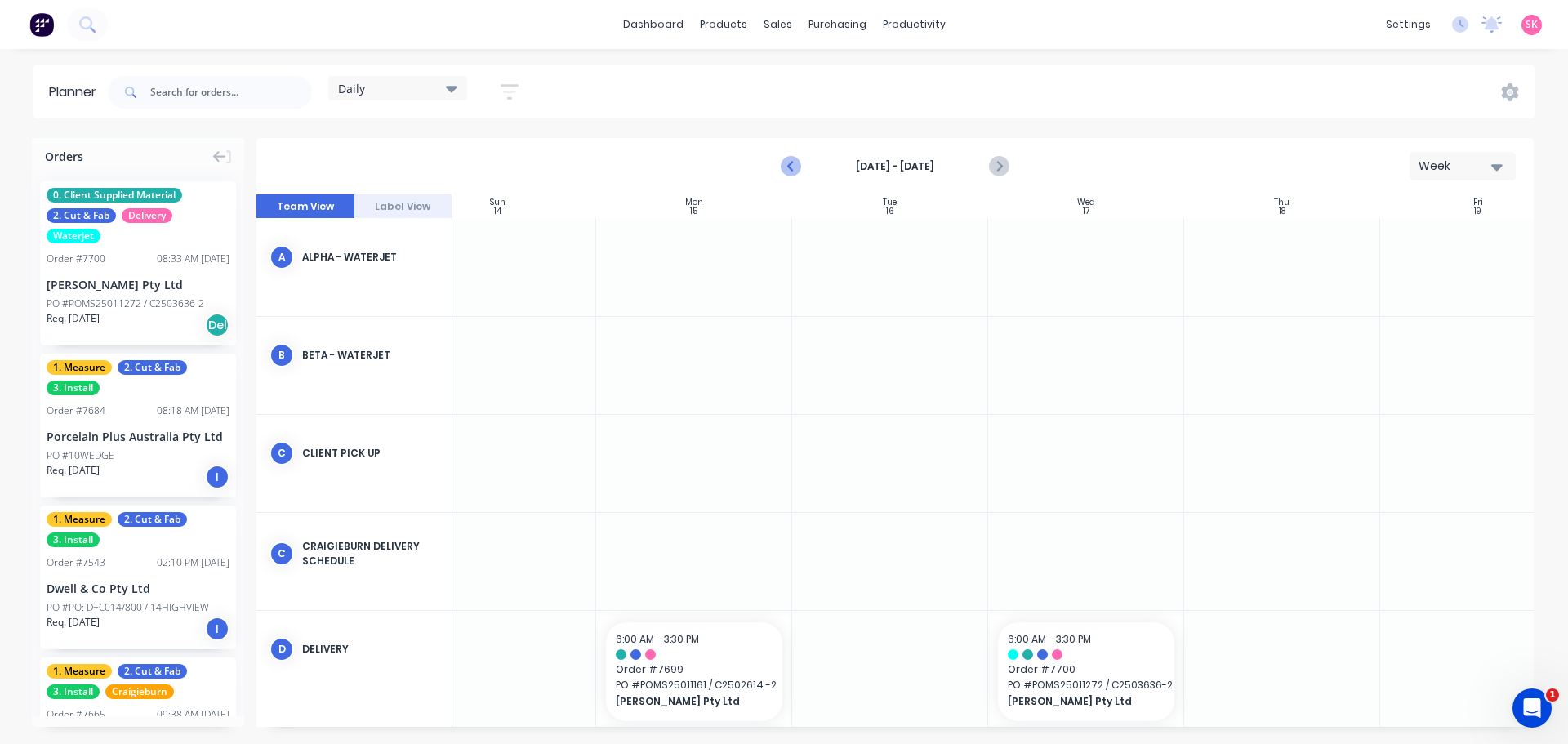
click at [785, 167] on icon "Previous page" at bounding box center [791, 167] width 20 height 20
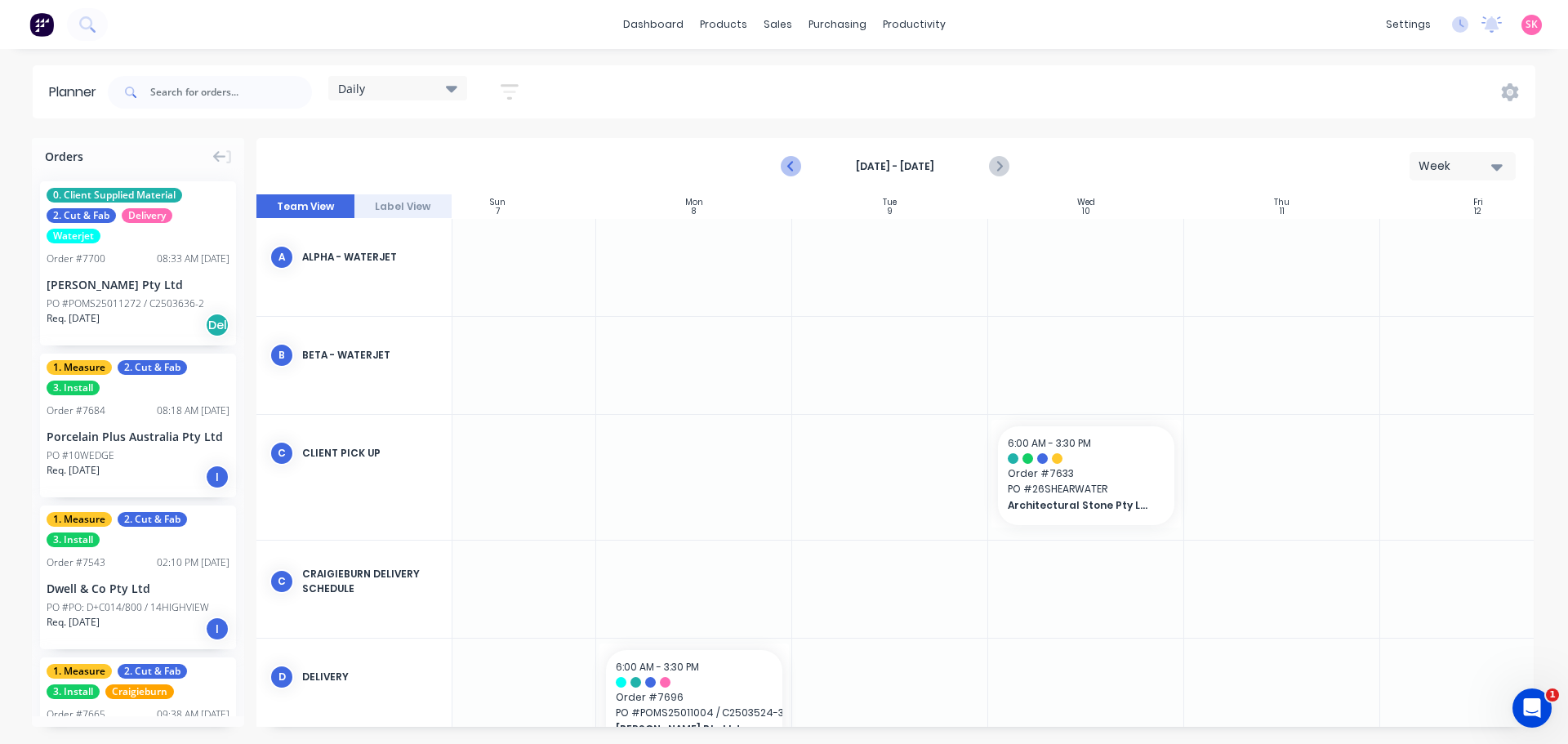
click at [785, 167] on icon "Previous page" at bounding box center [791, 167] width 20 height 20
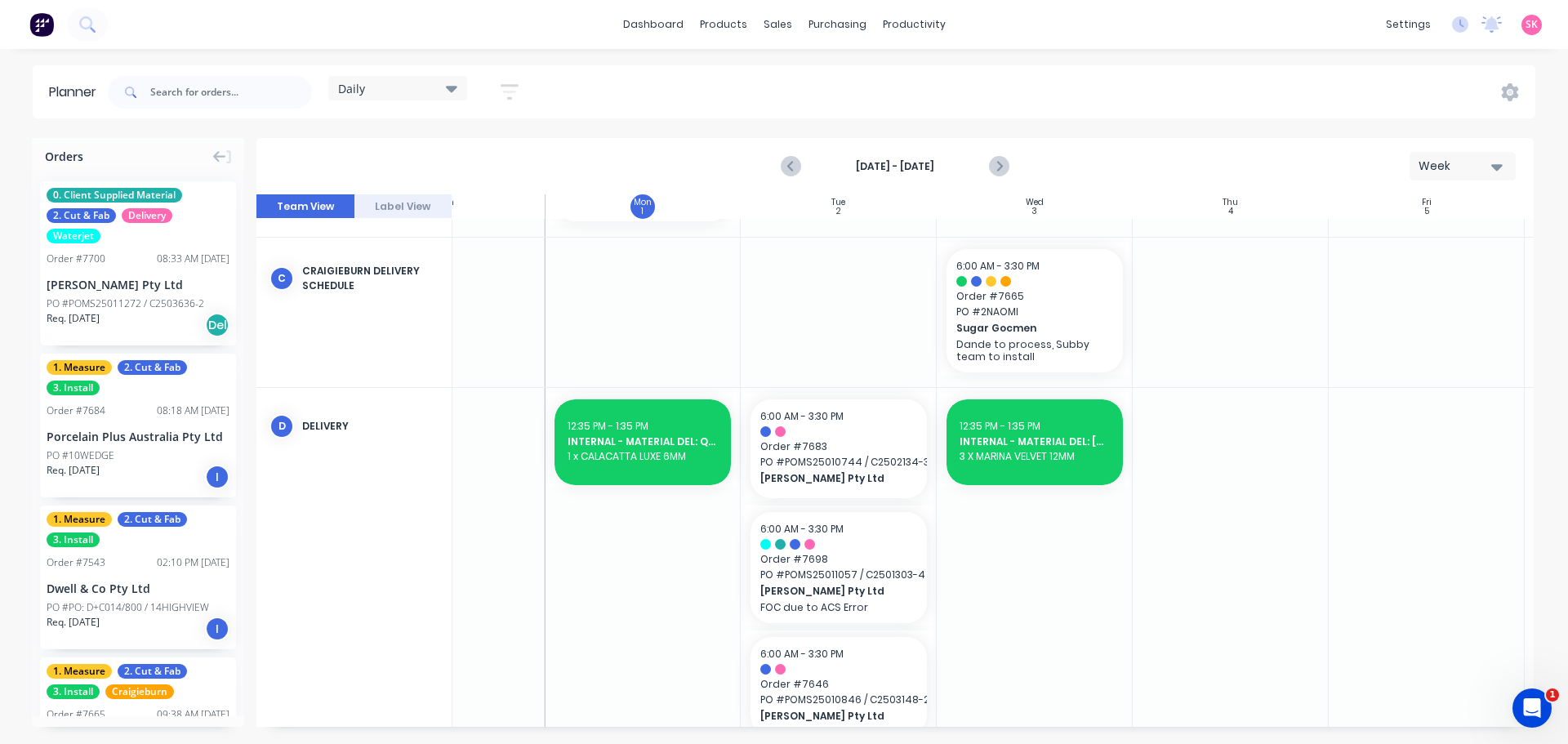
scroll to position [469, 100]
click at [1523, 701] on icon "Open Intercom Messenger" at bounding box center [1530, 706] width 27 height 27
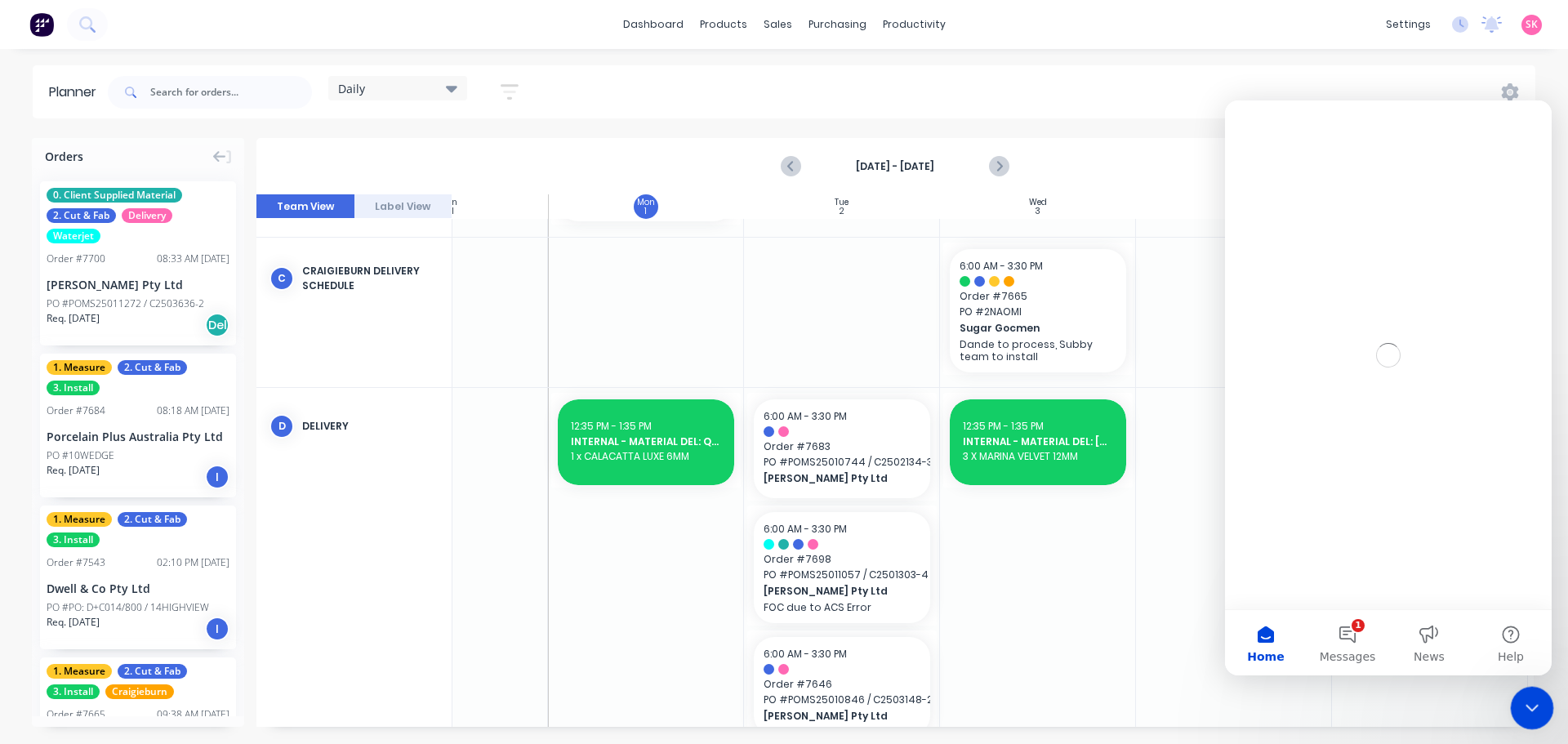
scroll to position [0, 0]
click at [1353, 627] on button "1 Messages" at bounding box center [1348, 643] width 81 height 65
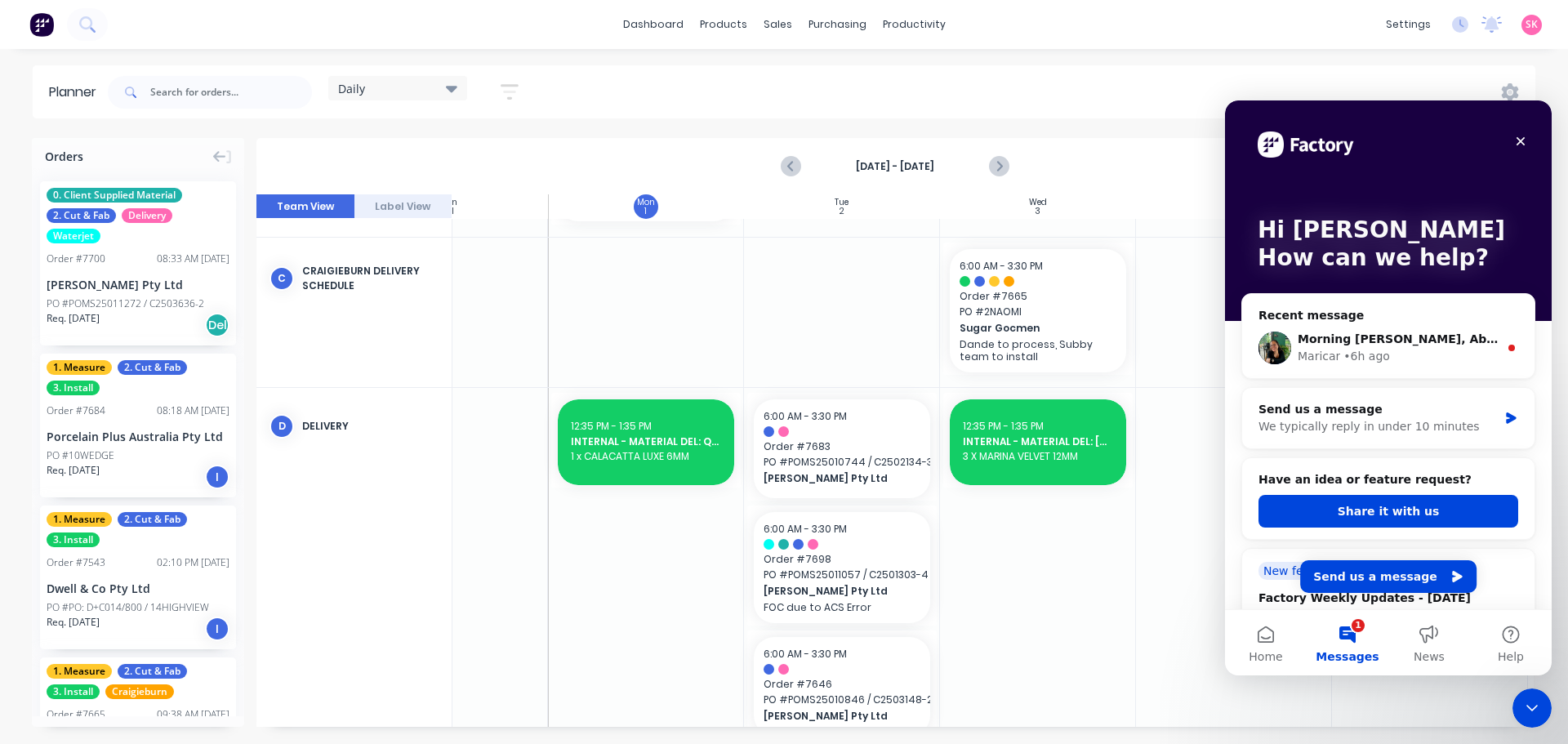
click at [1412, 350] on div "Maricar • 6h ago" at bounding box center [1399, 356] width 201 height 17
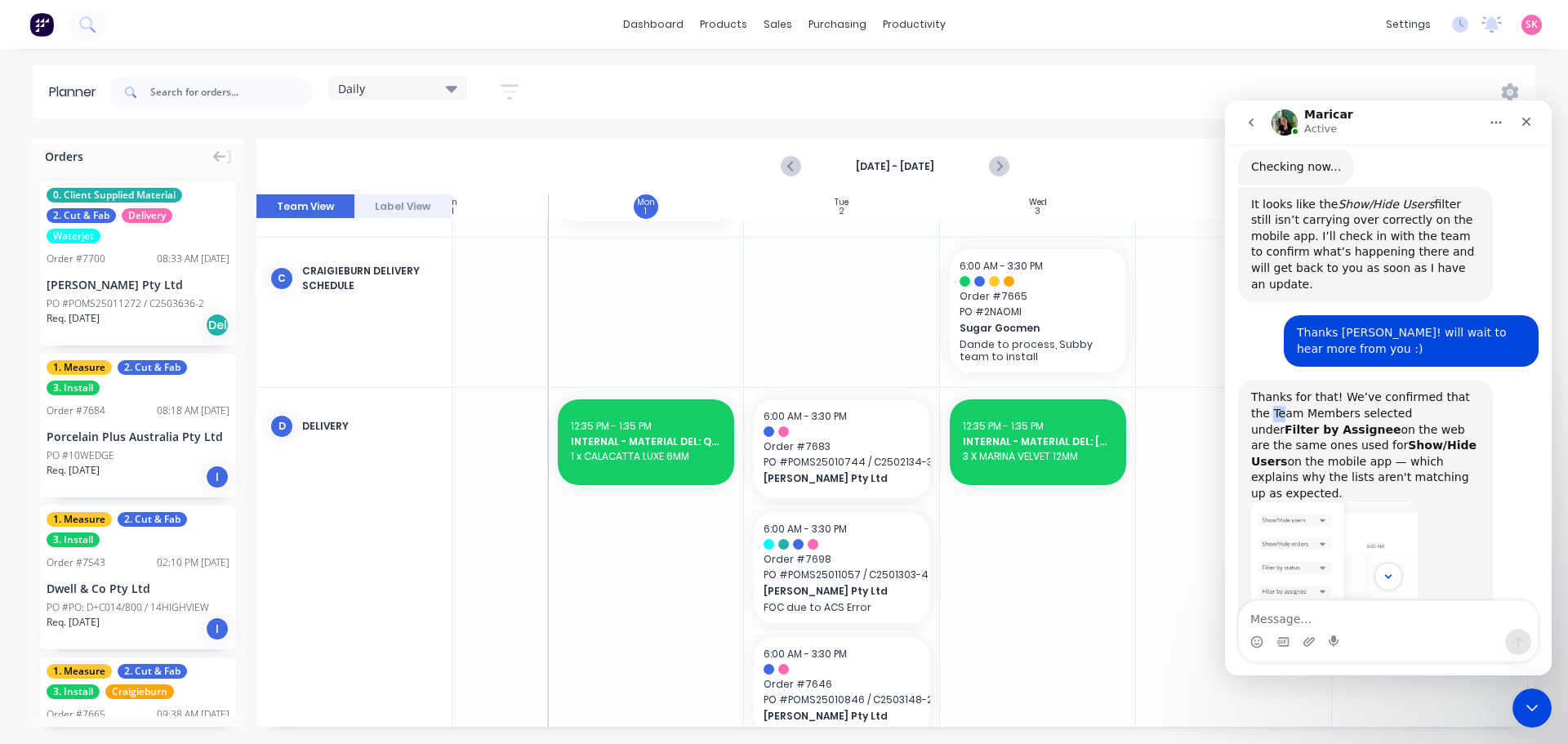
scroll to position [3, 0]
drag, startPoint x: 1246, startPoint y: 304, endPoint x: 1300, endPoint y: 318, distance: 55.8
click at [1300, 377] on div "Thanks for that! We’ve confirmed that the Team Members selected under Filter by…" at bounding box center [1366, 552] width 255 height 350
click at [1454, 387] on div "Thanks for that! We’ve confirmed that the Team Members selected under Filter by…" at bounding box center [1365, 444] width 229 height 112
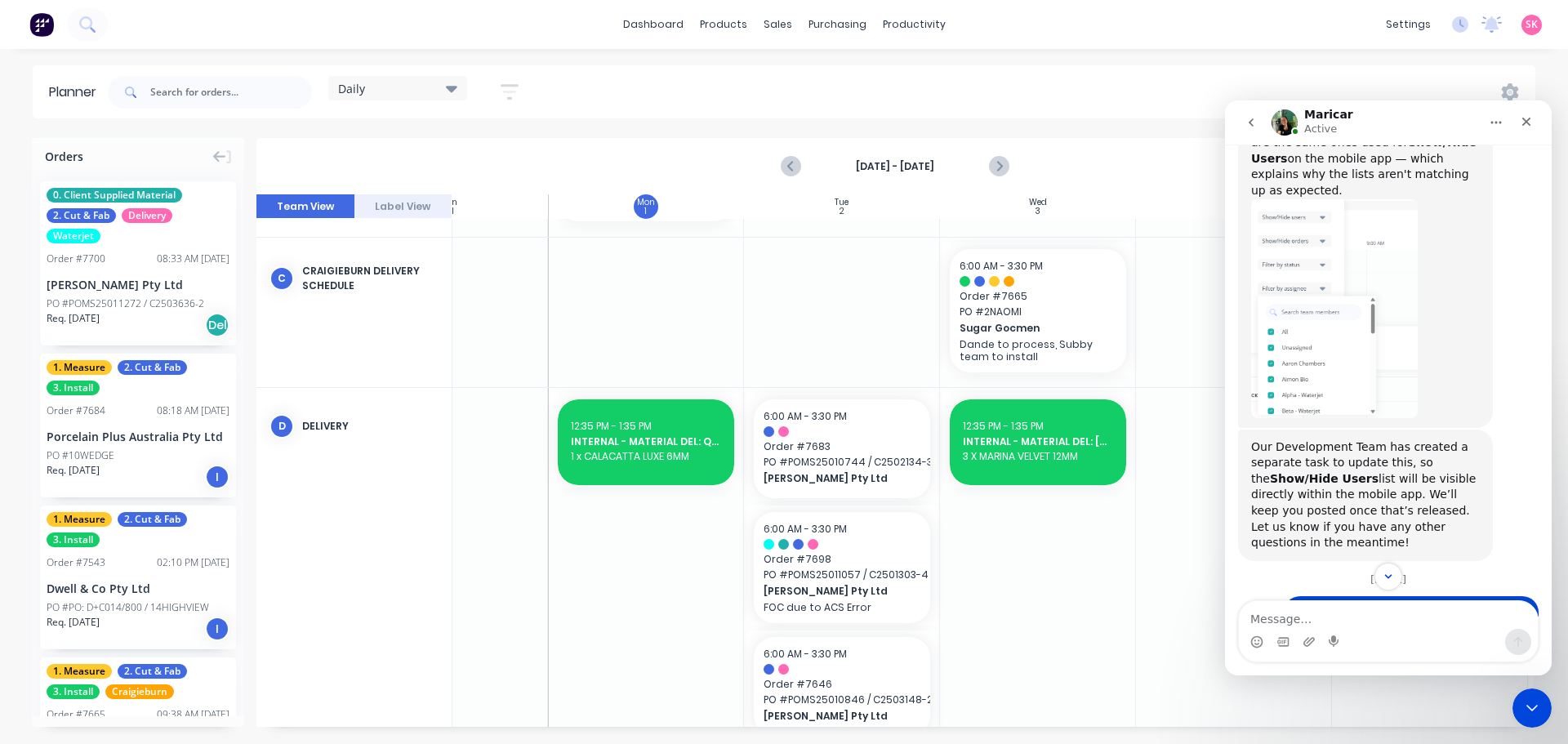
scroll to position [1762, 0]
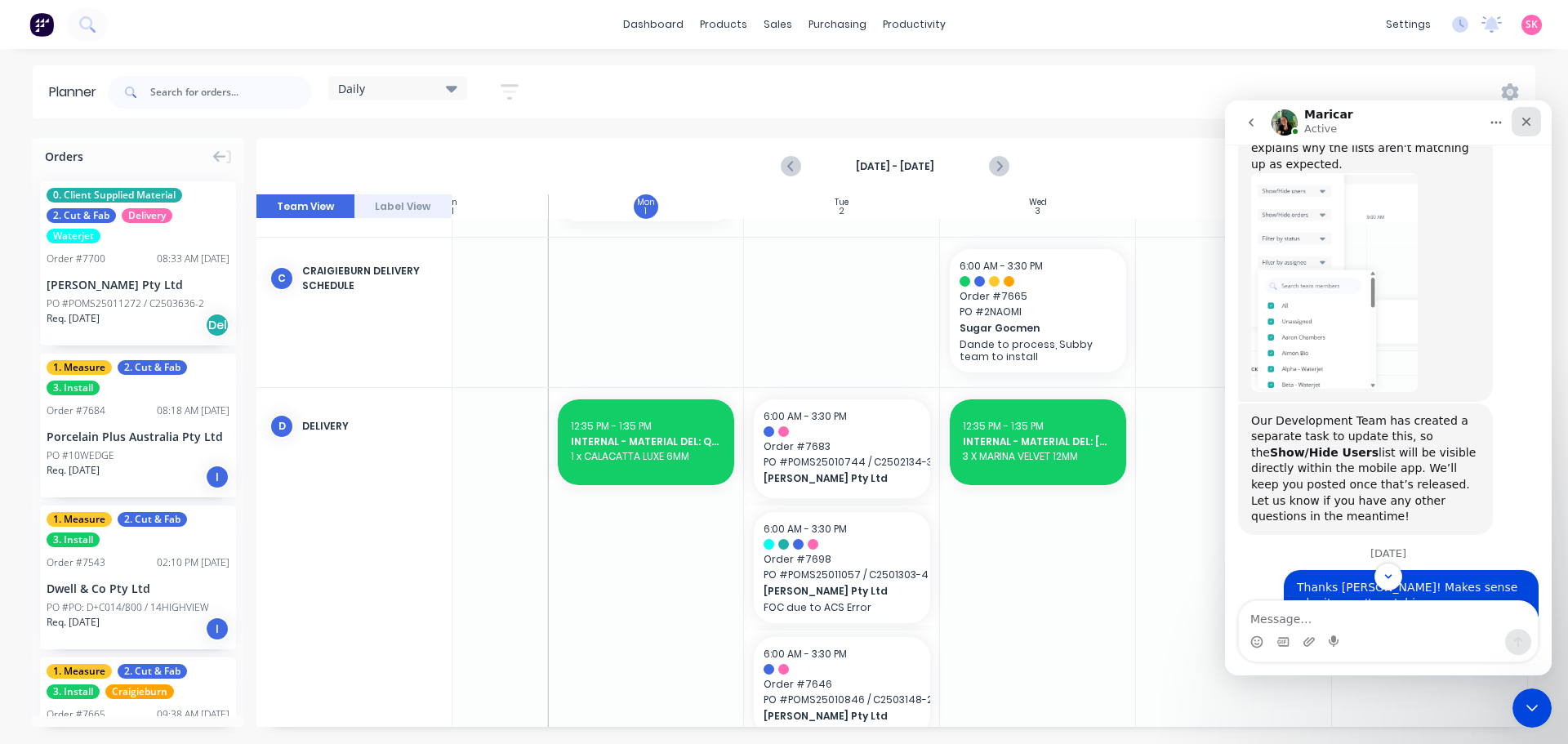
click at [1528, 122] on icon "Close" at bounding box center [1527, 122] width 9 height 9
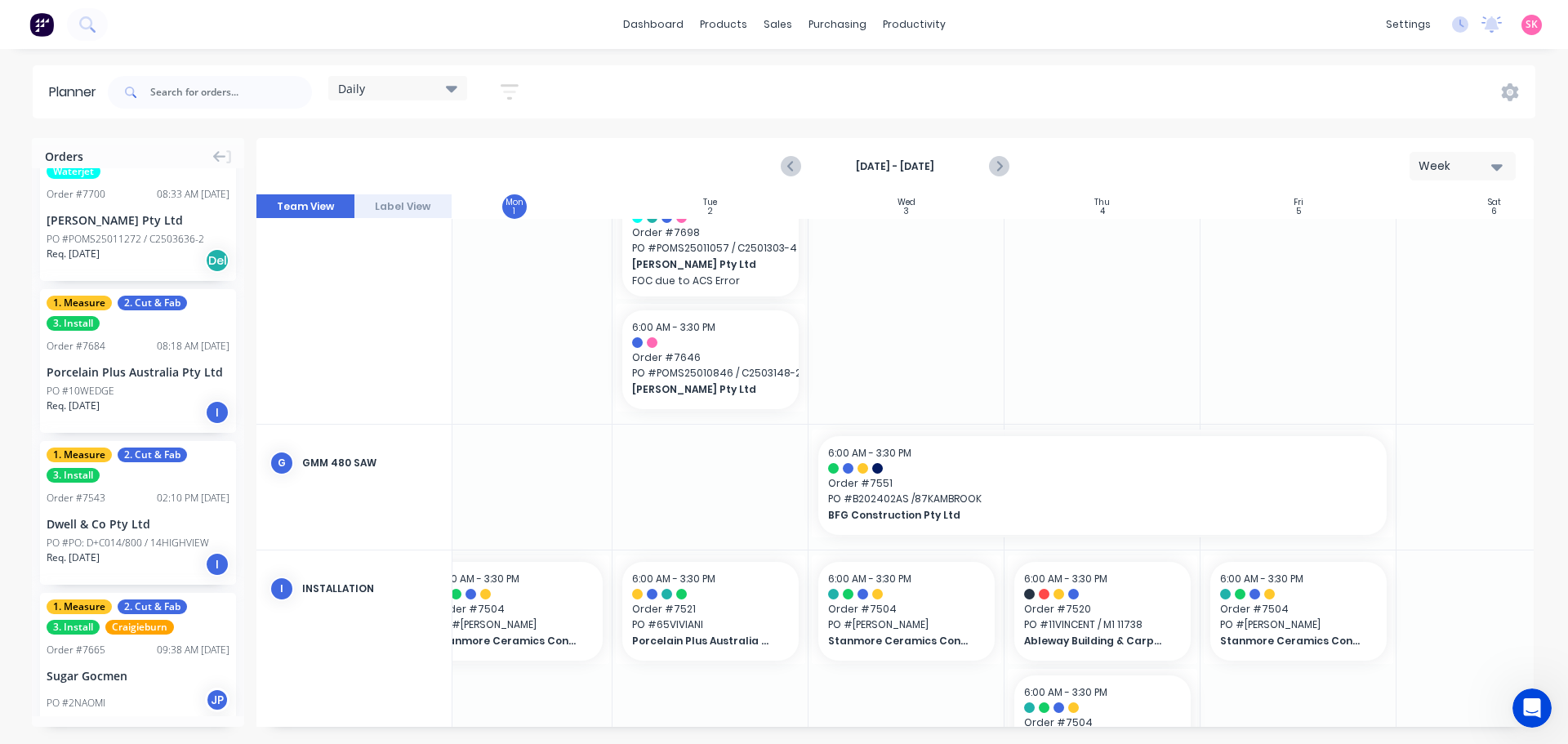
scroll to position [163, 0]
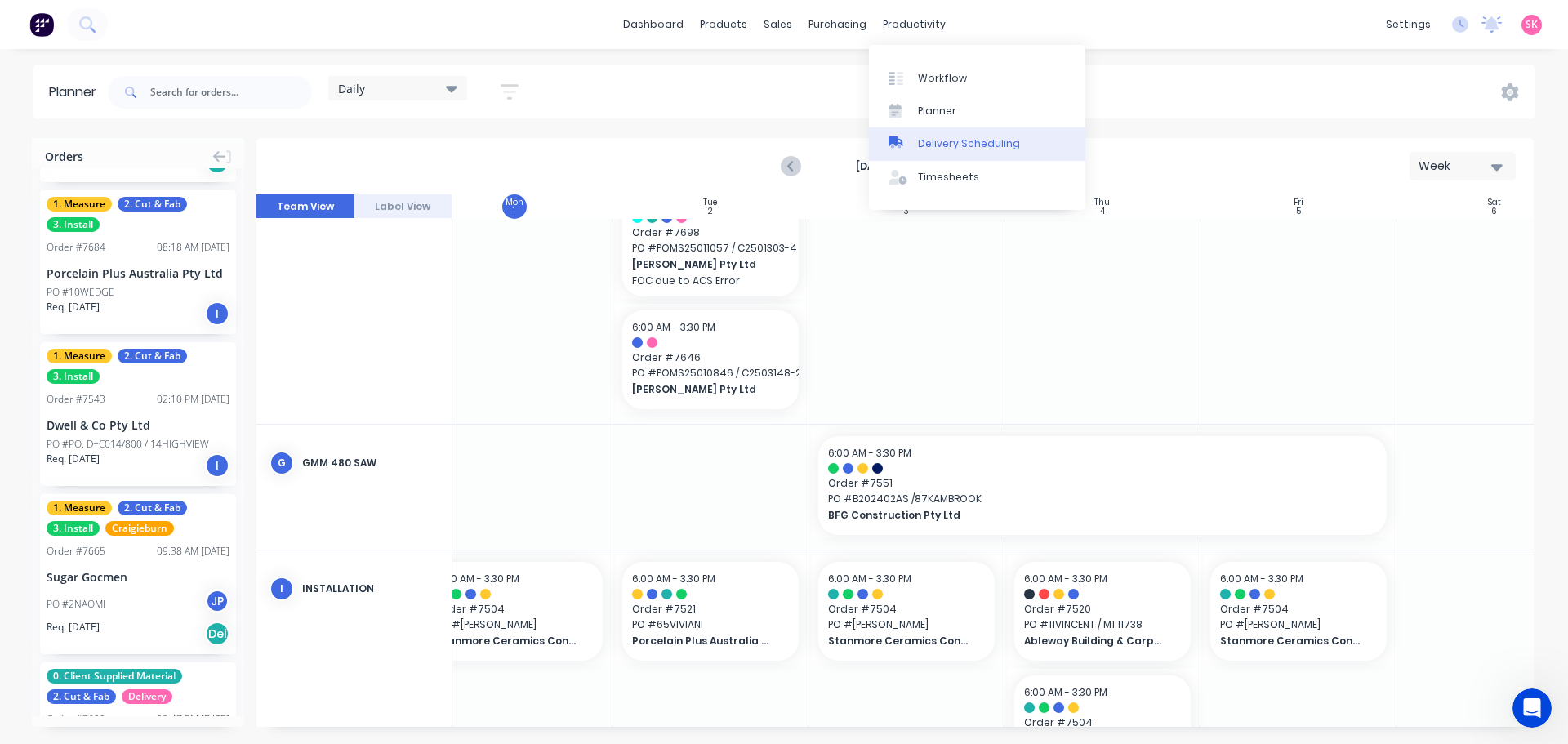
click at [929, 136] on link "Delivery Scheduling" at bounding box center [977, 144] width 216 height 33
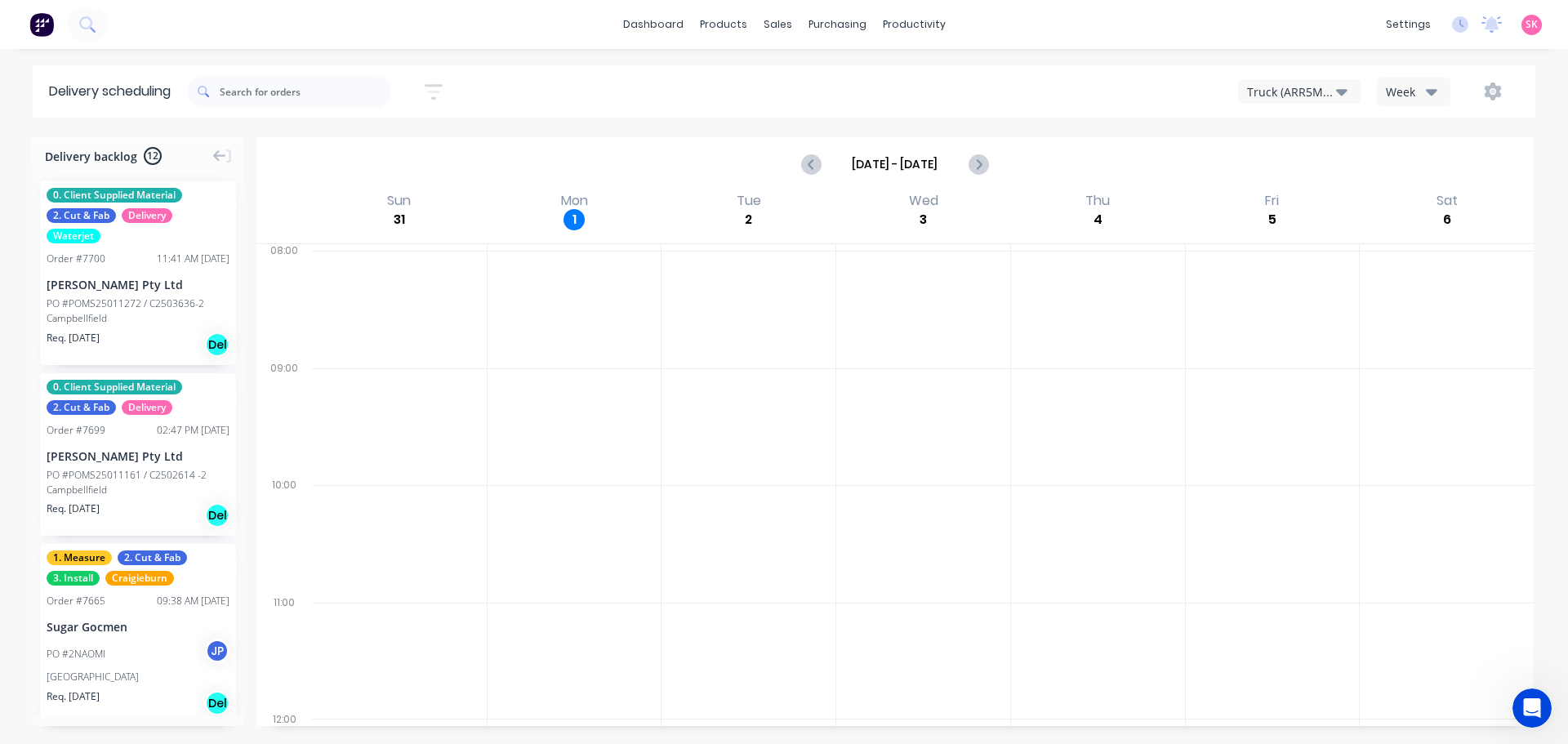
click at [1528, 714] on icon "Open Intercom Messenger" at bounding box center [1533, 709] width 27 height 27
drag, startPoint x: 1576, startPoint y: 701, endPoint x: 3106, endPoint y: 833, distance: 1535.7
click at [1567, 701] on icon "go back" at bounding box center [1578, 697] width 13 height 13
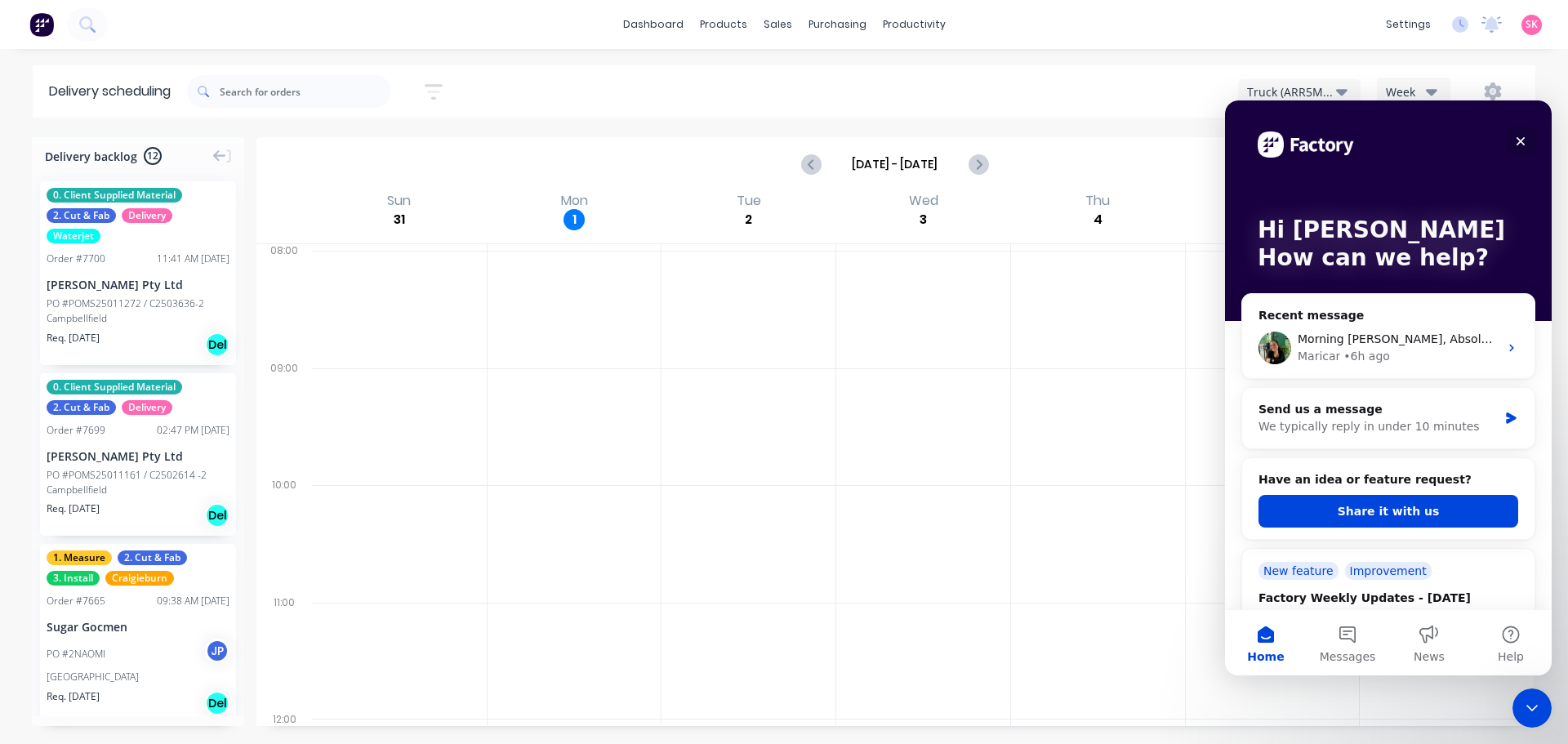
click at [1516, 140] on icon "Close" at bounding box center [1521, 141] width 13 height 13
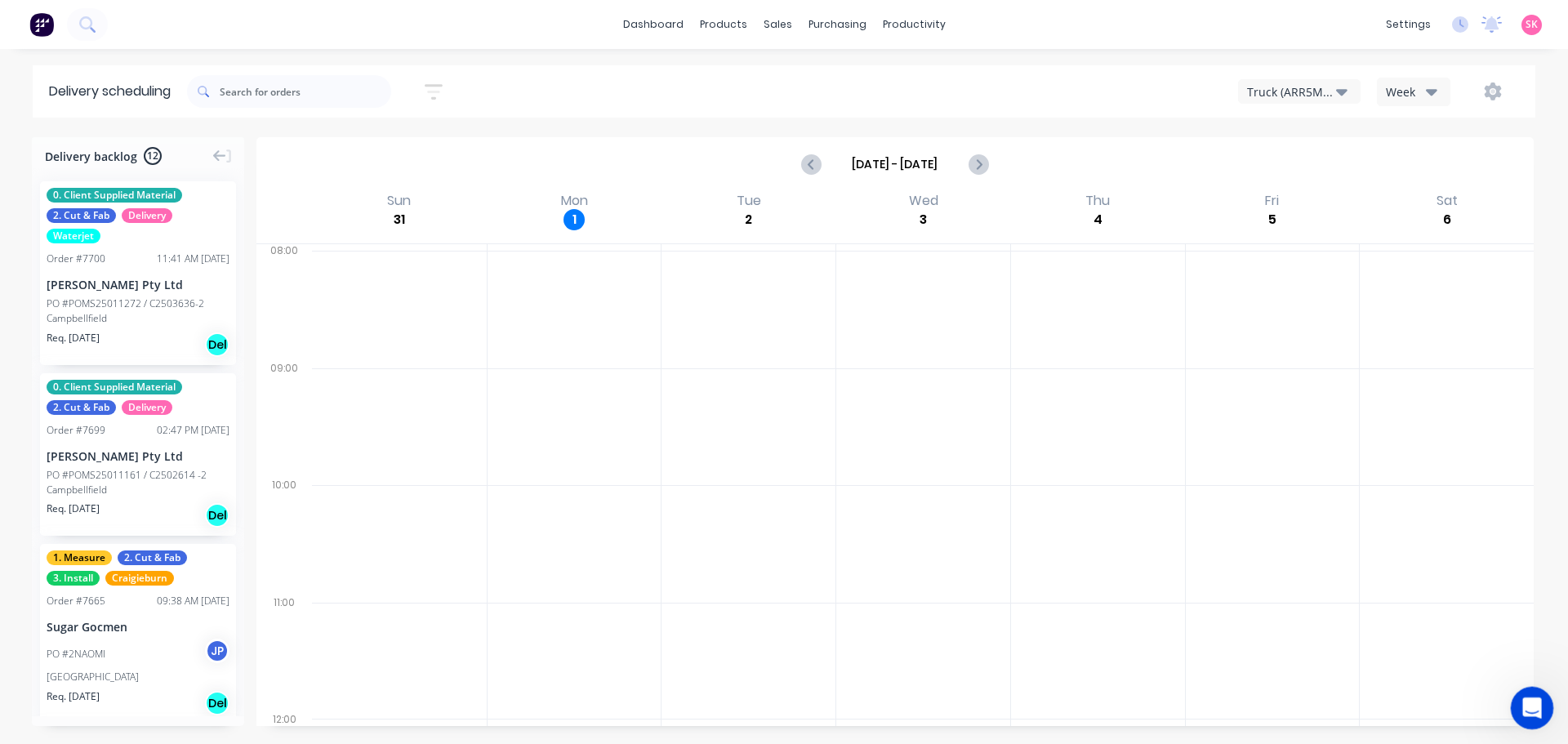
click at [1534, 714] on icon "Open Intercom Messenger" at bounding box center [1530, 706] width 27 height 27
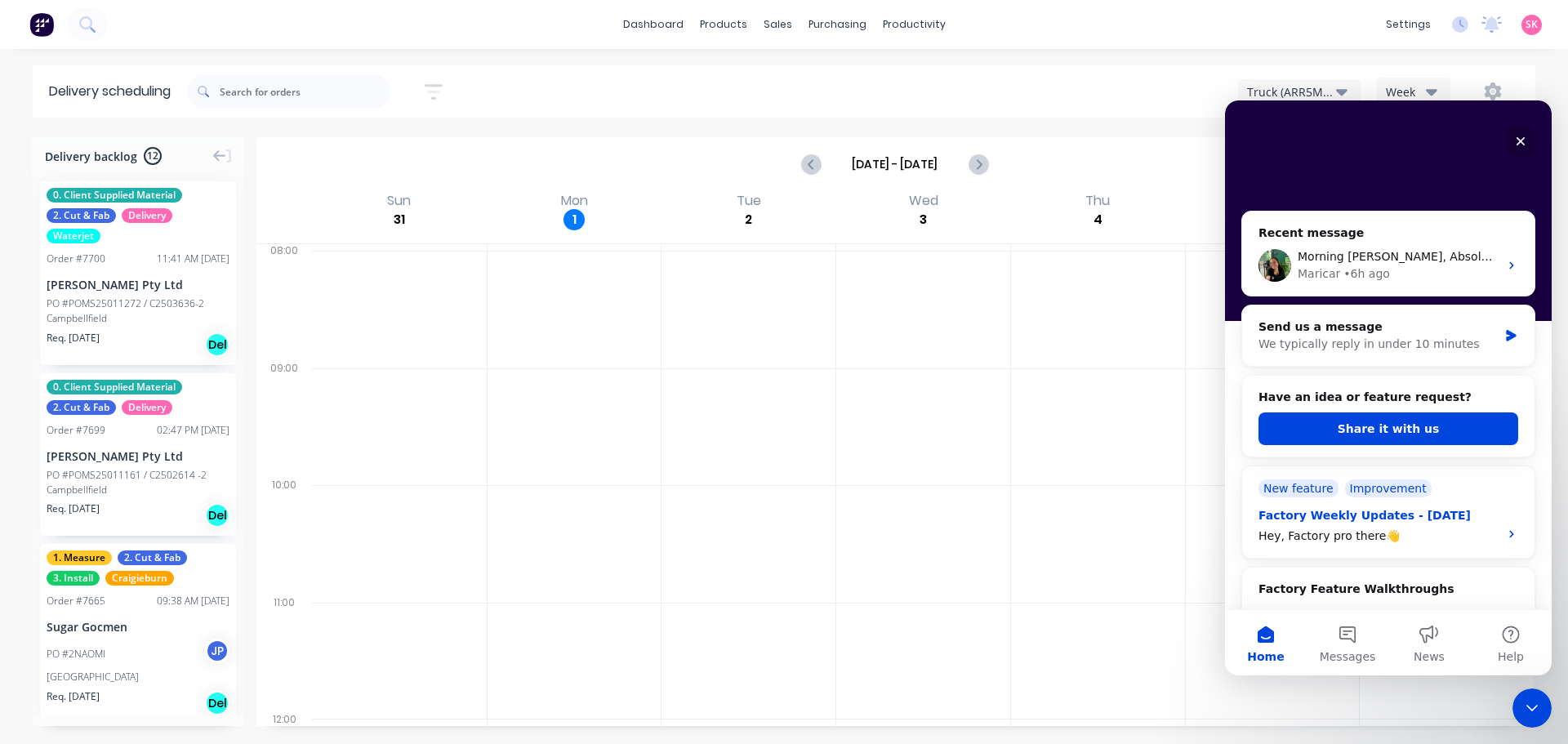
scroll to position [163, 0]
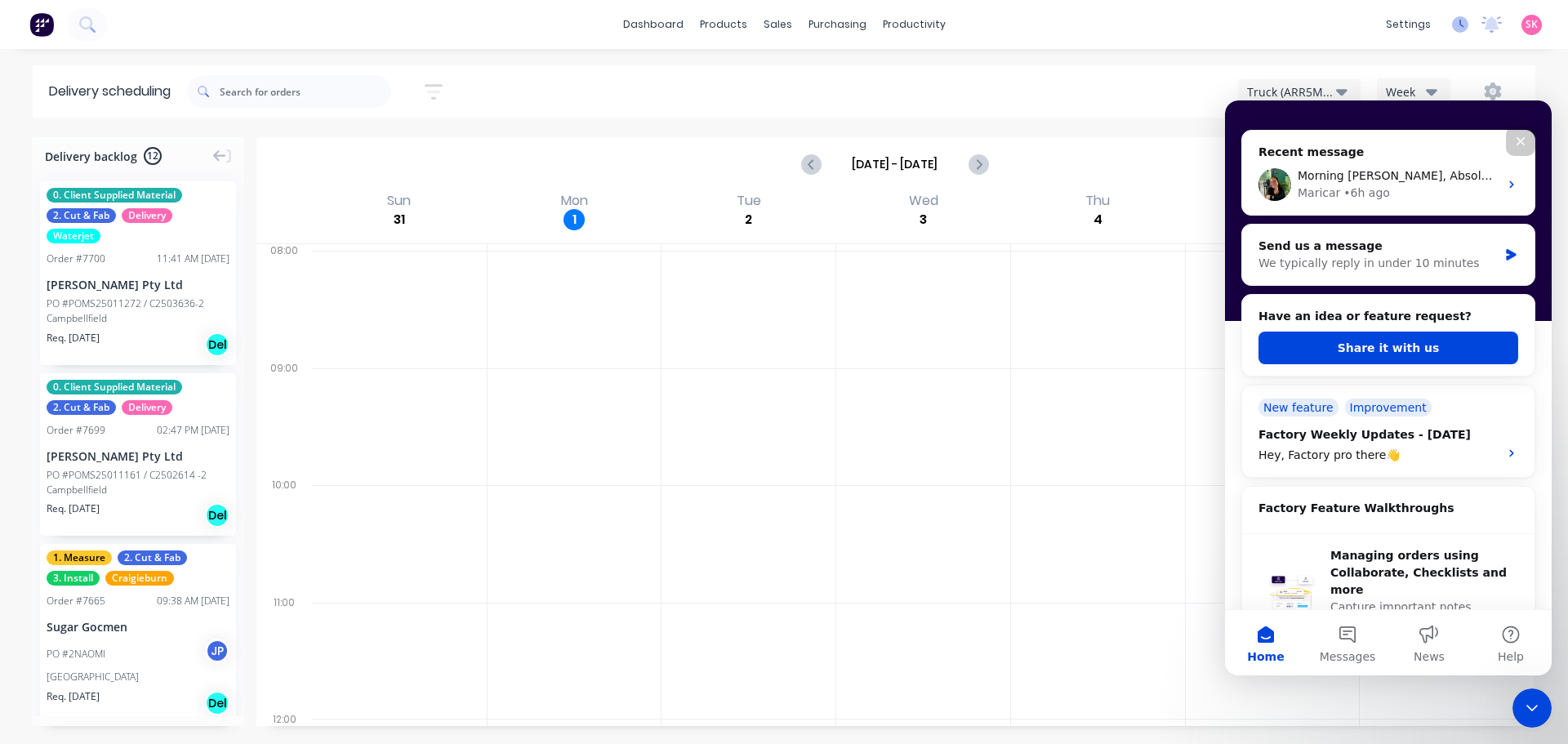
click at [1460, 26] on icon at bounding box center [1460, 24] width 16 height 16
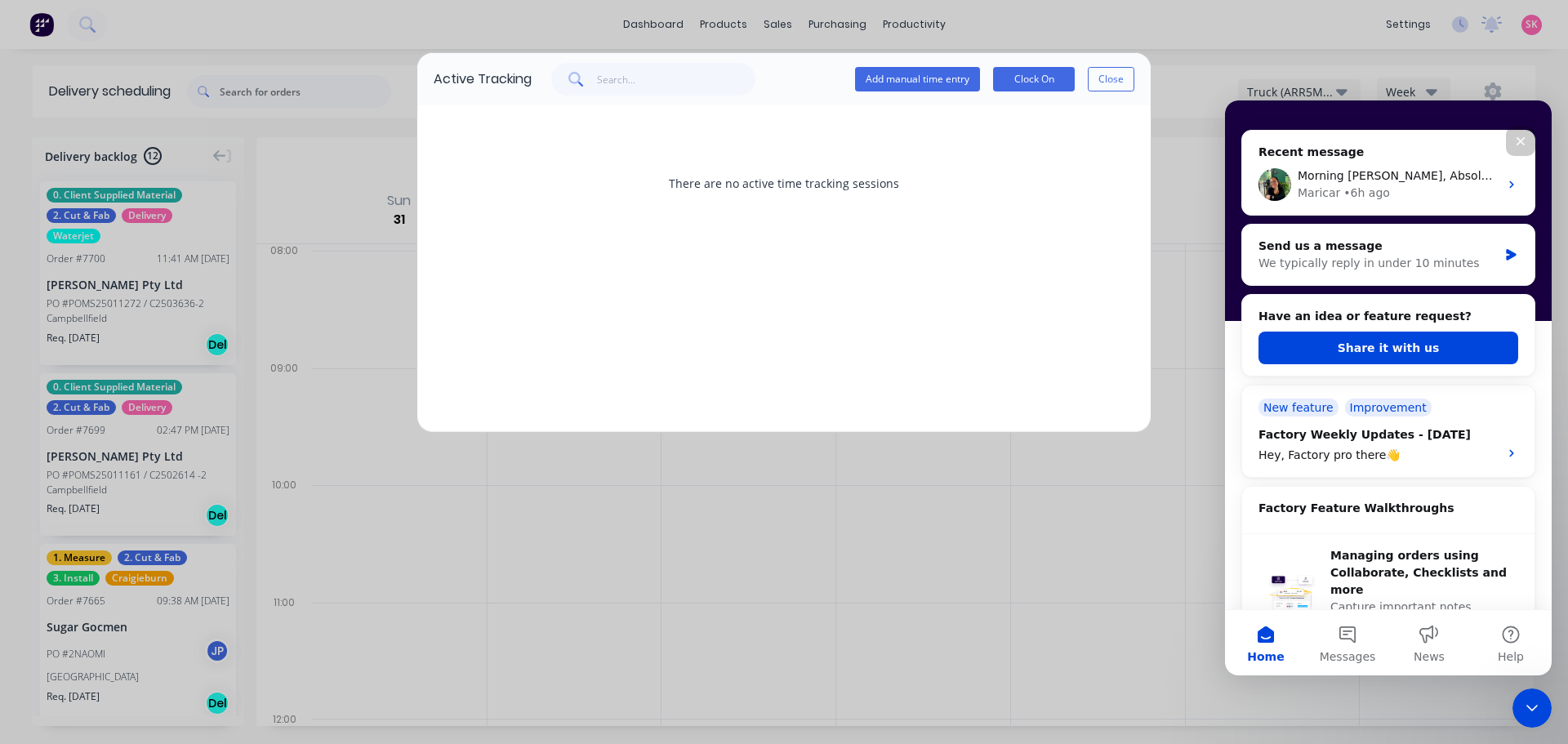
click at [1467, 24] on div "Active Tracking Add manual time entry Clock On Close There are no active time t…" at bounding box center [784, 372] width 1568 height 744
click at [1107, 71] on button "Close" at bounding box center [1111, 79] width 46 height 24
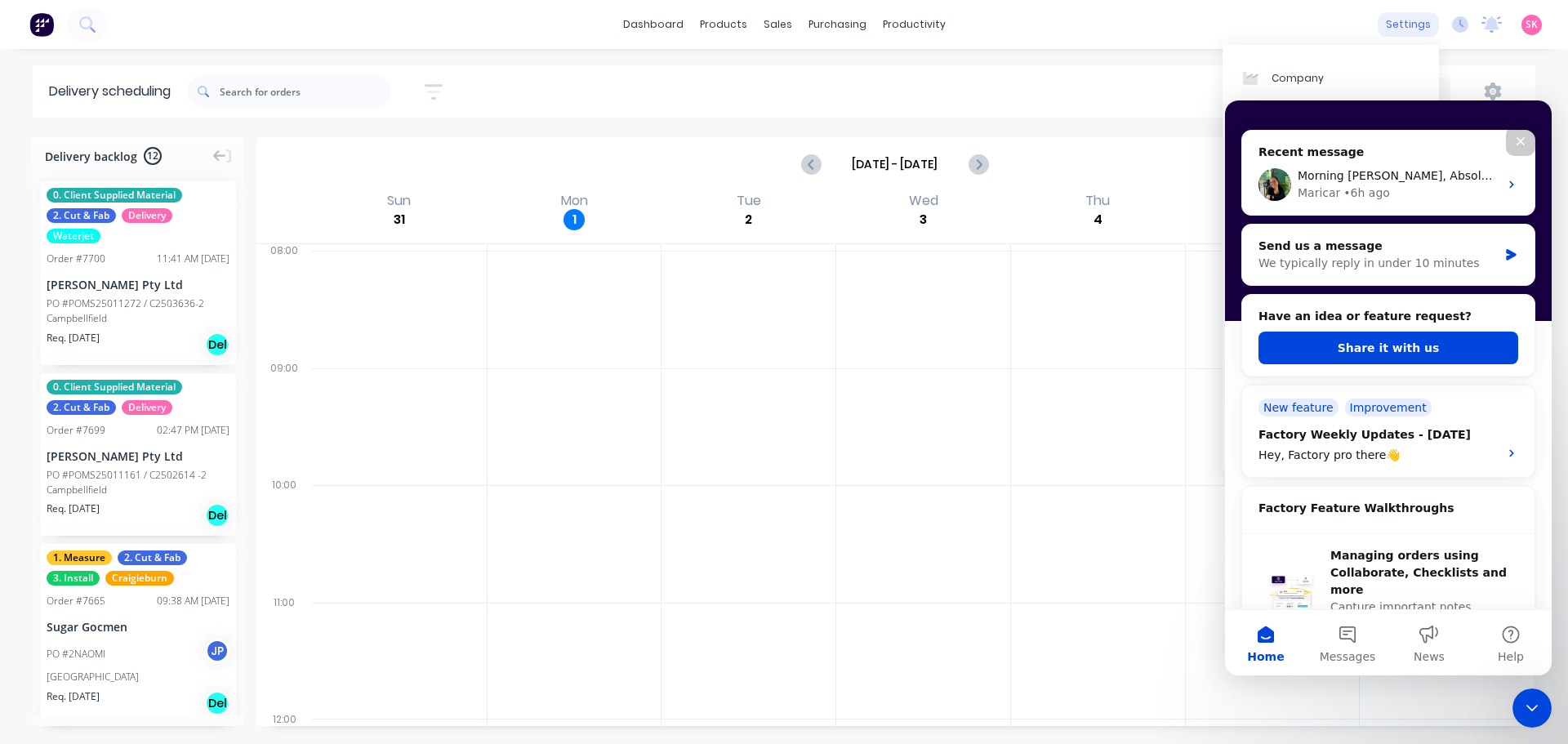
click at [1398, 23] on div "settings" at bounding box center [1409, 24] width 62 height 24
click at [1503, 24] on div "settings No new notifications Mark all as read Factory mentioned you in a messa…" at bounding box center [1473, 24] width 190 height 24
click at [1496, 24] on icon at bounding box center [1492, 23] width 14 height 13
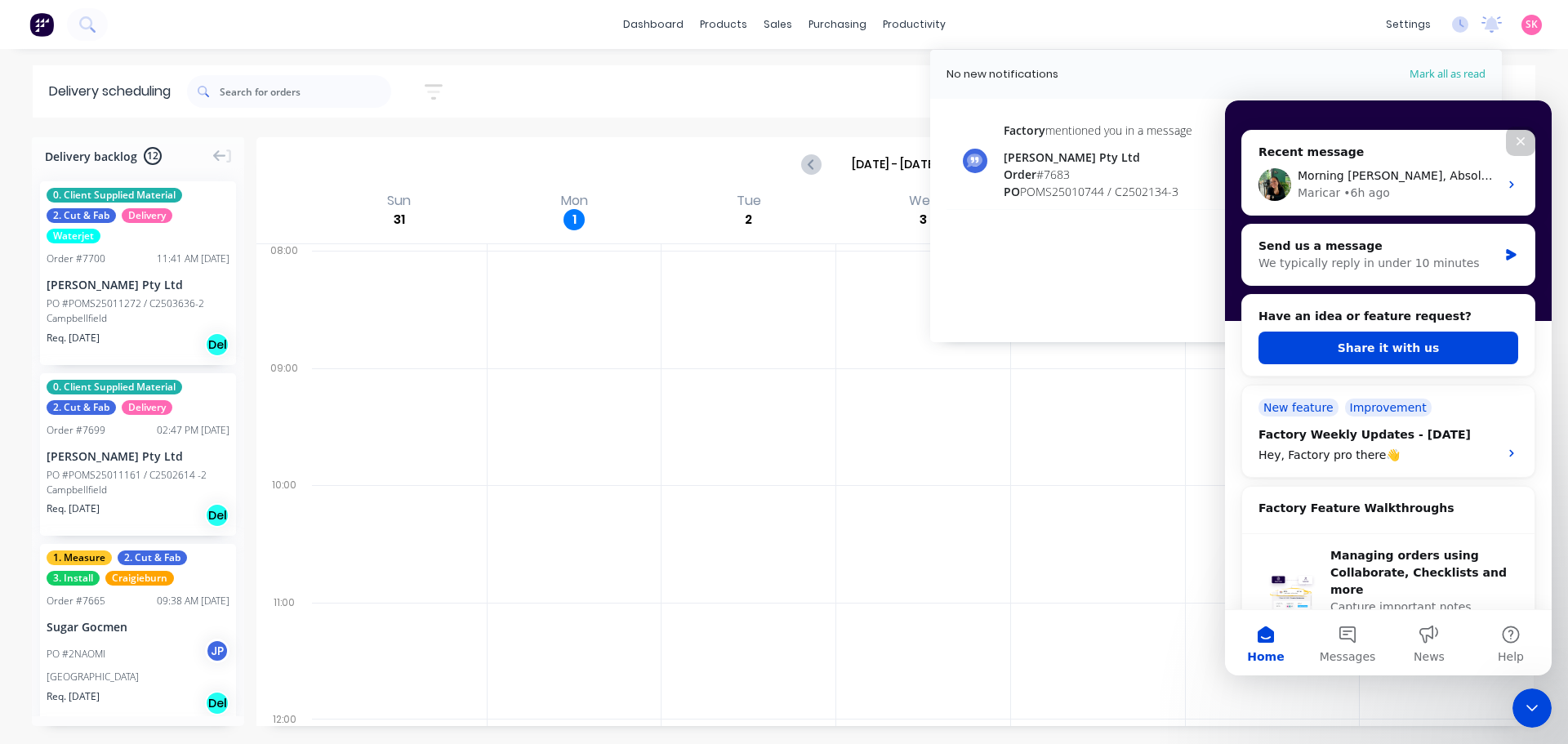
click at [1526, 136] on icon "Close" at bounding box center [1521, 141] width 13 height 13
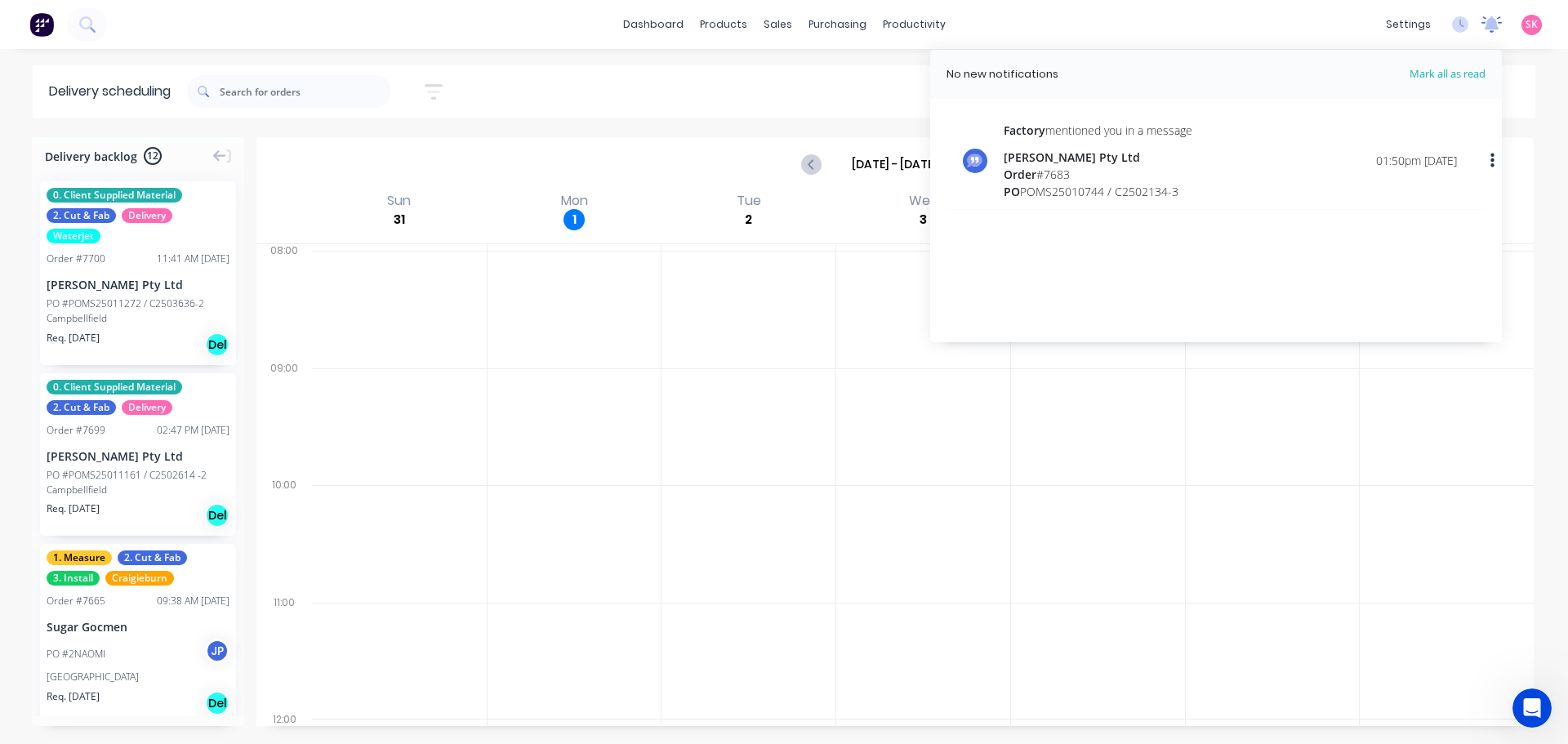
click at [1489, 22] on icon at bounding box center [1492, 23] width 14 height 13
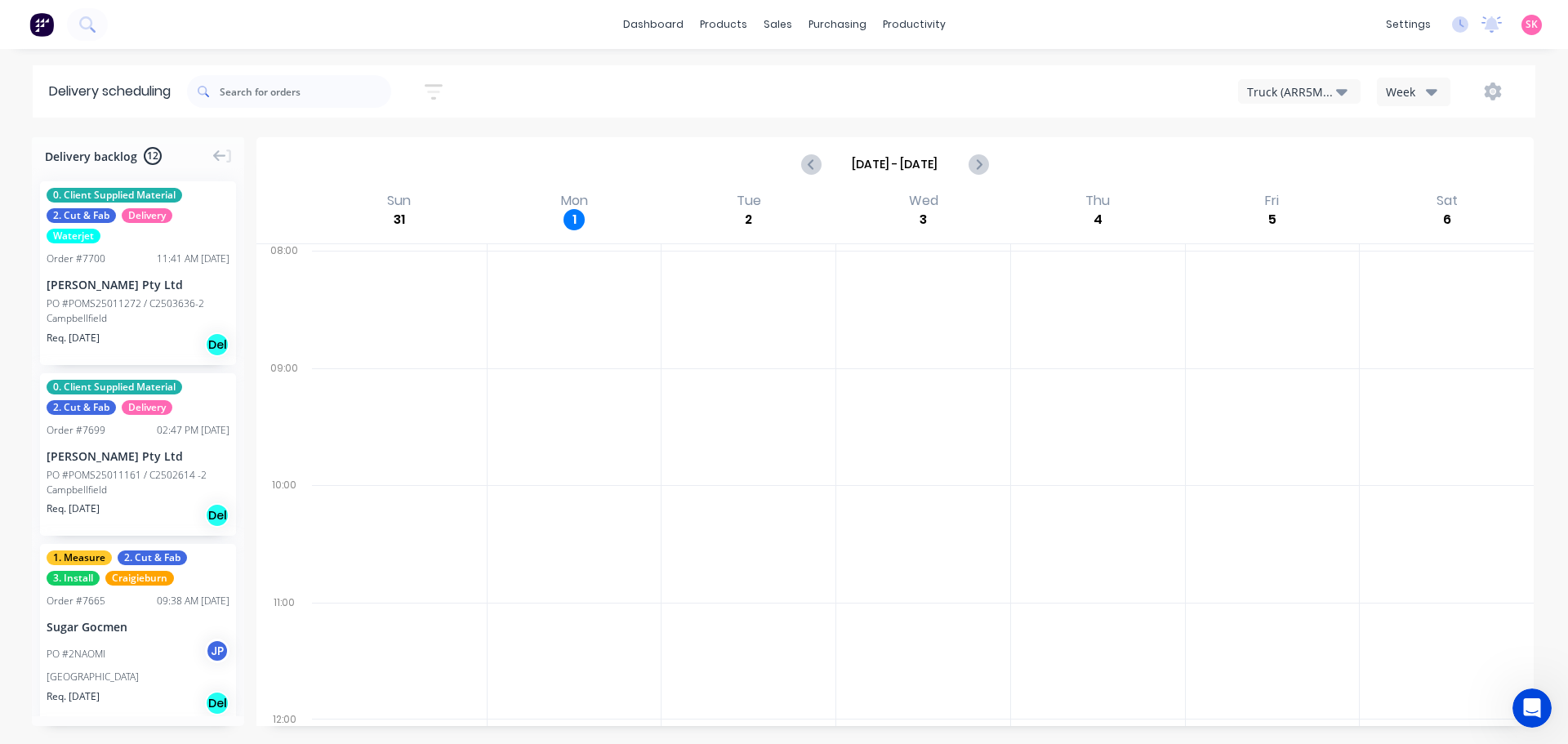
click at [1559, 709] on div "Delivery backlog 12 0. Client Supplied Material 2. Cut & Fab Delivery Waterjet …" at bounding box center [784, 440] width 1568 height 606
click at [1535, 706] on icon "Open Intercom Messenger" at bounding box center [1530, 706] width 27 height 27
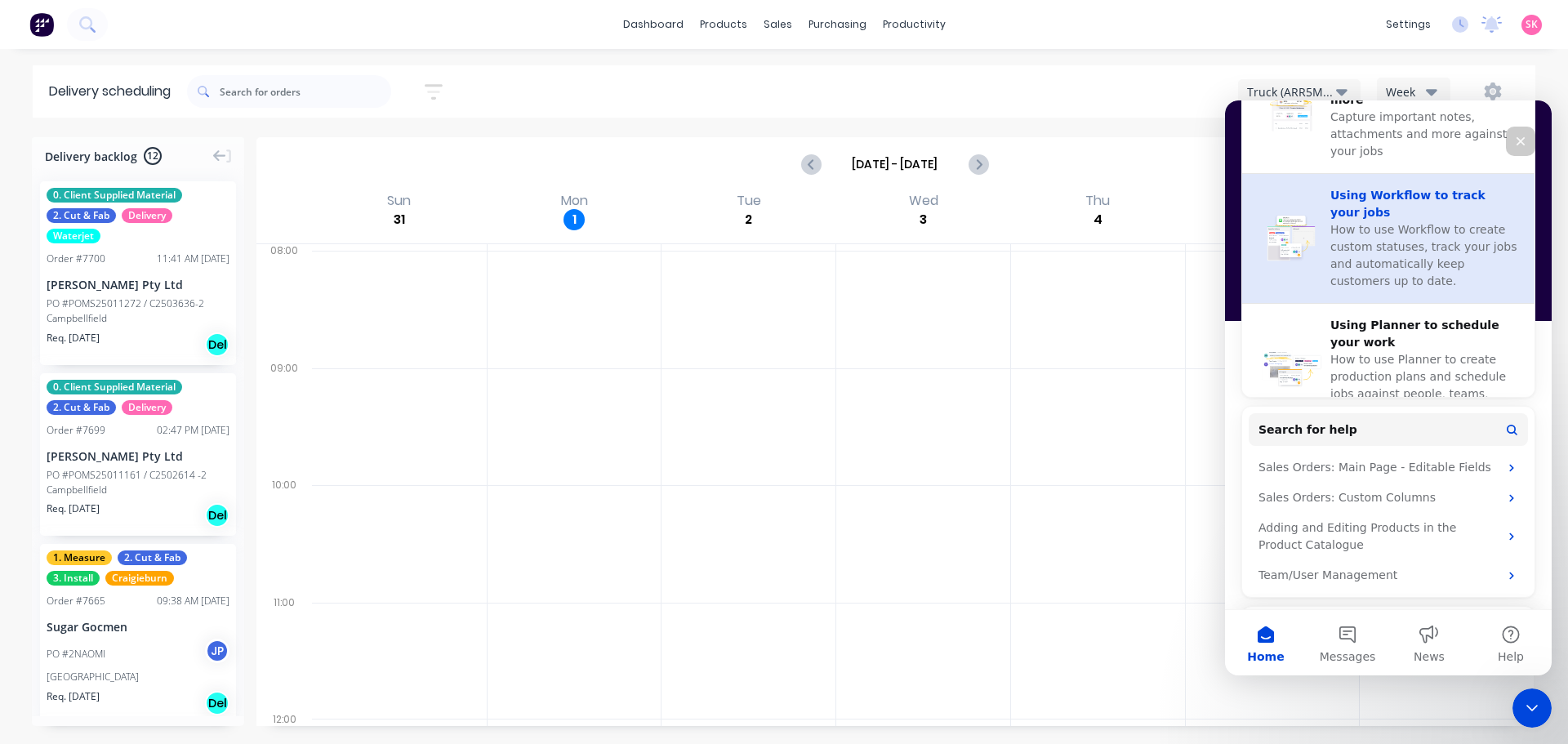
scroll to position [720, 0]
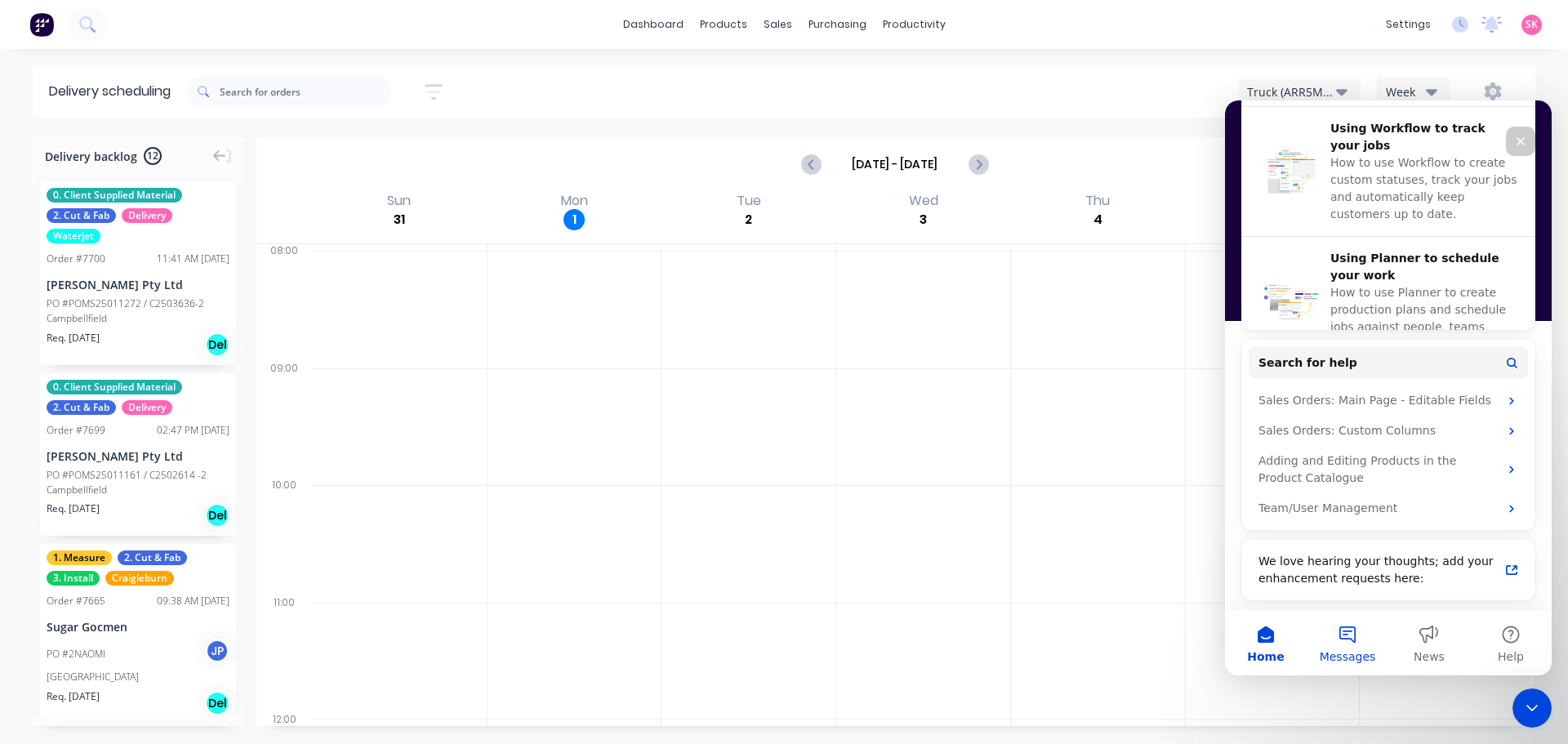
click at [1351, 630] on button "Messages" at bounding box center [1348, 643] width 81 height 65
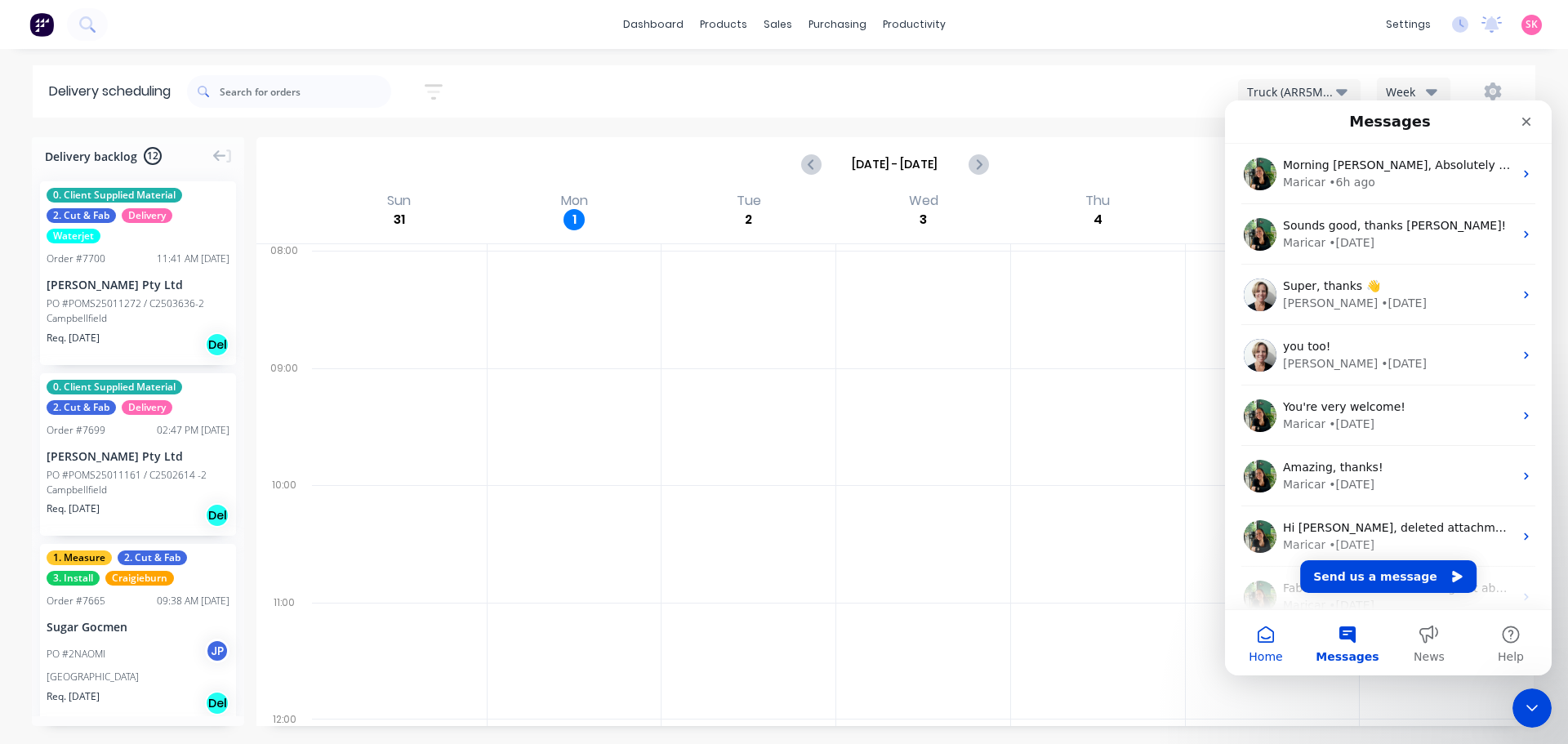
click at [1283, 642] on button "Home" at bounding box center [1266, 643] width 81 height 65
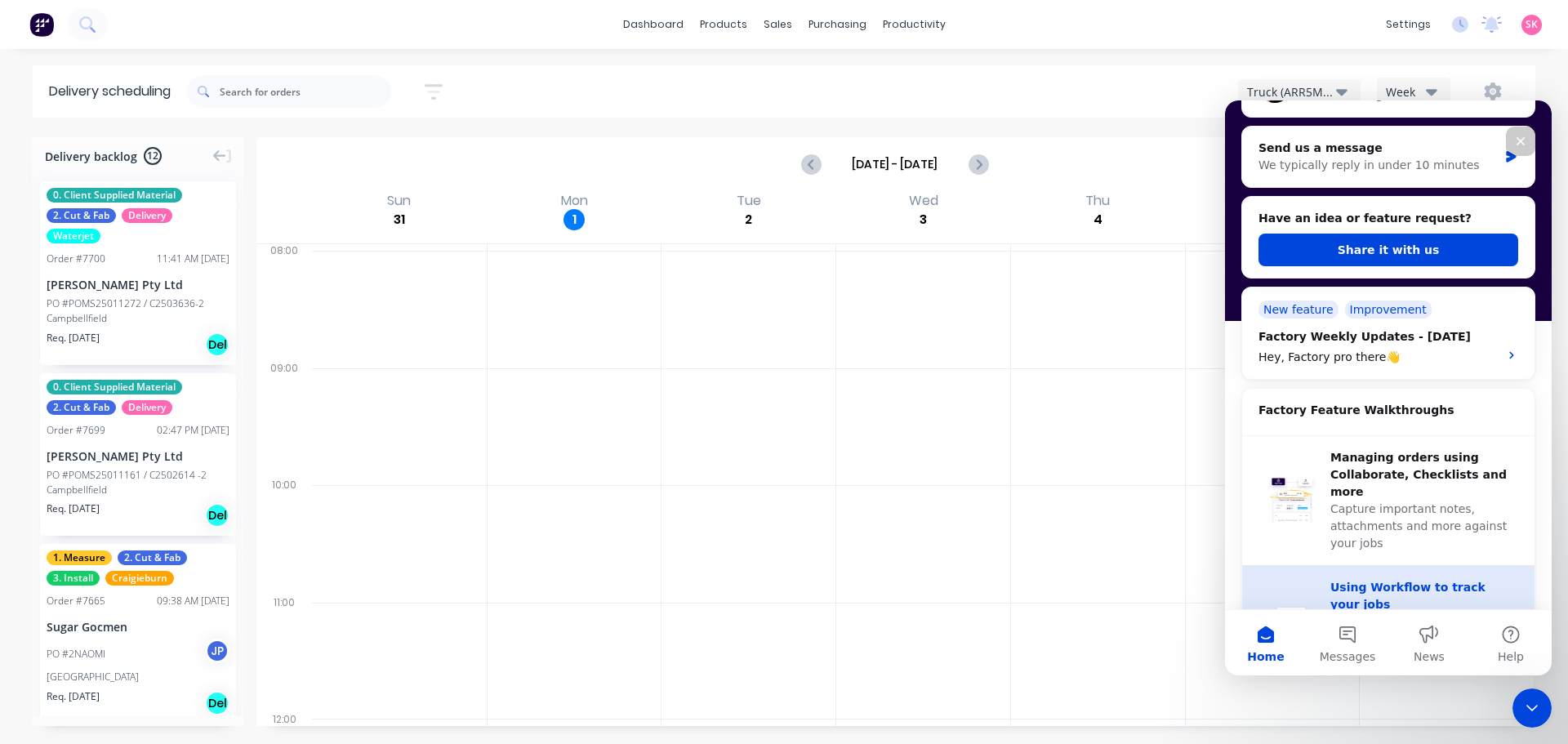
scroll to position [408, 0]
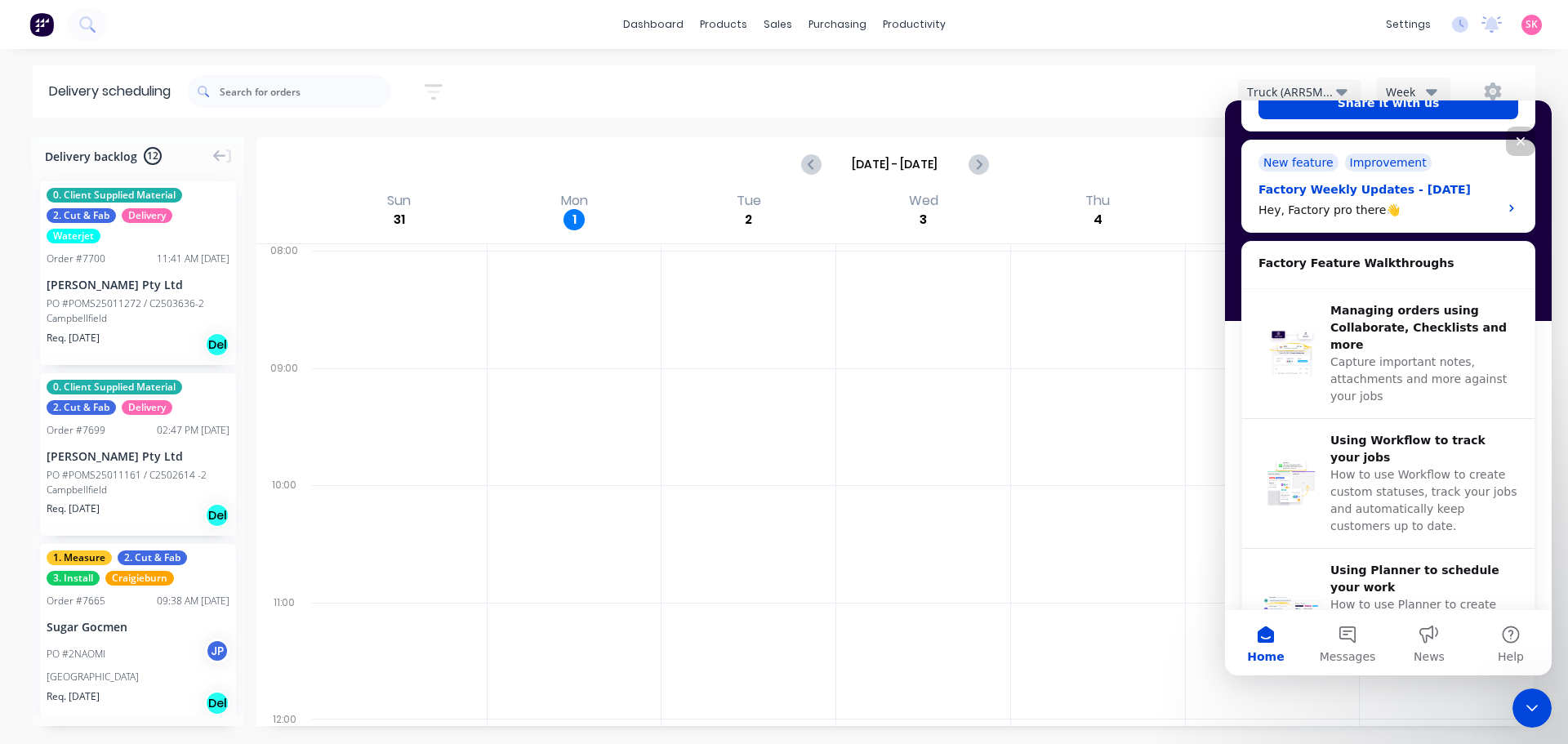
click at [1388, 205] on div "Hey, Factory pro there👋" at bounding box center [1373, 210] width 230 height 17
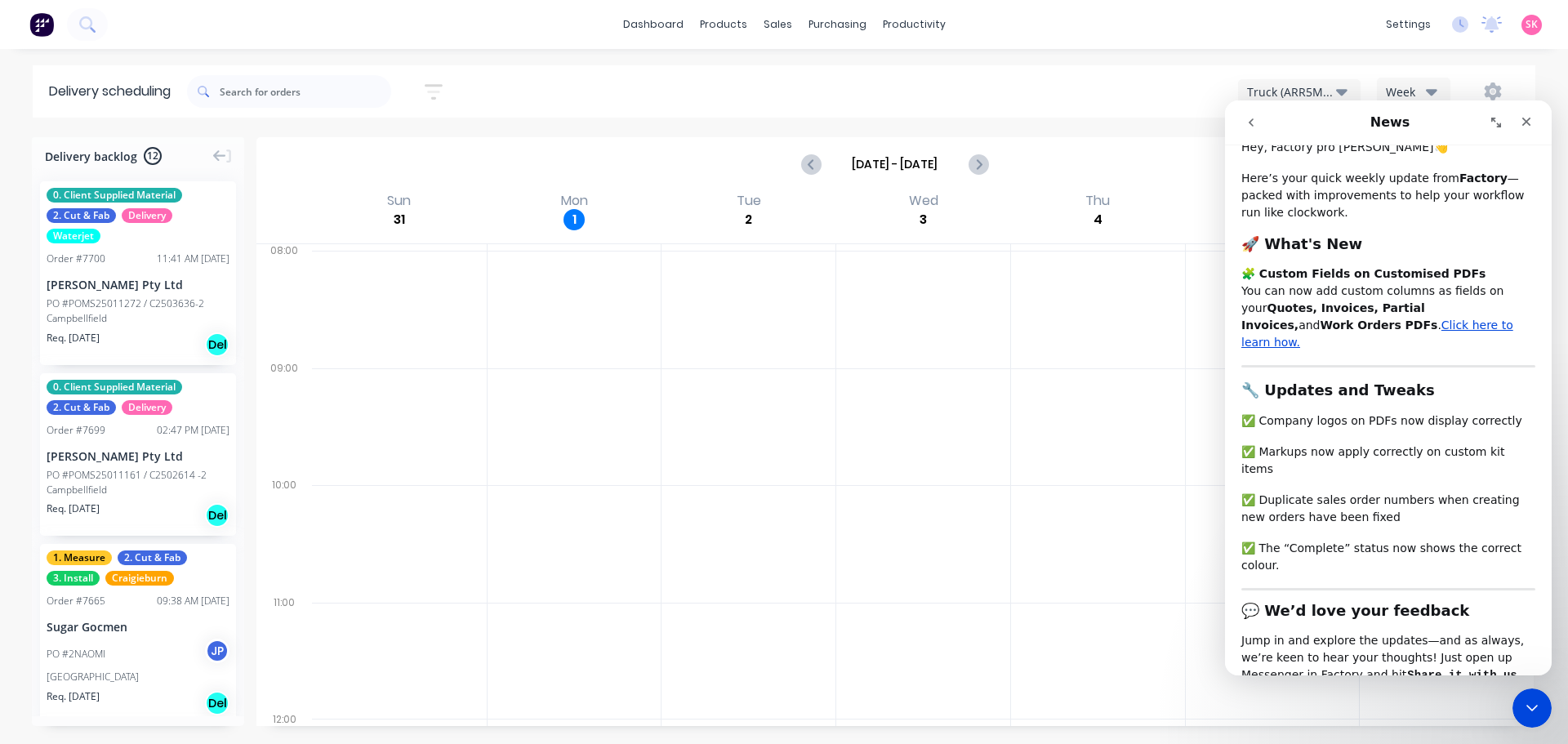
scroll to position [163, 0]
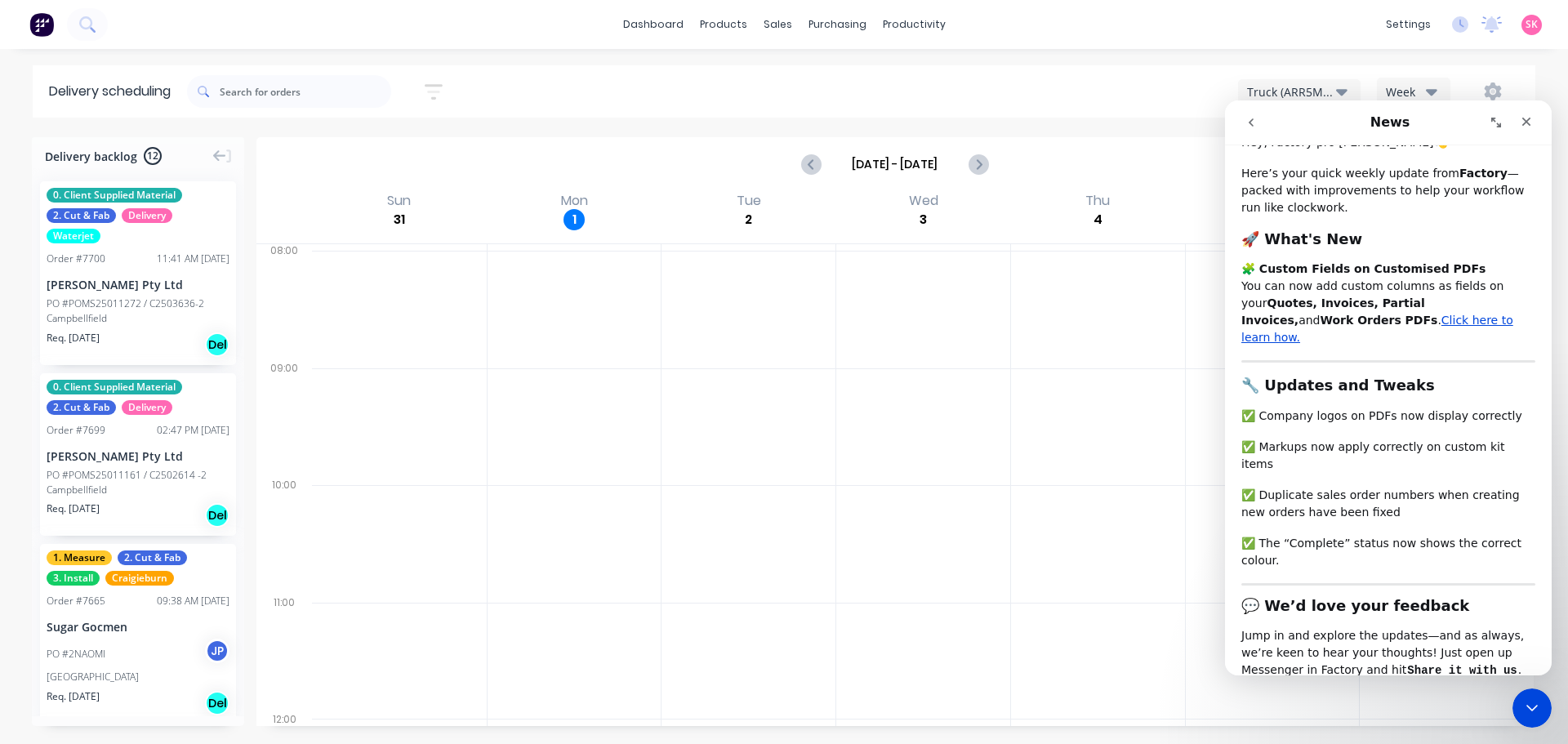
click at [1257, 122] on button "go back" at bounding box center [1251, 122] width 31 height 31
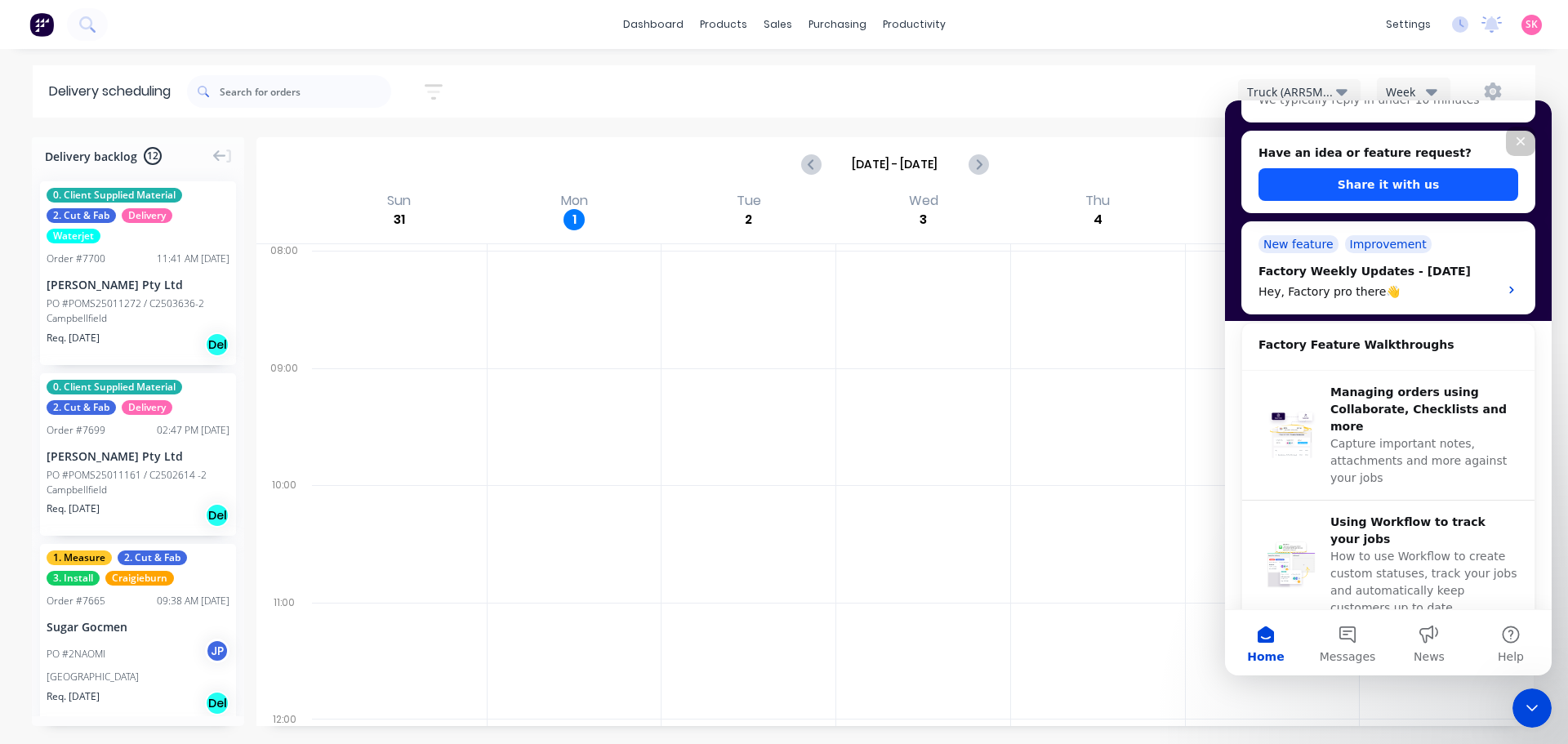
scroll to position [720, 0]
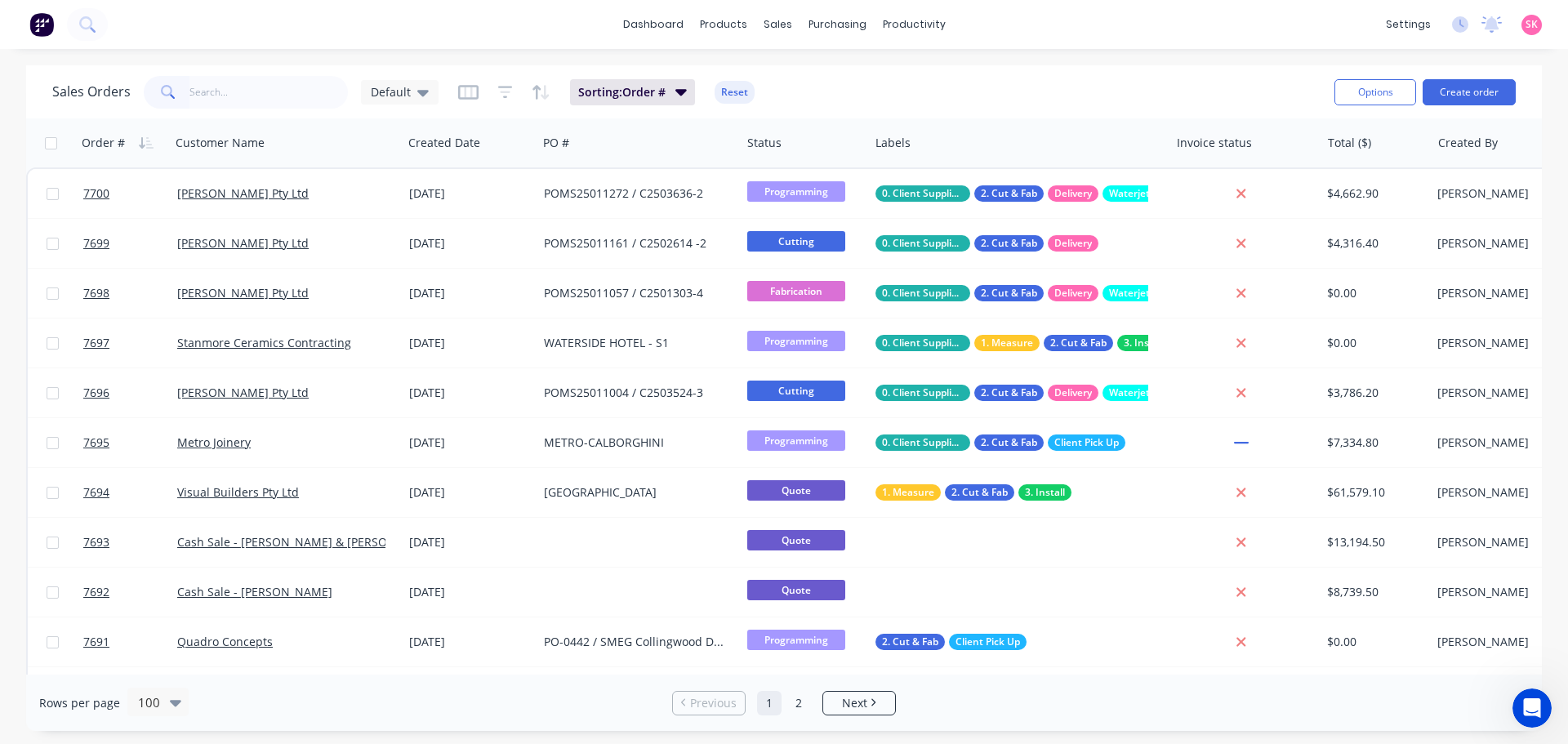
click at [314, 94] on input "text" at bounding box center [269, 92] width 159 height 33
click at [275, 87] on input "text" at bounding box center [269, 92] width 159 height 33
